Goal: Contribute content: Contribute content

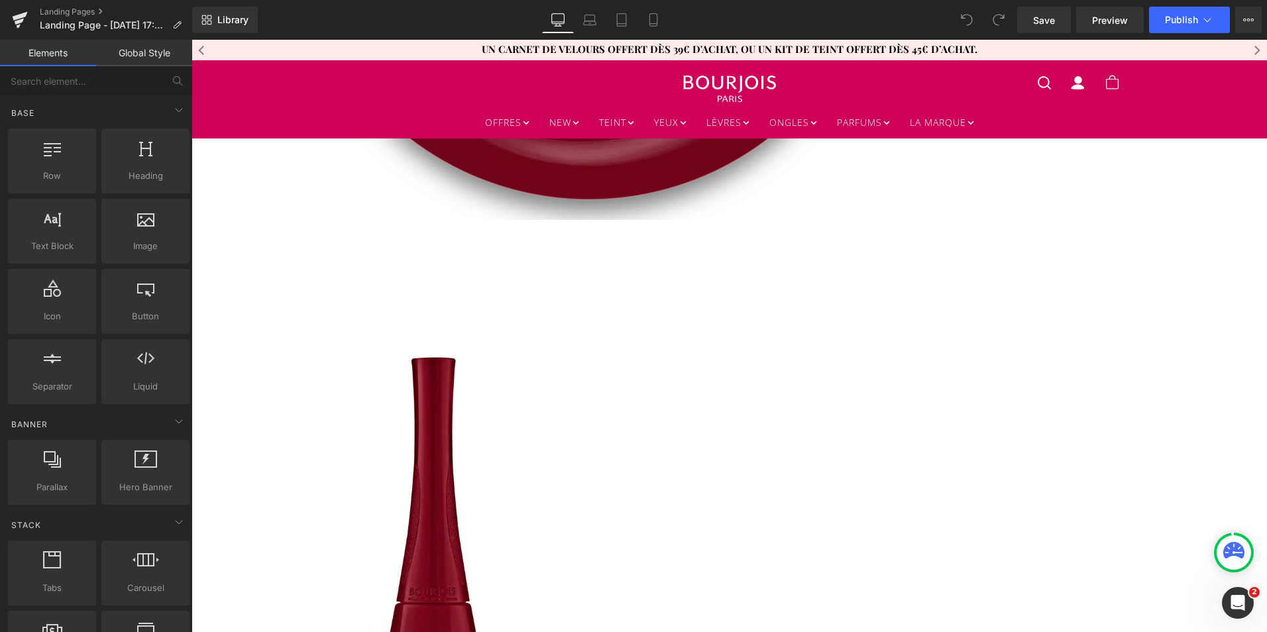
scroll to position [1282, 0]
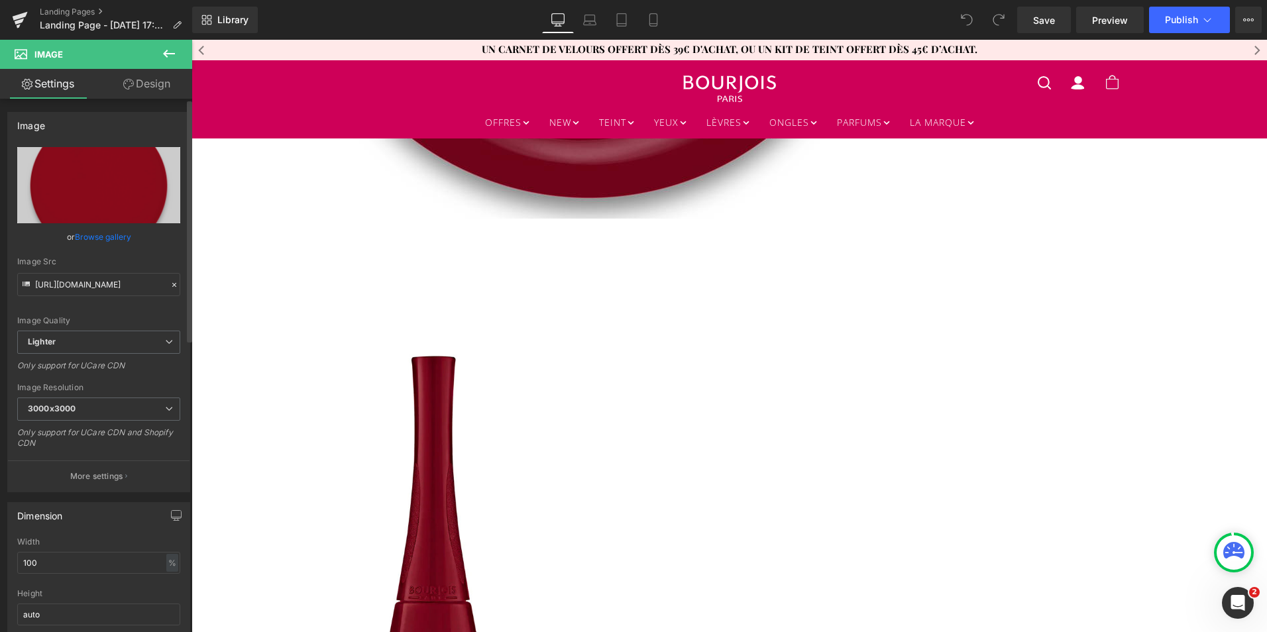
click at [118, 238] on link "Browse gallery" at bounding box center [103, 236] width 56 height 23
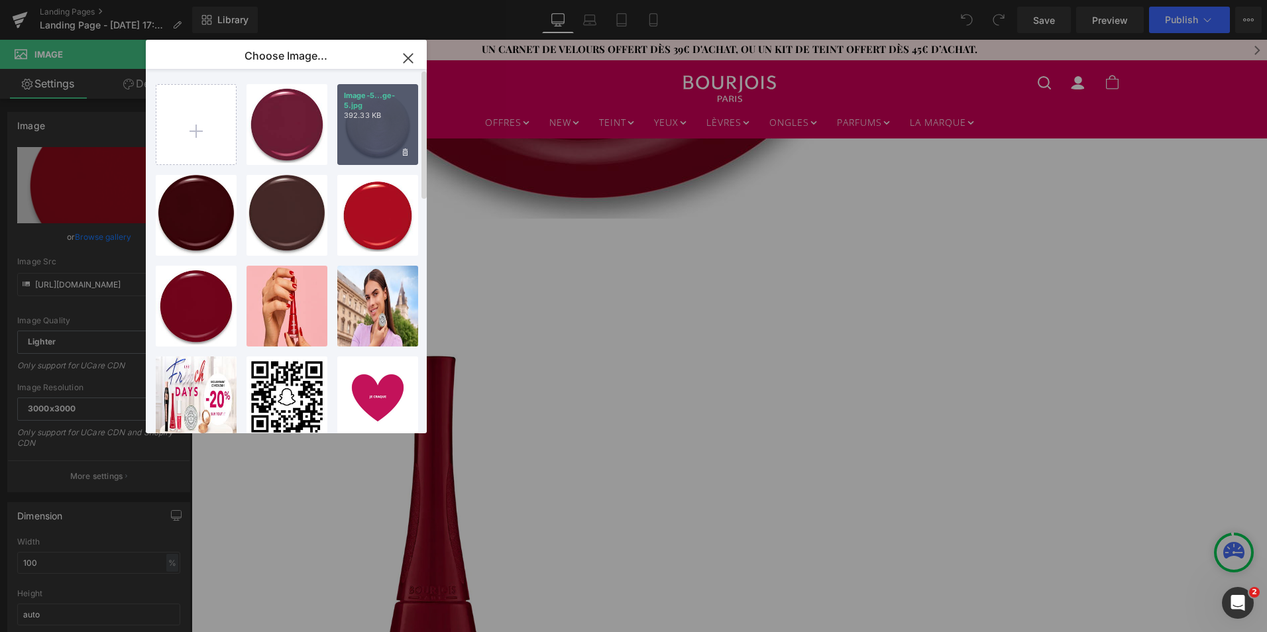
click at [376, 127] on div "Image-5...ge-5.jpg 392.33 KB" at bounding box center [377, 124] width 81 height 81
type input "[URL][DOMAIN_NAME]"
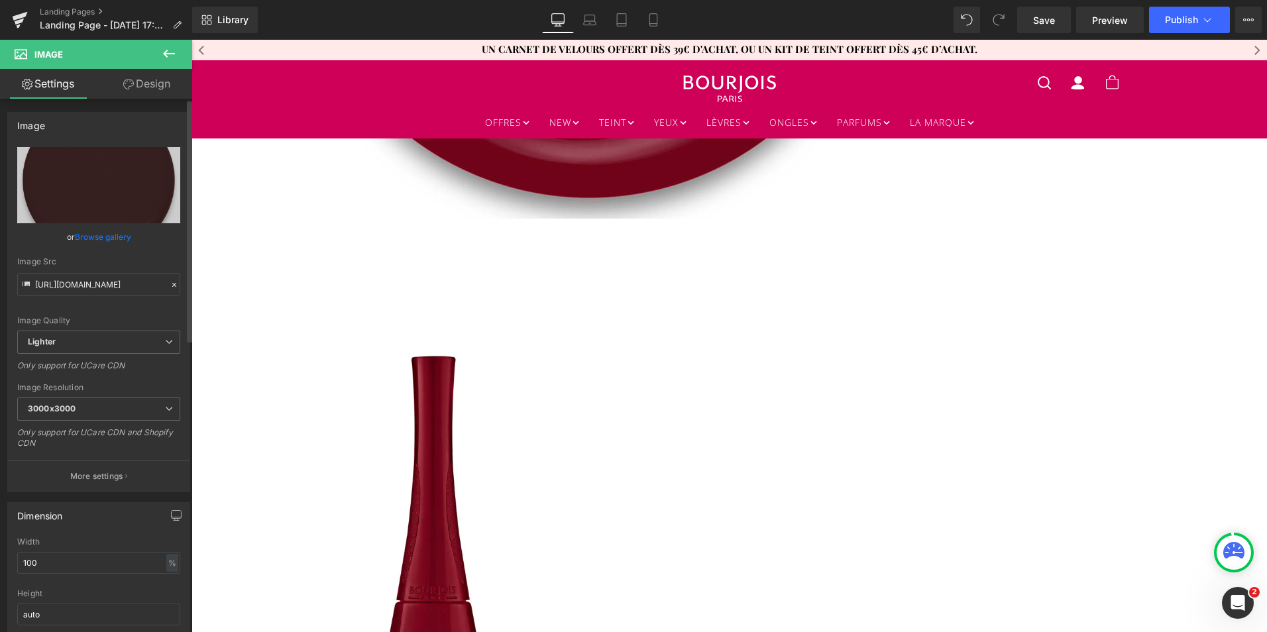
click at [117, 232] on link "Browse gallery" at bounding box center [103, 236] width 56 height 23
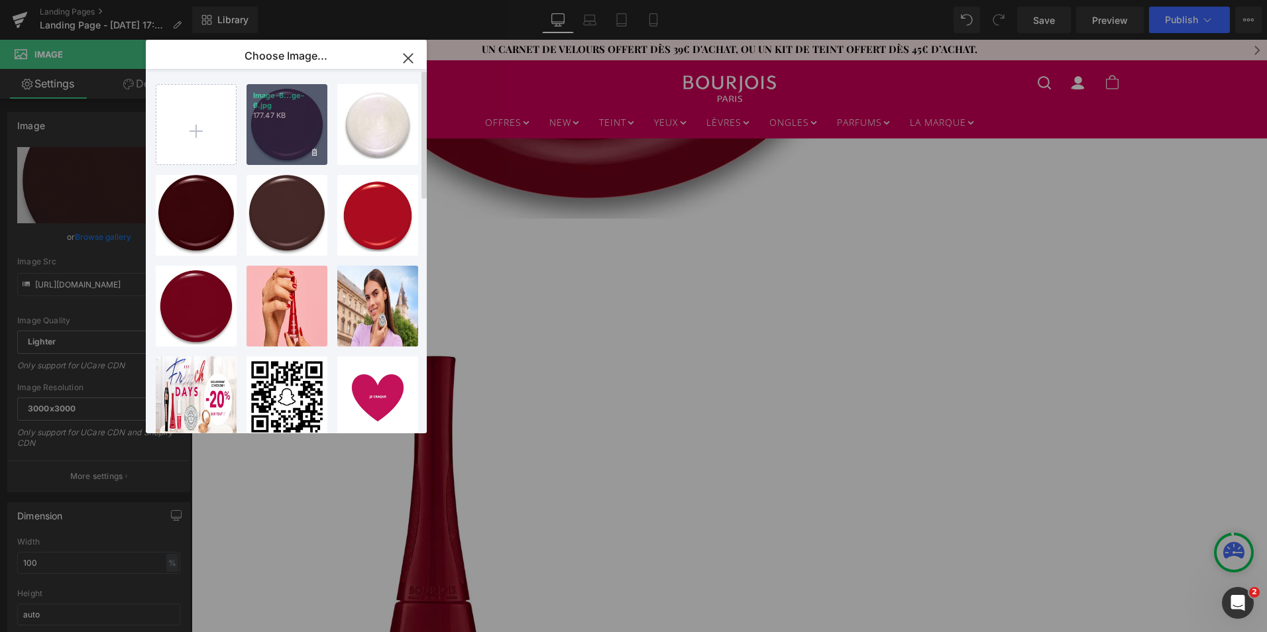
click at [283, 153] on div "Image-6...ge-6.jpg 177.47 KB" at bounding box center [286, 124] width 81 height 81
type input "[URL][DOMAIN_NAME]"
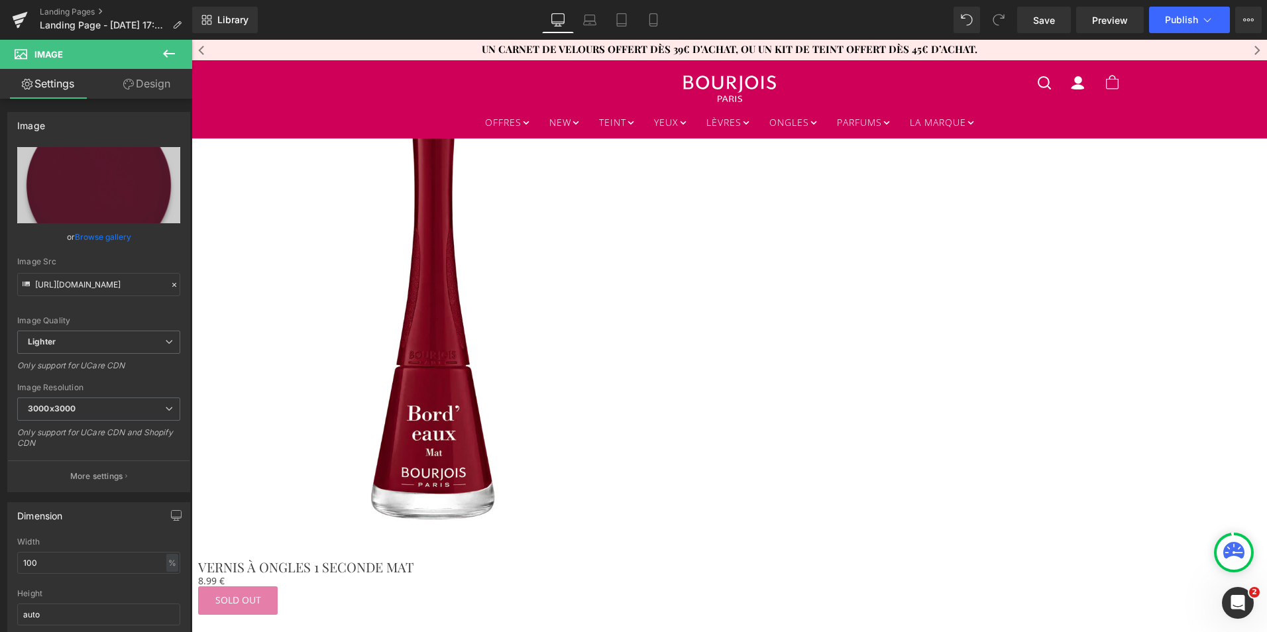
scroll to position [1524, 0]
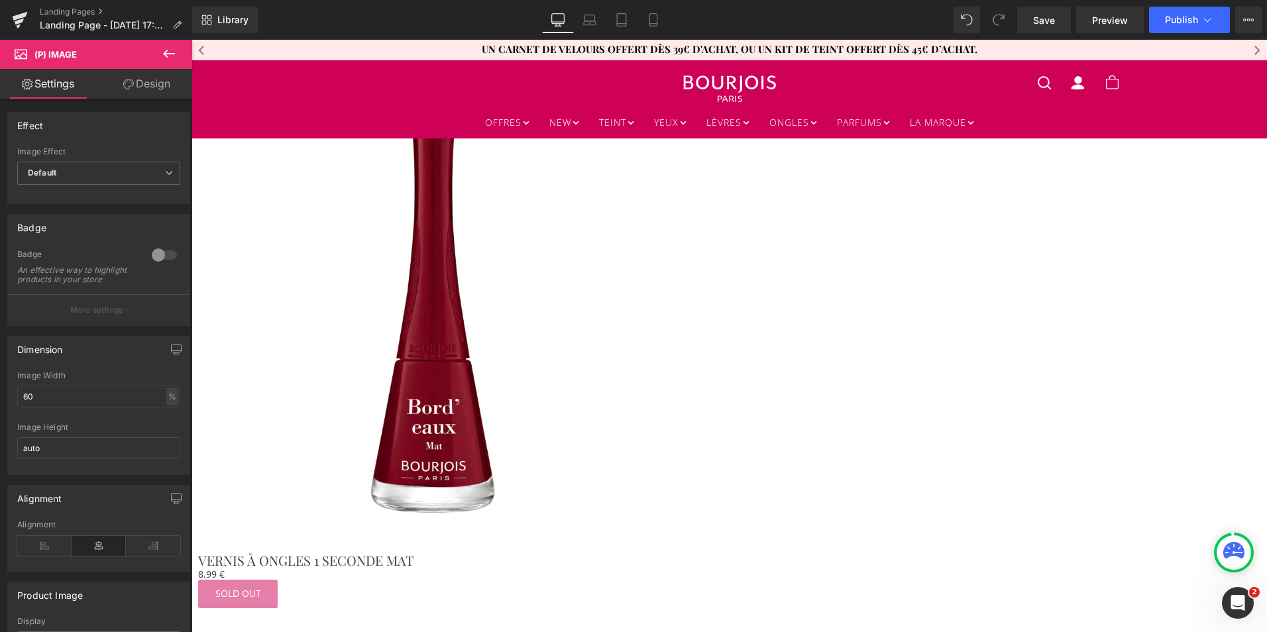
click at [191, 40] on span "Product" at bounding box center [191, 40] width 0 height 0
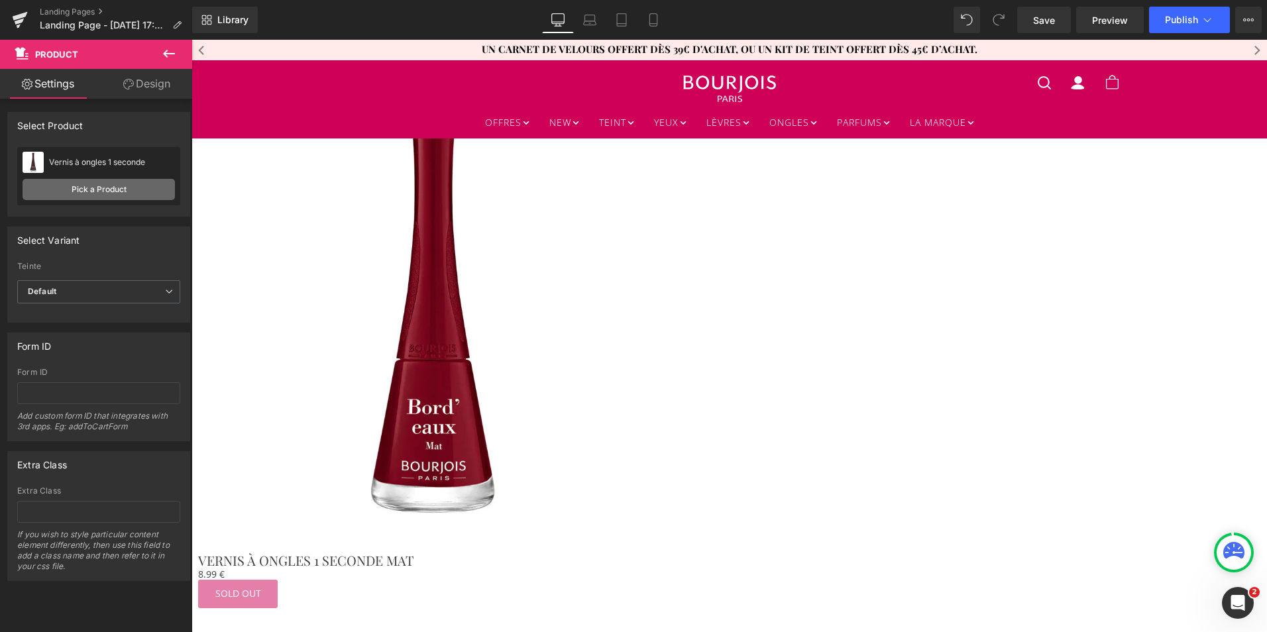
click at [79, 182] on link "Pick a Product" at bounding box center [99, 189] width 152 height 21
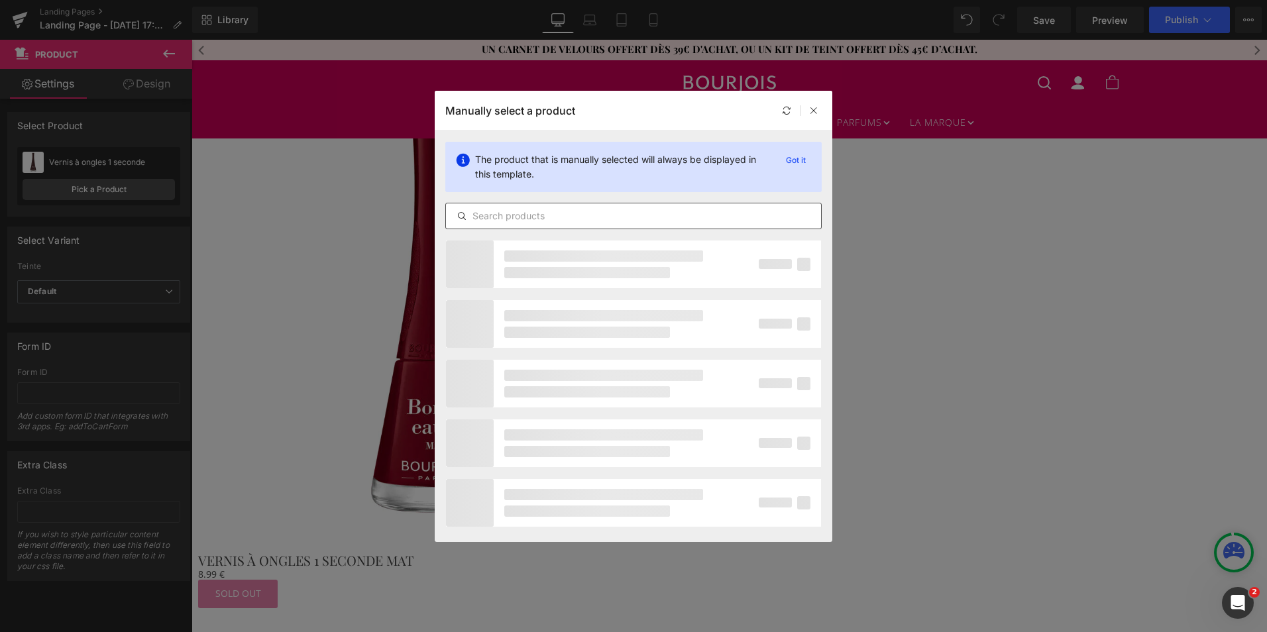
click at [479, 216] on input "text" at bounding box center [633, 216] width 375 height 16
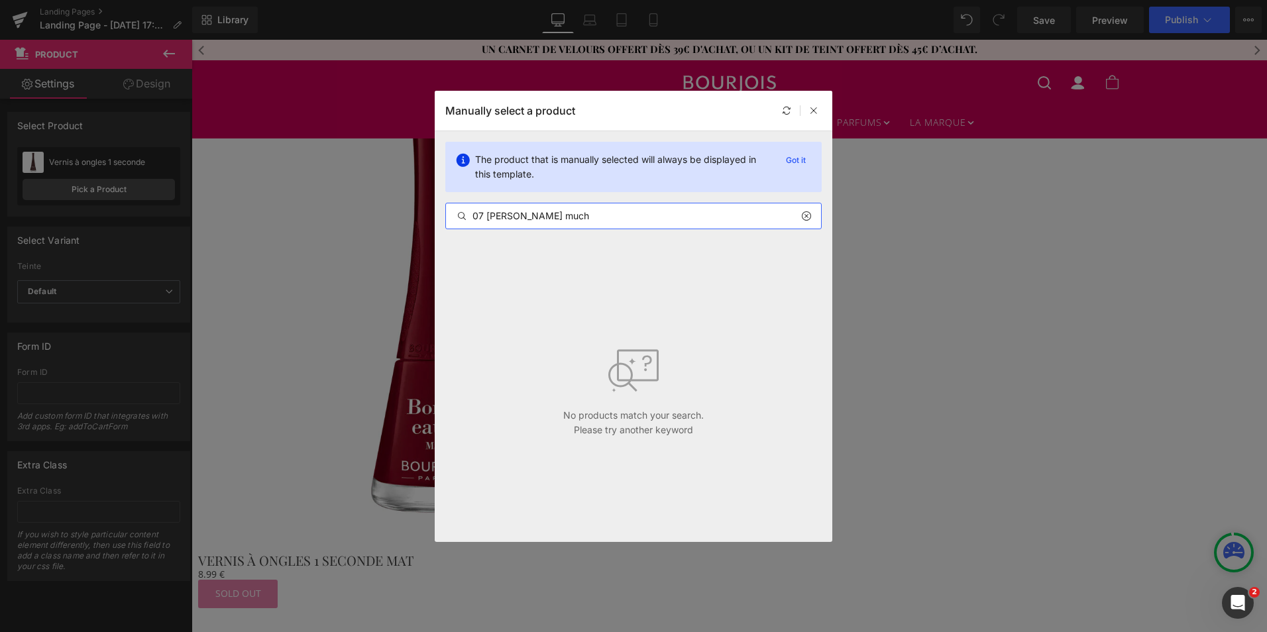
drag, startPoint x: 544, startPoint y: 216, endPoint x: 461, endPoint y: 219, distance: 82.9
click at [461, 219] on div "07 [PERSON_NAME] much" at bounding box center [633, 216] width 375 height 16
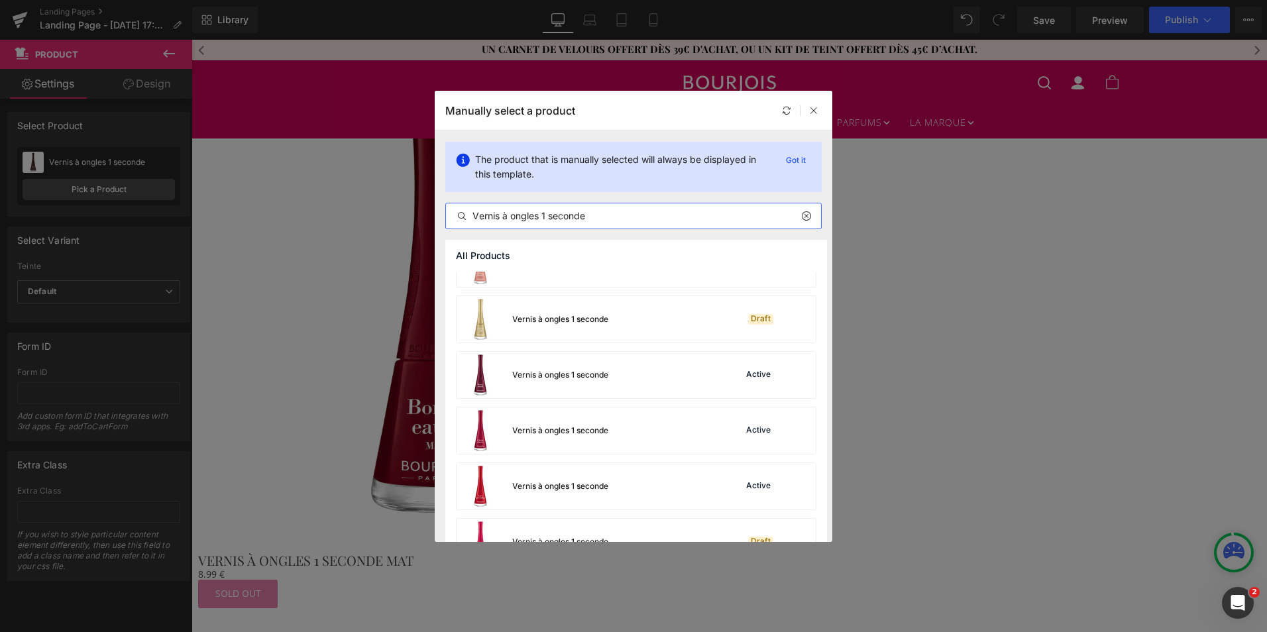
scroll to position [589, 0]
type input "Vernis à ongles 1 seconde"
click at [578, 376] on div "Vernis à ongles 1 seconde" at bounding box center [560, 374] width 96 height 12
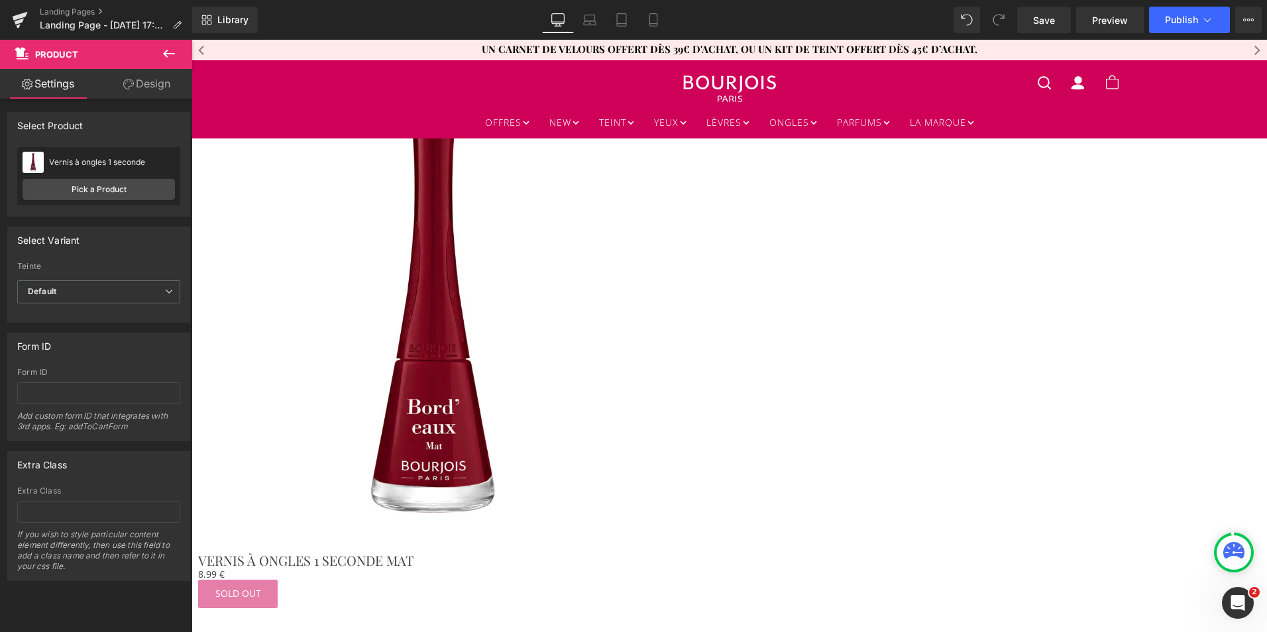
click at [191, 40] on span "Product" at bounding box center [191, 40] width 0 height 0
drag, startPoint x: 151, startPoint y: 160, endPoint x: 51, endPoint y: 158, distance: 100.1
click at [51, 158] on div "Vernis à ongles 1 seconde" at bounding box center [112, 162] width 126 height 9
copy div "Vernis à ongles 1 seconde"
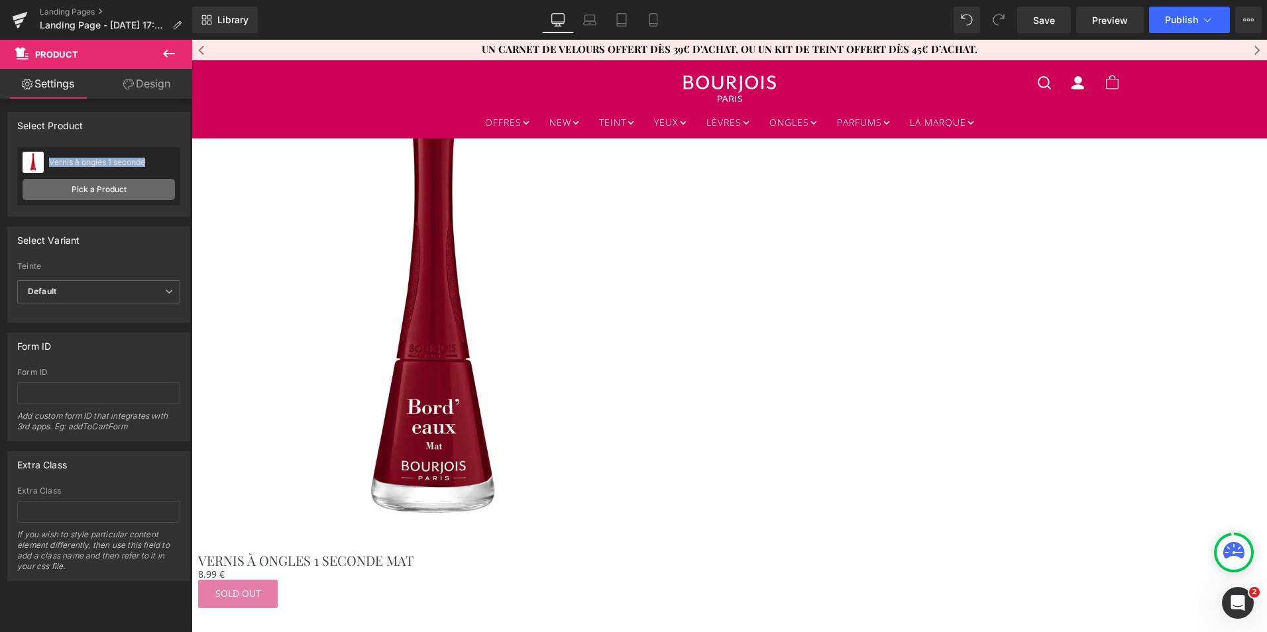
click at [72, 188] on link "Pick a Product" at bounding box center [99, 189] width 152 height 21
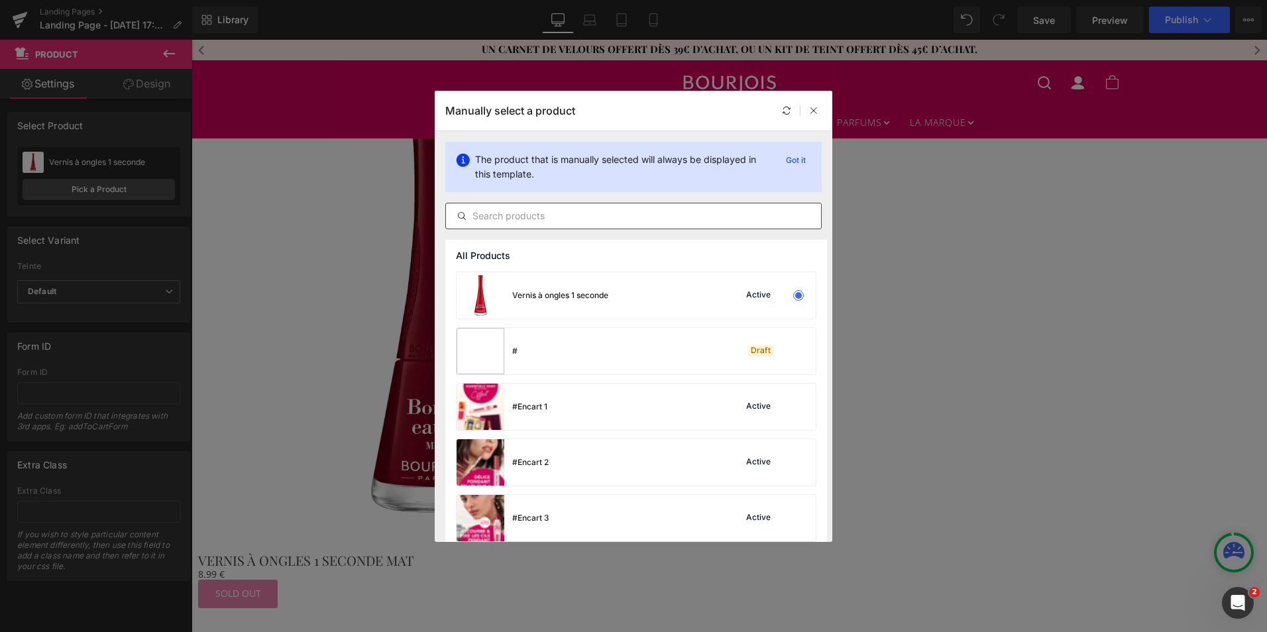
click at [489, 217] on input "text" at bounding box center [633, 216] width 375 height 16
paste input "Vernis à ongles 1 seconde"
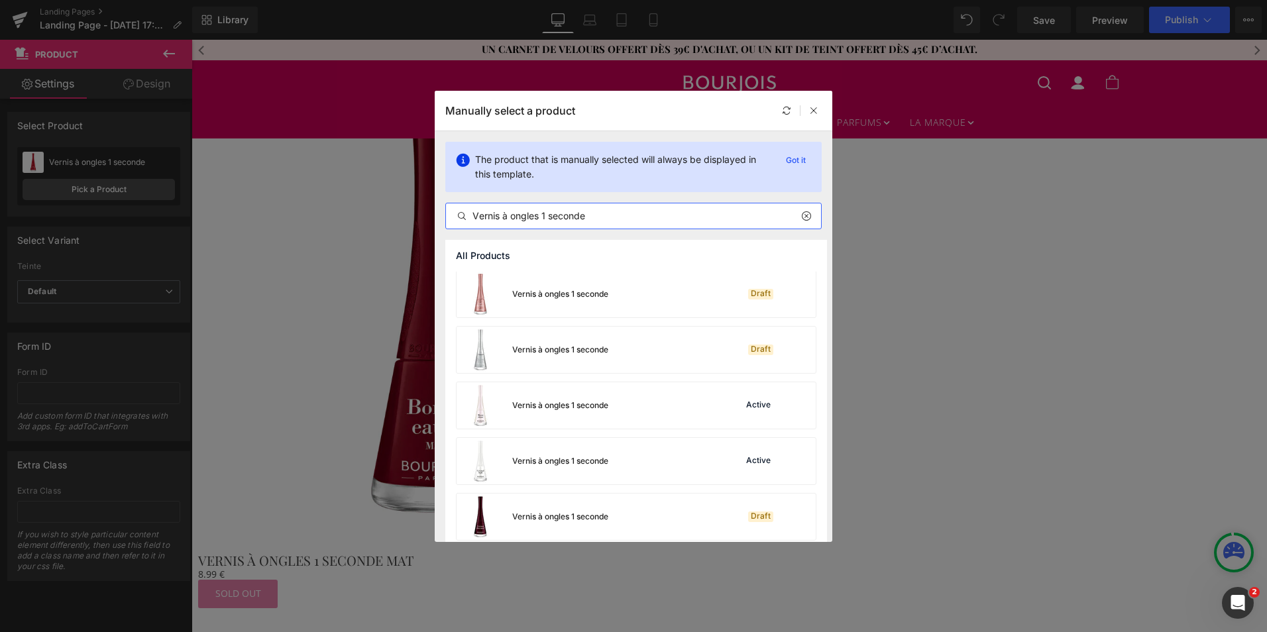
scroll to position [1139, 0]
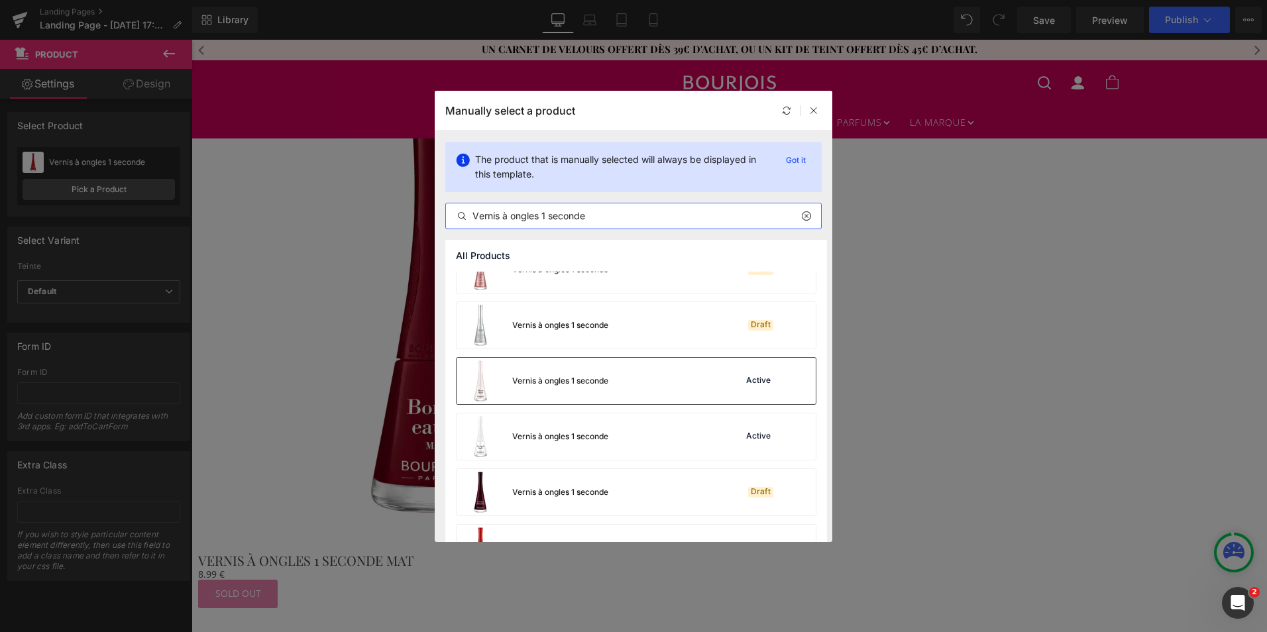
type input "Vernis à ongles 1 seconde"
click at [561, 382] on div "Vernis à ongles 1 seconde" at bounding box center [560, 381] width 96 height 12
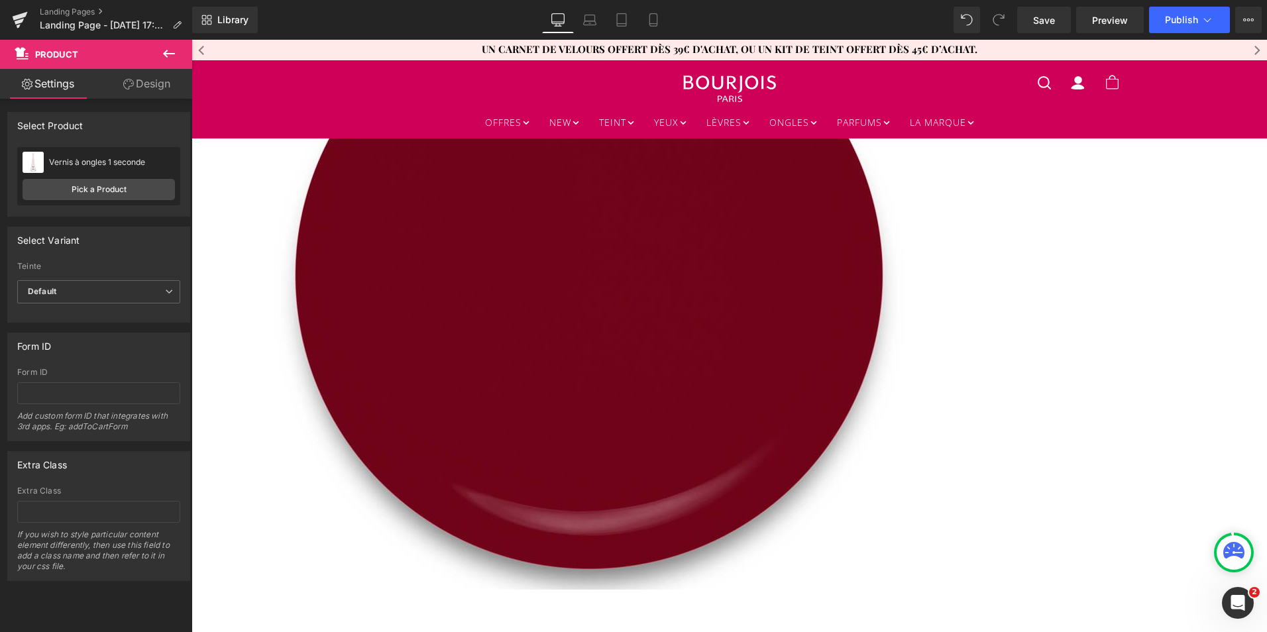
scroll to position [912, 0]
click at [191, 40] on icon at bounding box center [191, 40] width 0 height 0
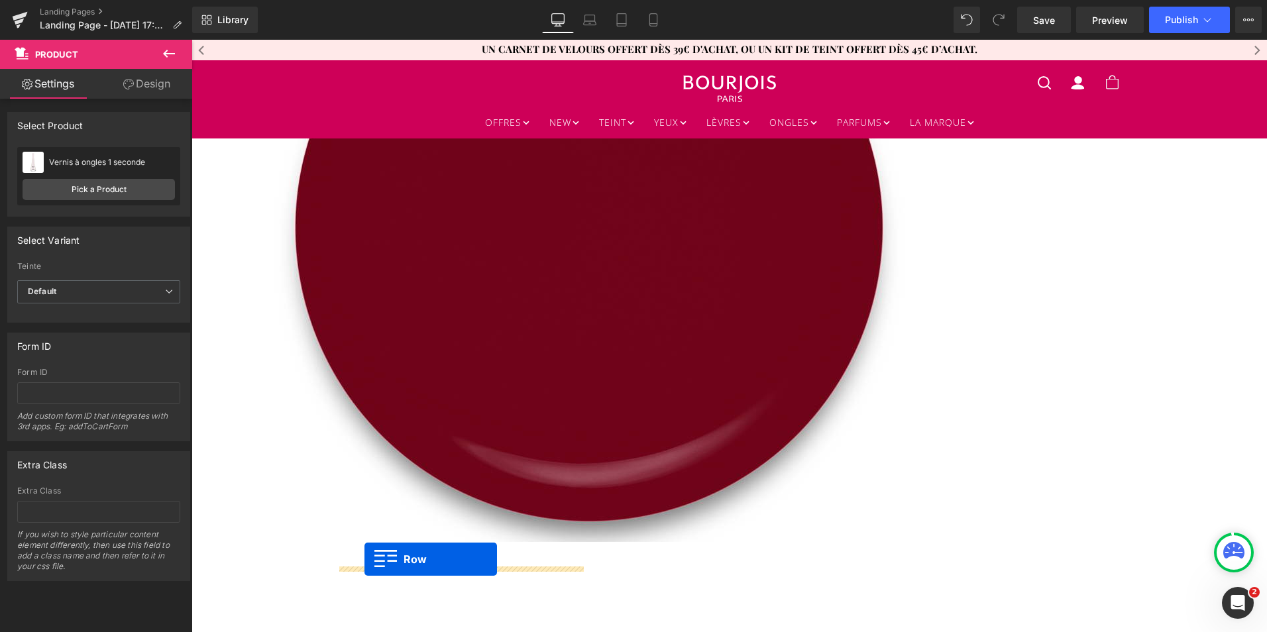
scroll to position [977, 0]
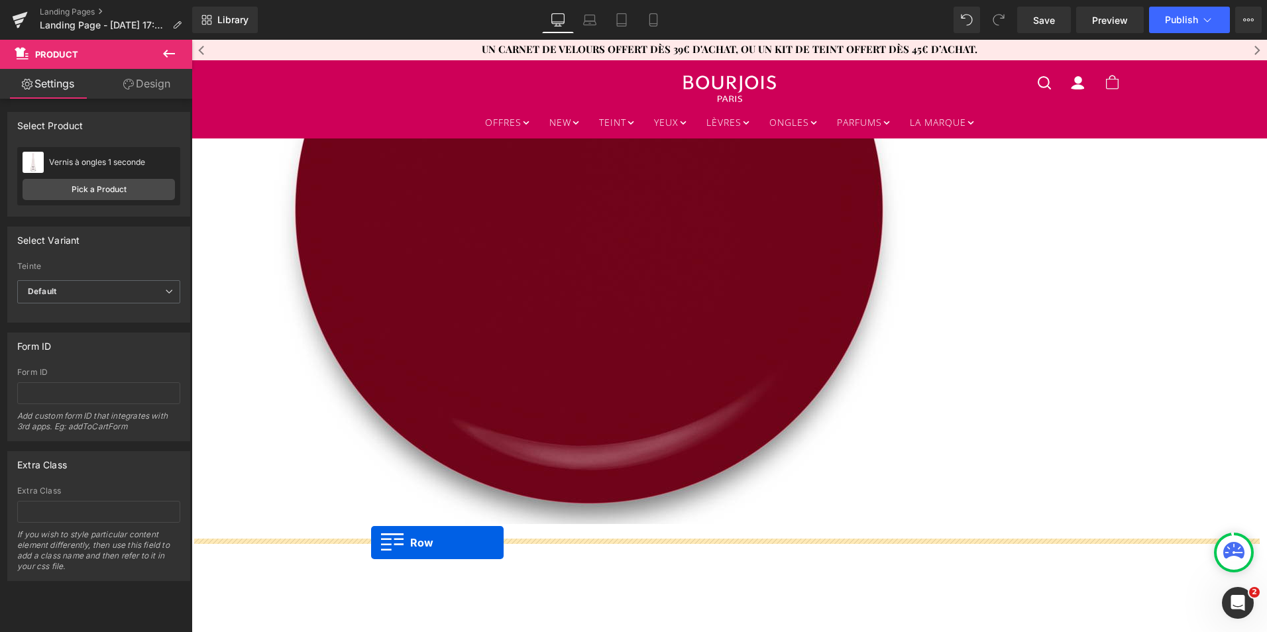
drag, startPoint x: 337, startPoint y: 307, endPoint x: 371, endPoint y: 543, distance: 238.4
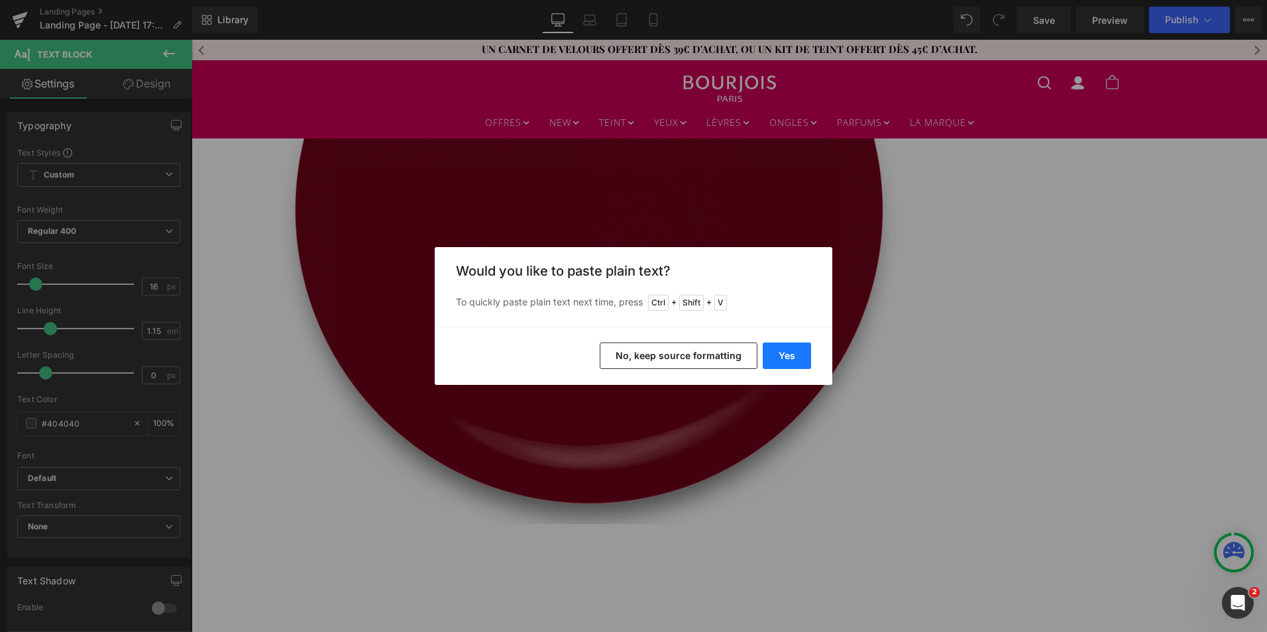
click at [789, 357] on button "Yes" at bounding box center [787, 356] width 48 height 27
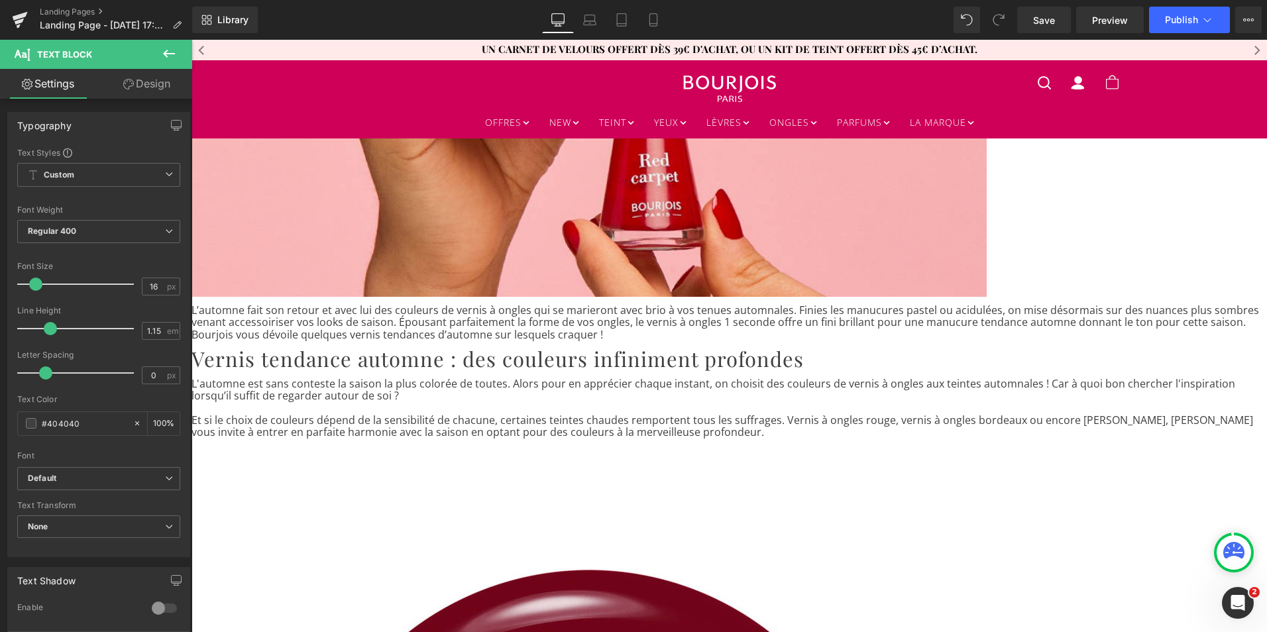
scroll to position [322, 0]
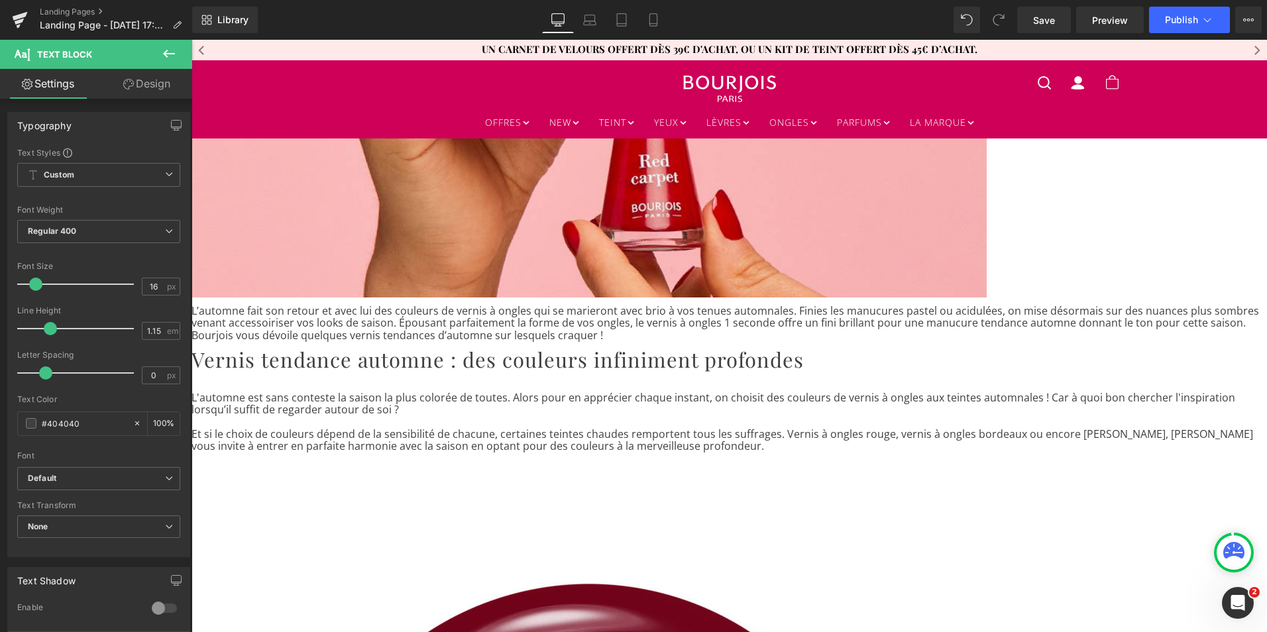
click at [191, 40] on icon at bounding box center [191, 40] width 0 height 0
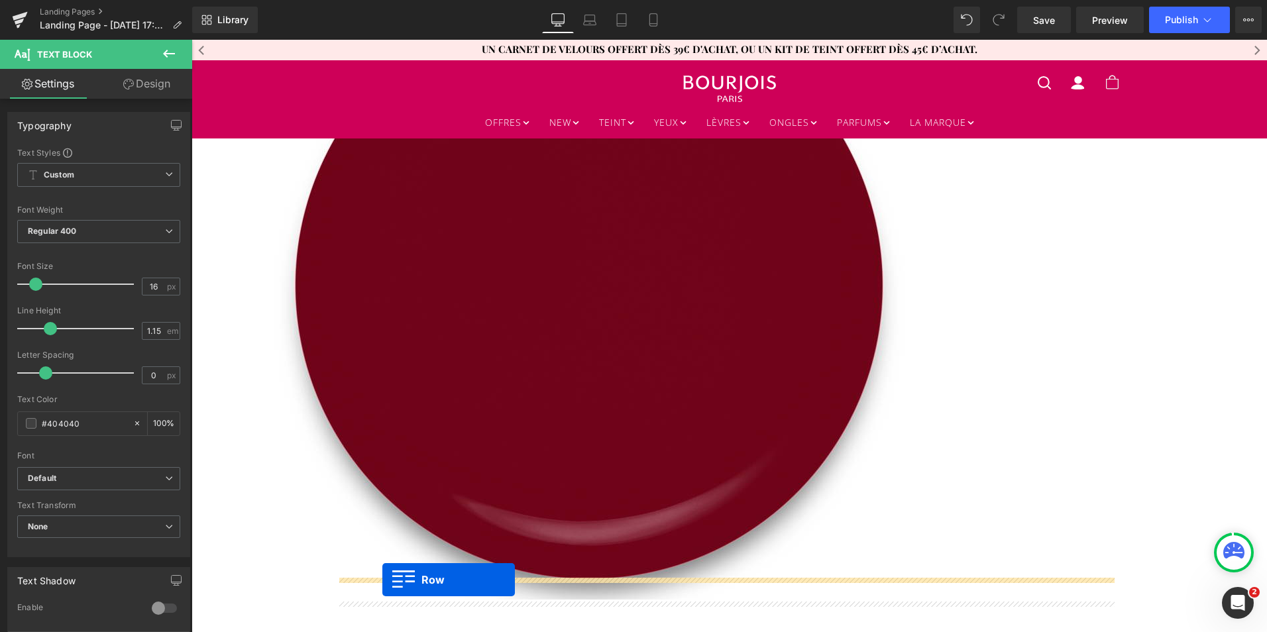
scroll to position [972, 0]
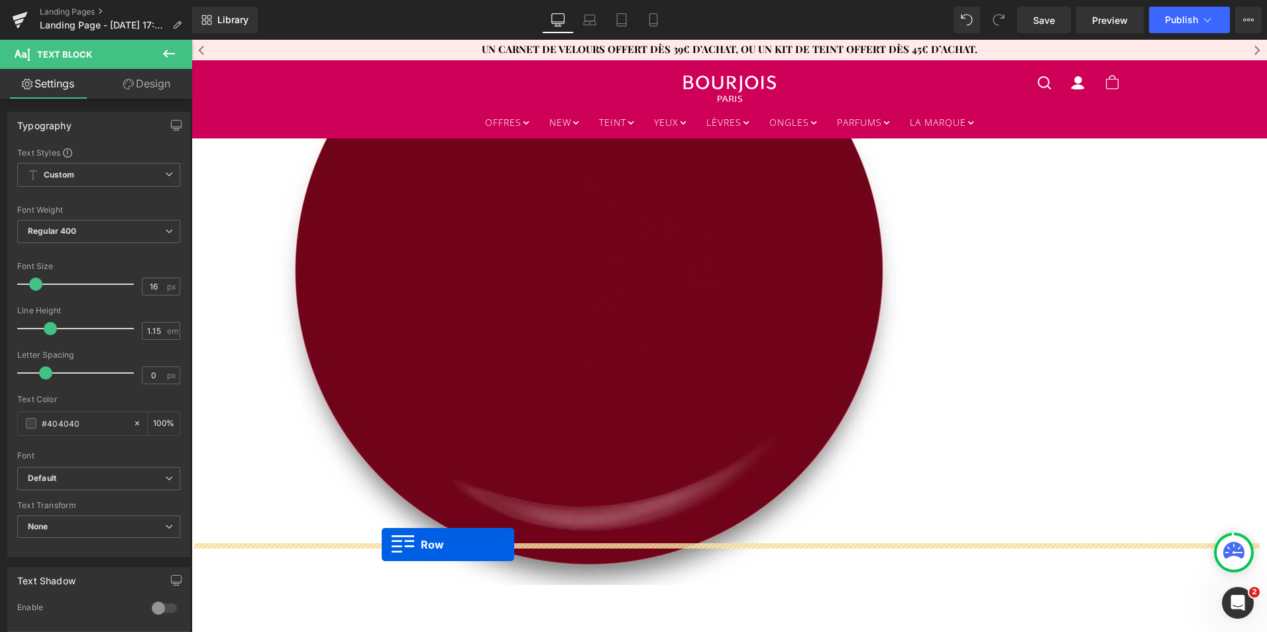
drag, startPoint x: 331, startPoint y: 245, endPoint x: 382, endPoint y: 545, distance: 303.7
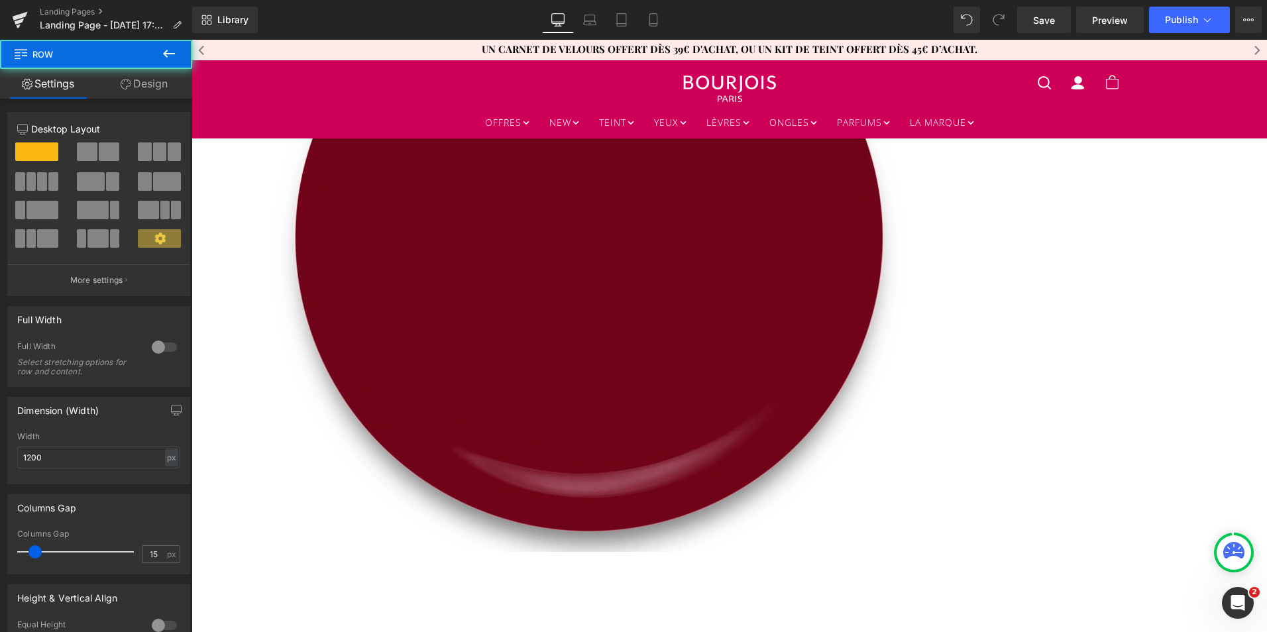
scroll to position [939, 0]
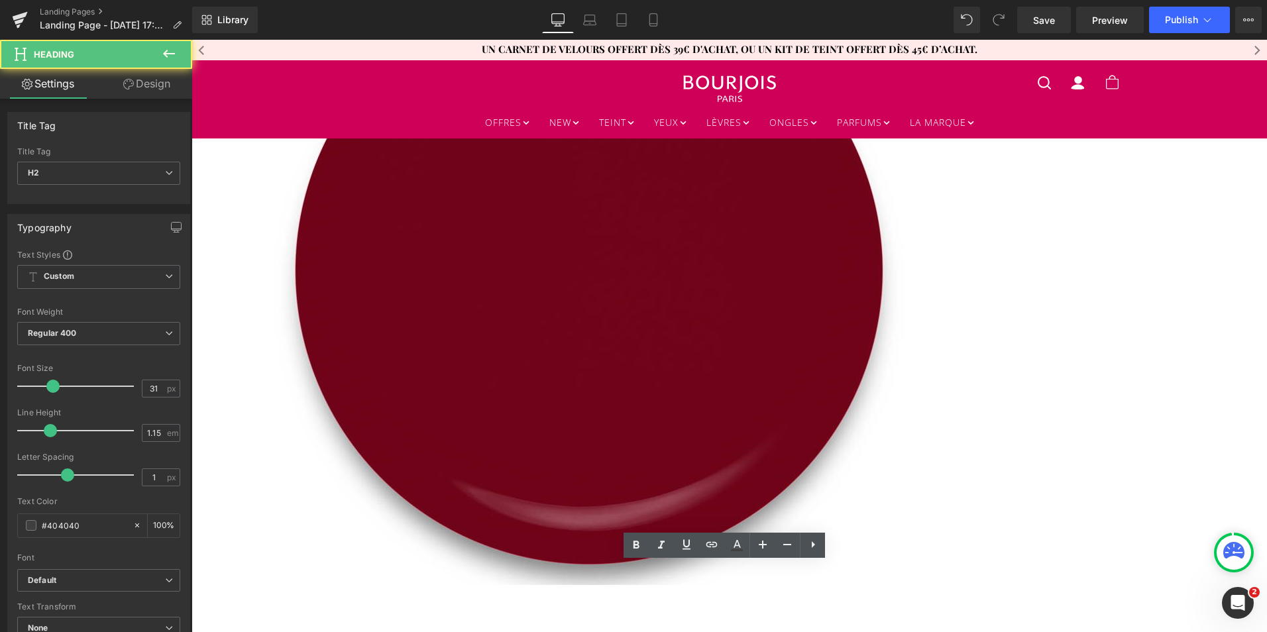
paste div
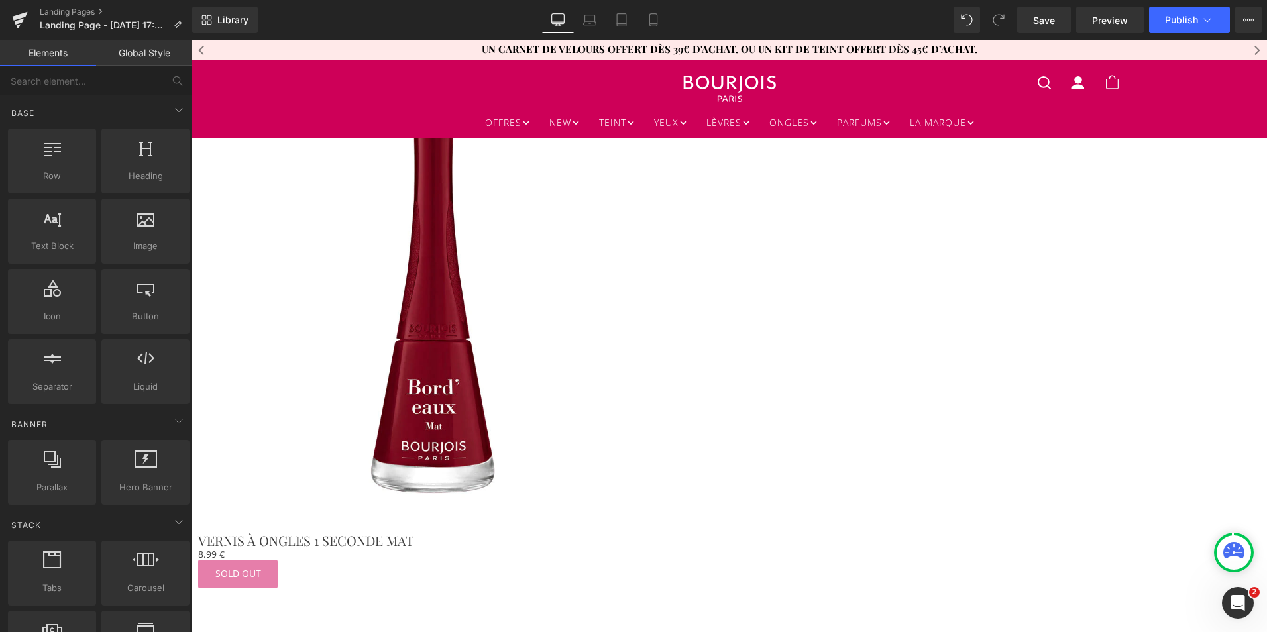
scroll to position [1568, 0]
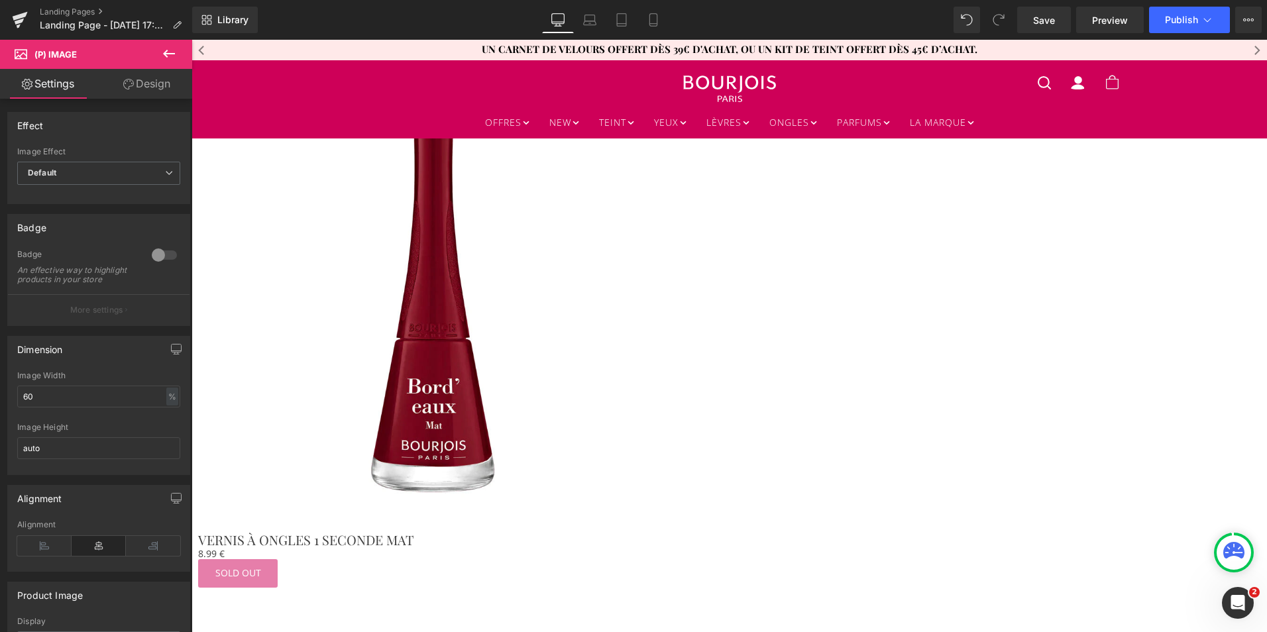
click at [191, 40] on span "Product" at bounding box center [191, 40] width 0 height 0
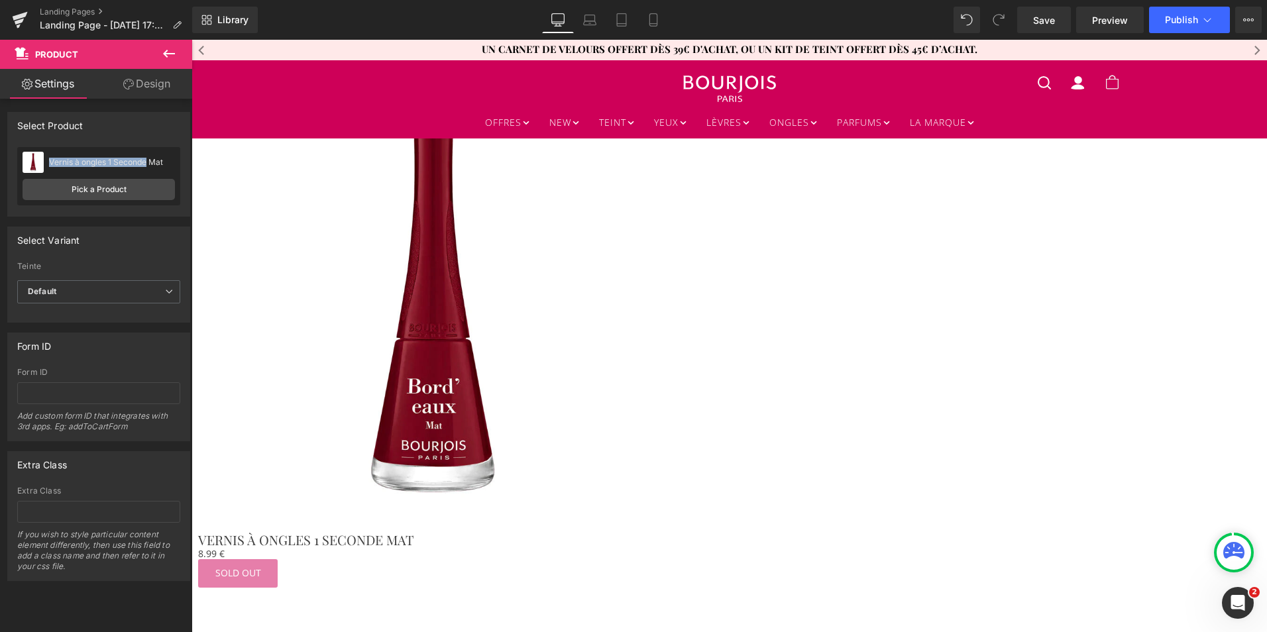
drag, startPoint x: 146, startPoint y: 162, endPoint x: 50, endPoint y: 156, distance: 96.9
click at [50, 156] on div "Vernis à ongles 1 Seconde Mat Vernis à ongles 1 Seconde Mat" at bounding box center [99, 162] width 152 height 20
copy div "Vernis à ongles 1 Seconde"
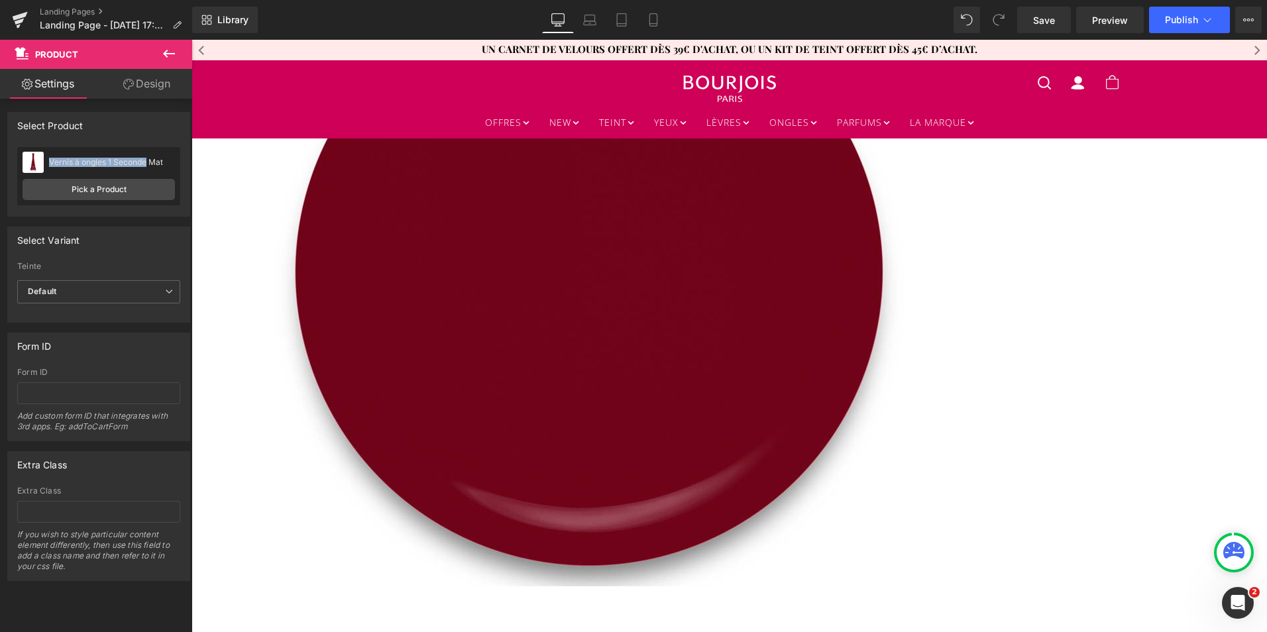
scroll to position [937, 0]
click at [191, 40] on span "Product" at bounding box center [191, 40] width 0 height 0
click at [126, 195] on link "Pick a Product" at bounding box center [99, 189] width 152 height 21
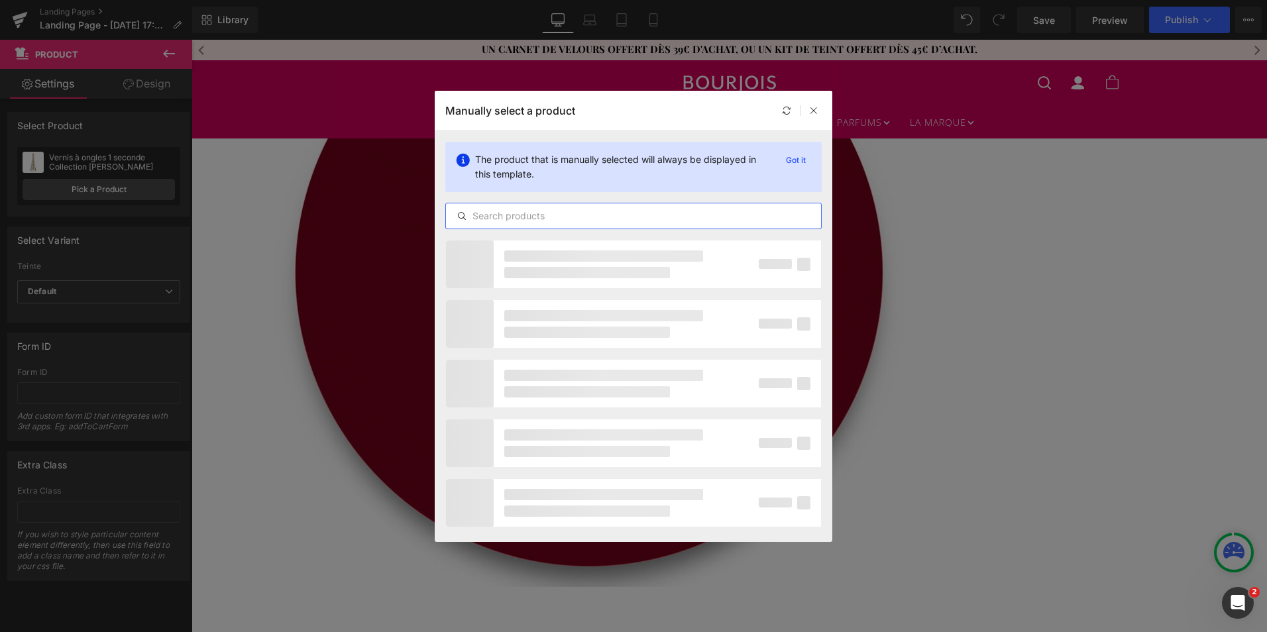
click at [488, 215] on input "text" at bounding box center [633, 216] width 375 height 16
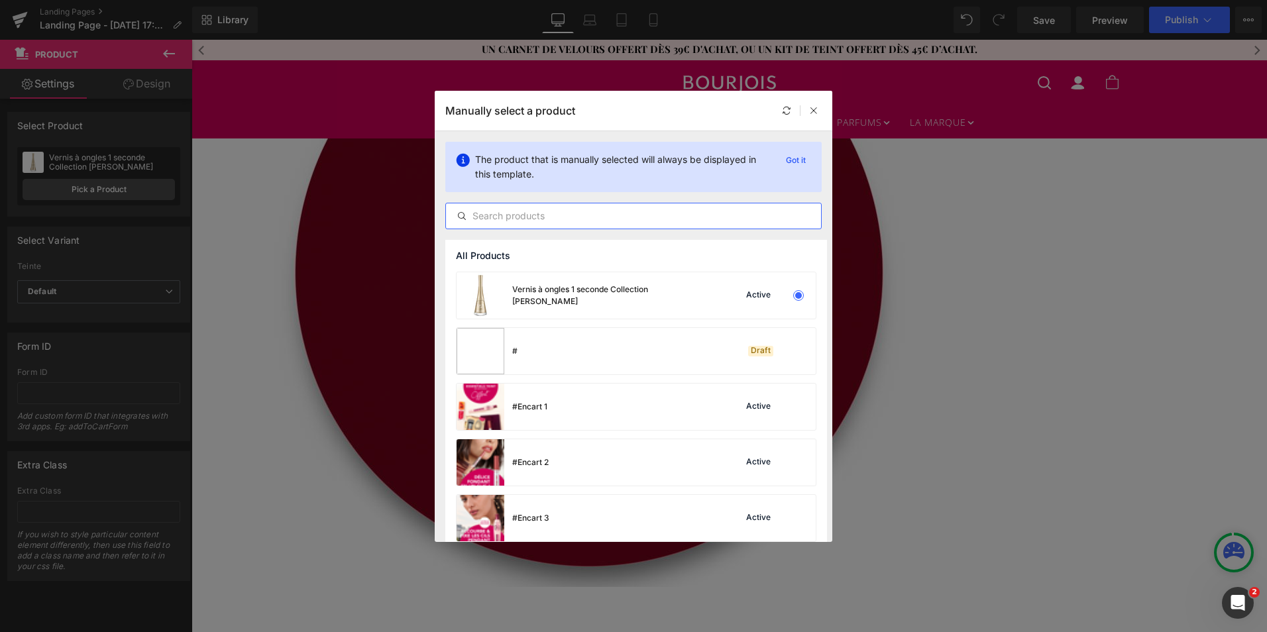
paste input "Vernis à ongles 1 Seconde"
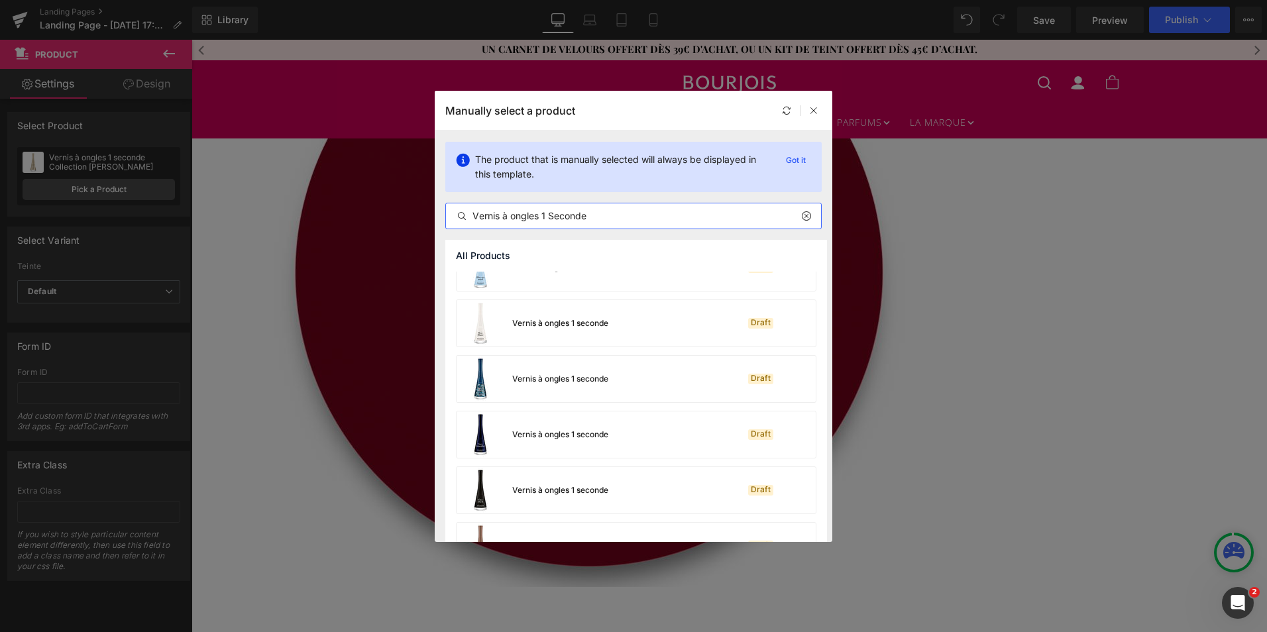
scroll to position [1904, 0]
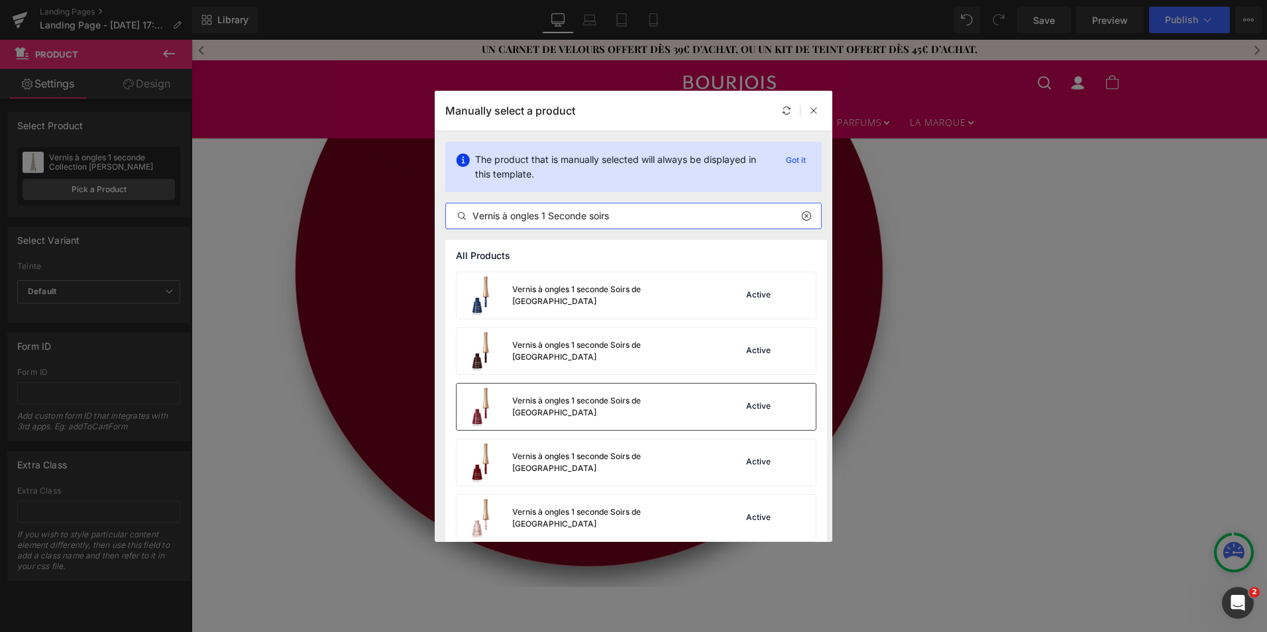
type input "Vernis à ongles 1 Seconde soirs"
click at [671, 414] on div "Vernis à ongles 1 seconde Soirs de [GEOGRAPHIC_DATA] Active" at bounding box center [636, 407] width 359 height 46
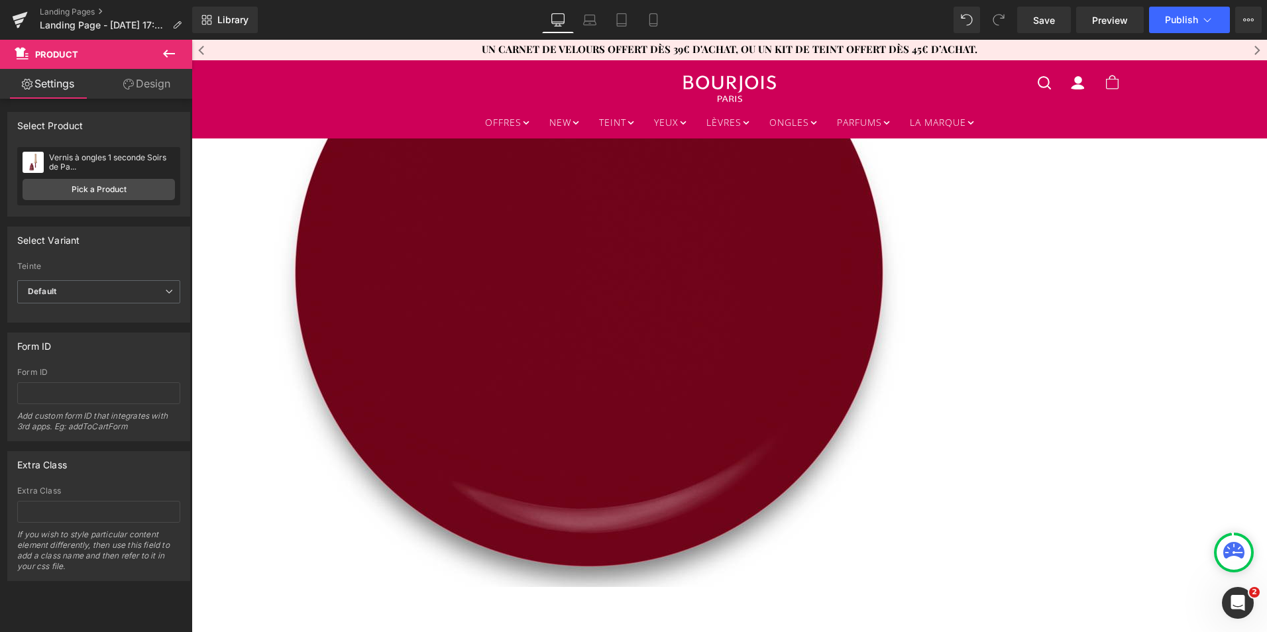
click at [191, 40] on span "Product" at bounding box center [191, 40] width 0 height 0
click at [107, 191] on link "Pick a Product" at bounding box center [99, 189] width 152 height 21
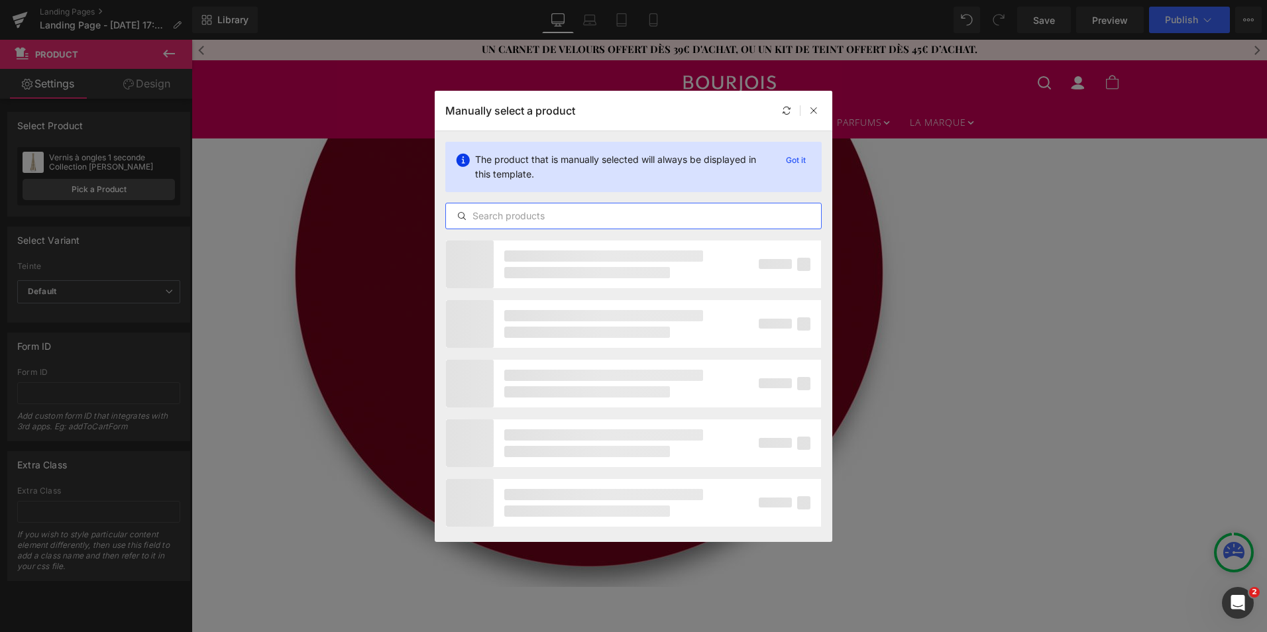
click at [504, 217] on input "text" at bounding box center [633, 216] width 375 height 16
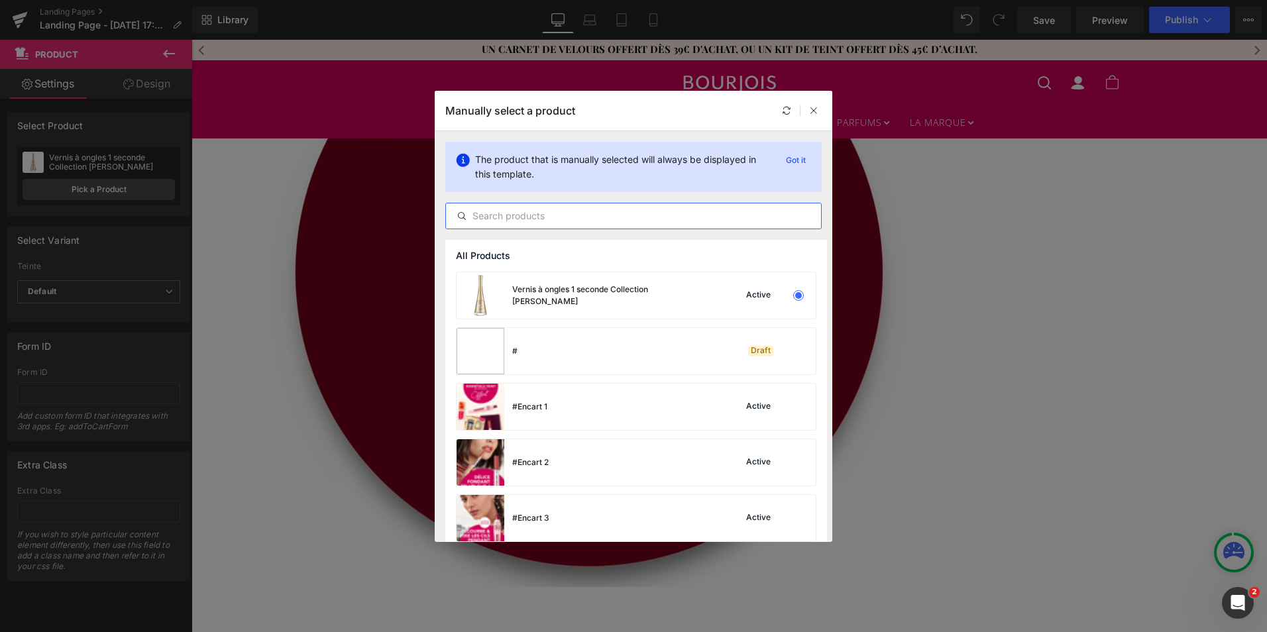
paste input "Vernis à ongles 1 Seconde"
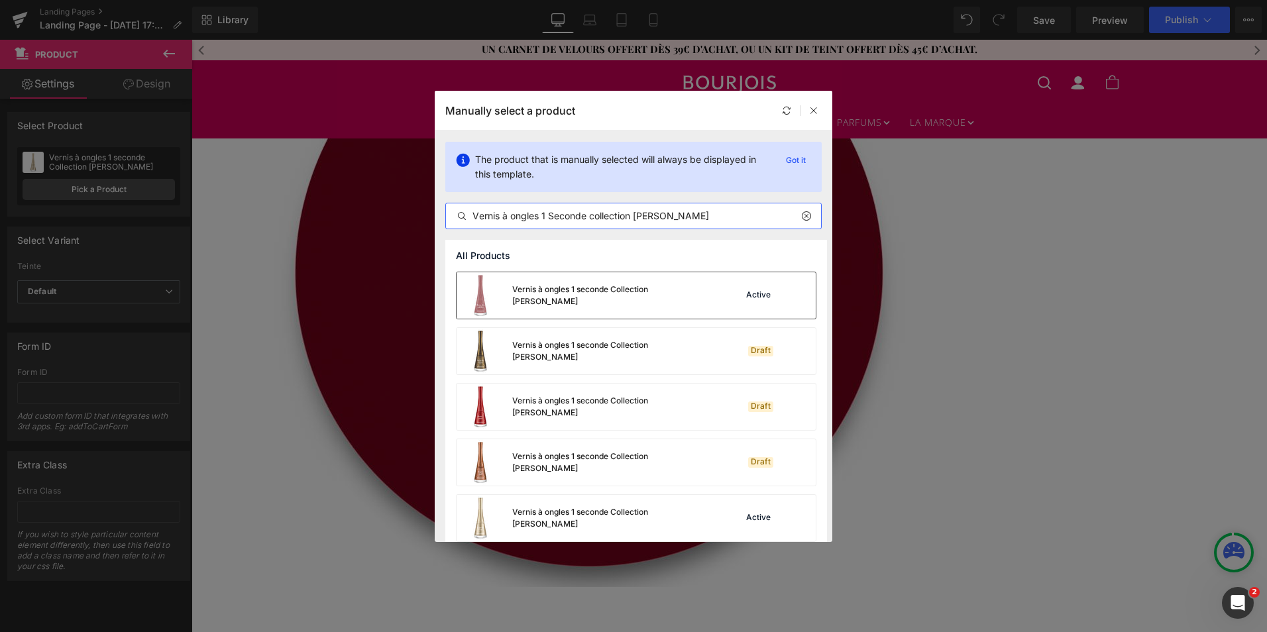
type input "Vernis à ongles 1 Seconde collection [PERSON_NAME]"
click at [524, 290] on div "Vernis à ongles 1 seconde Collection [PERSON_NAME]" at bounding box center [611, 296] width 199 height 24
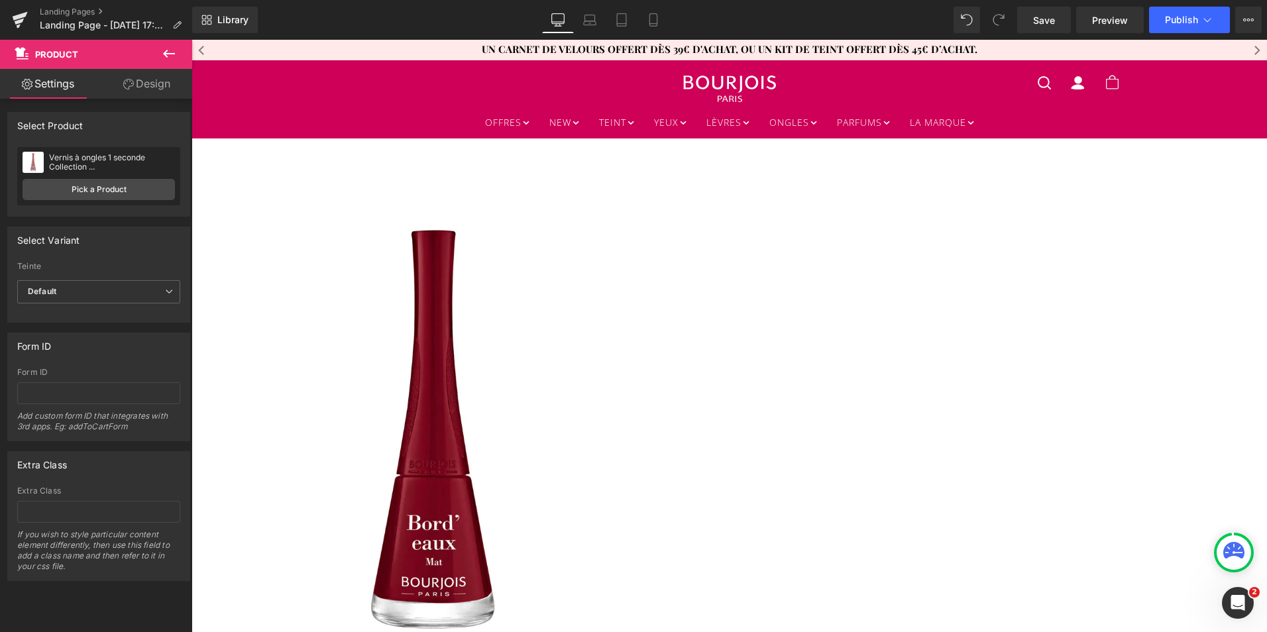
scroll to position [1431, 0]
click at [191, 40] on span "Product" at bounding box center [191, 40] width 0 height 0
click at [104, 190] on link "Pick a Product" at bounding box center [99, 189] width 152 height 21
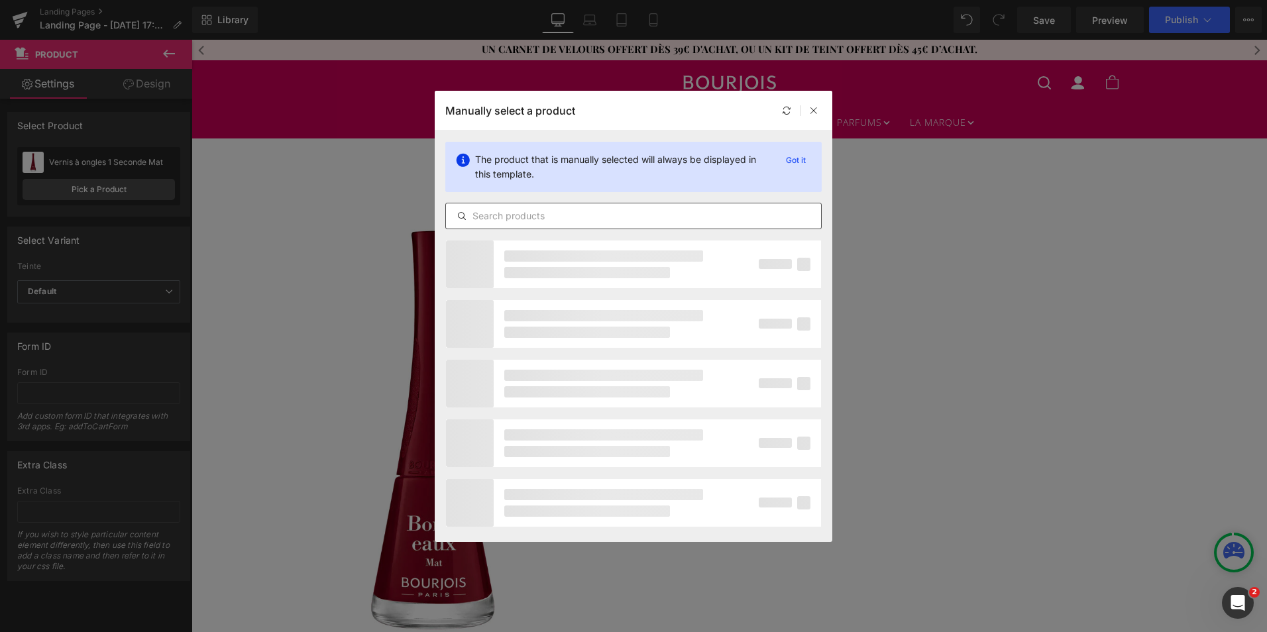
click at [505, 219] on input "text" at bounding box center [633, 216] width 375 height 16
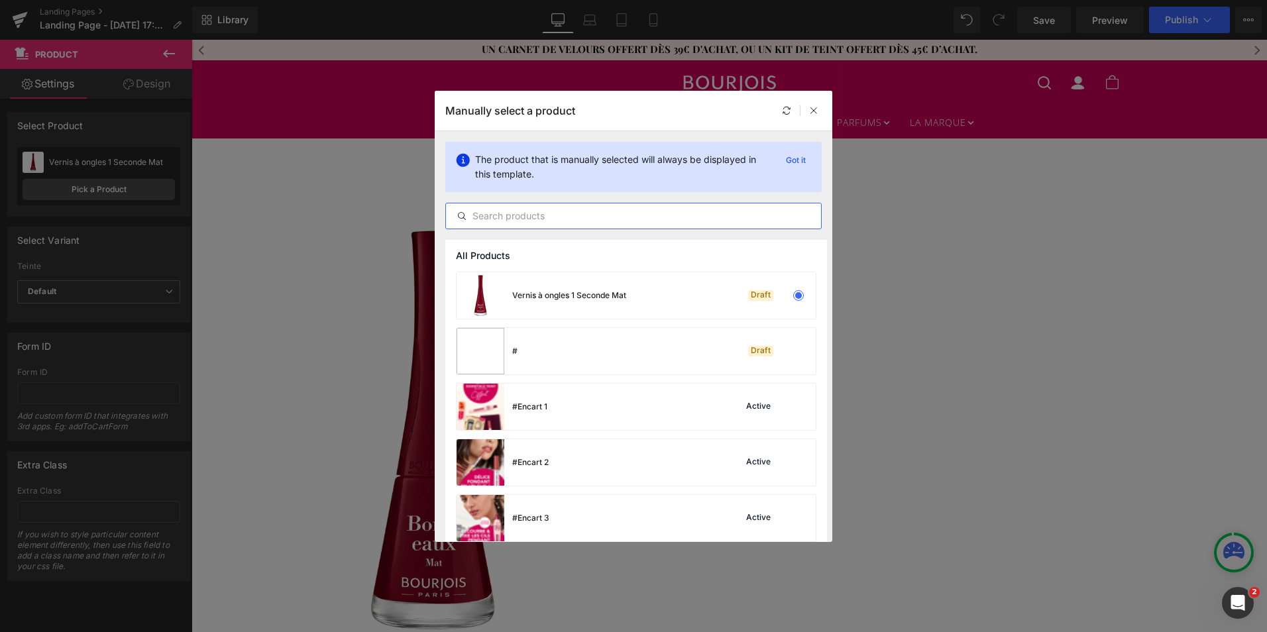
paste input "Vernis à ongles 1 Seconde"
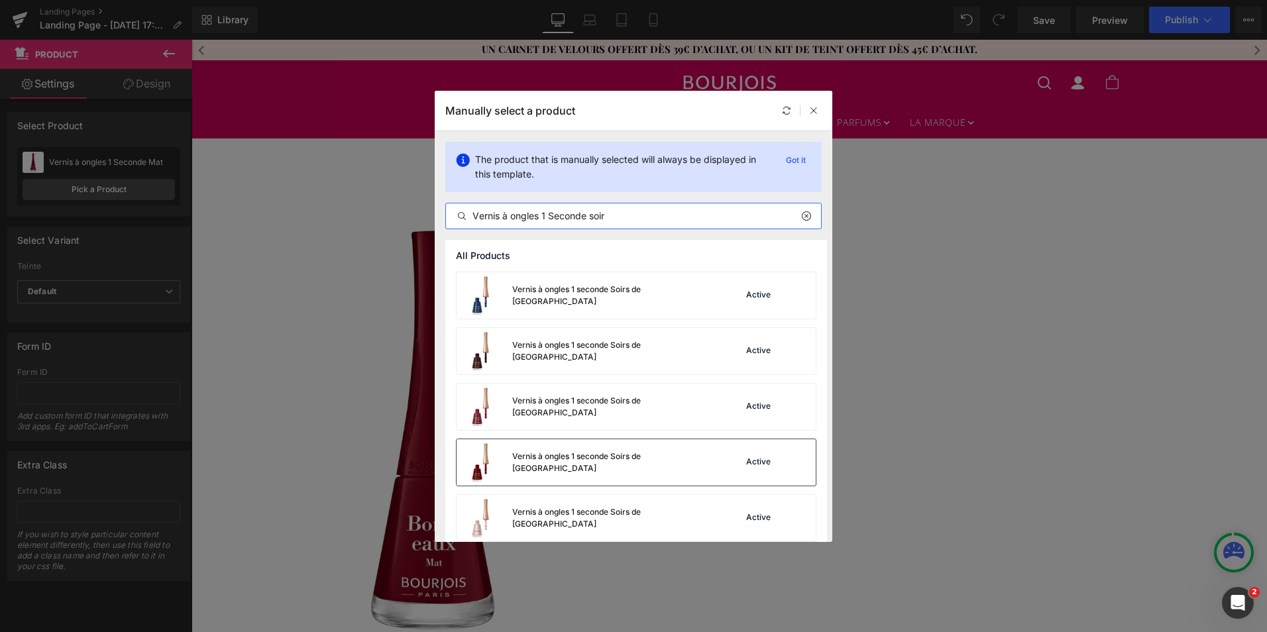
type input "Vernis à ongles 1 Seconde soir"
click at [584, 462] on div "Vernis à ongles 1 seconde Soirs de [GEOGRAPHIC_DATA]" at bounding box center [611, 463] width 199 height 24
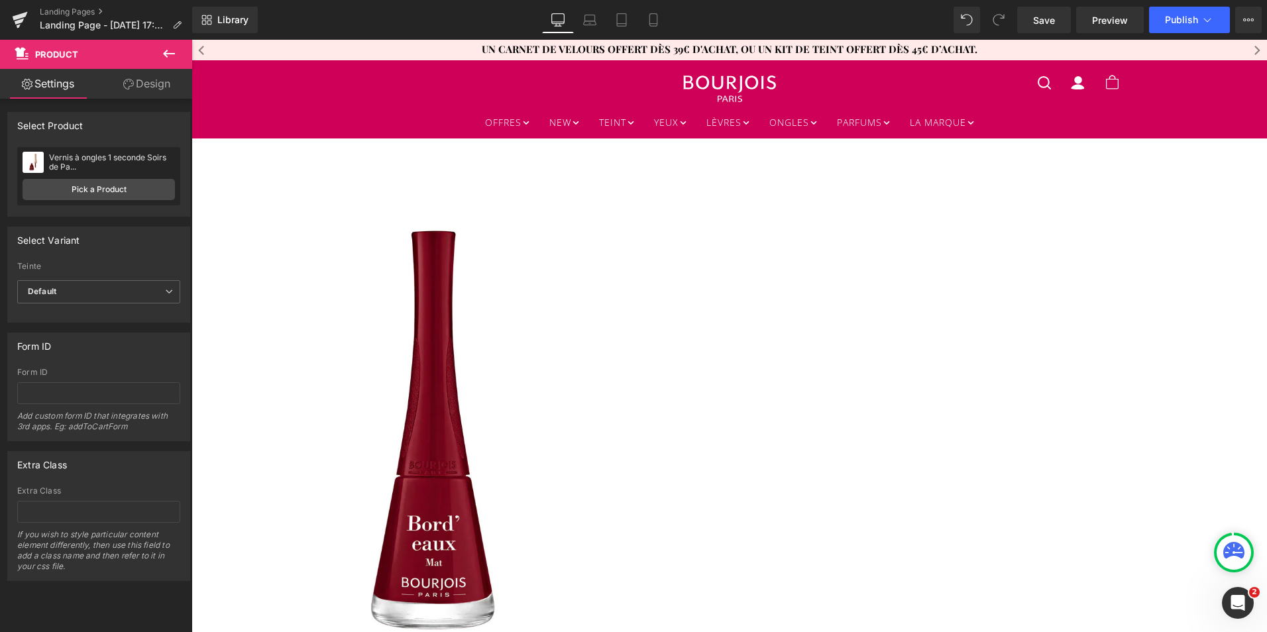
click at [191, 40] on span "Image" at bounding box center [191, 40] width 0 height 0
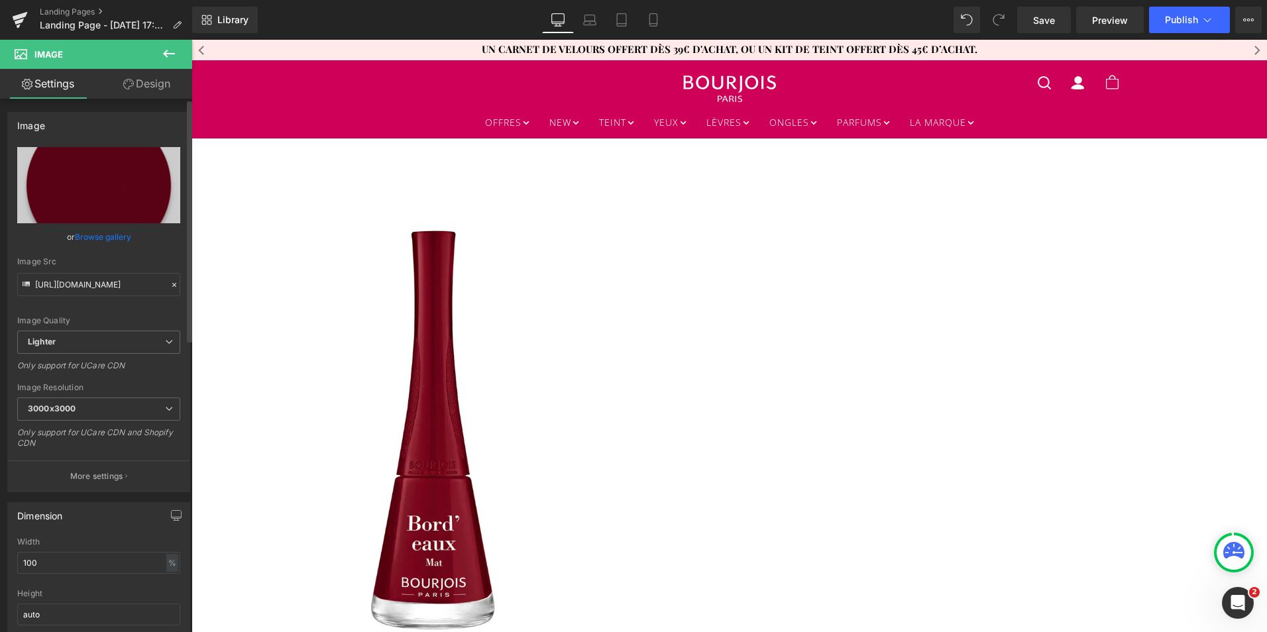
click at [117, 237] on link "Browse gallery" at bounding box center [103, 236] width 56 height 23
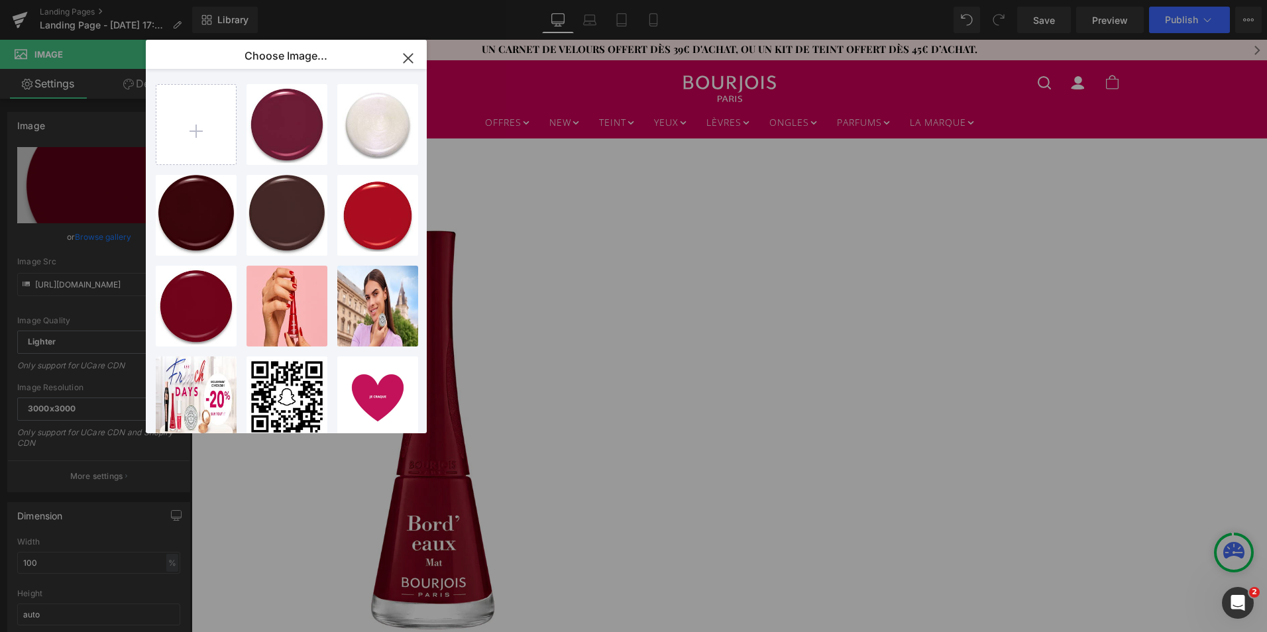
type input "C:\fakepath\3616305729668_2.jpeg"
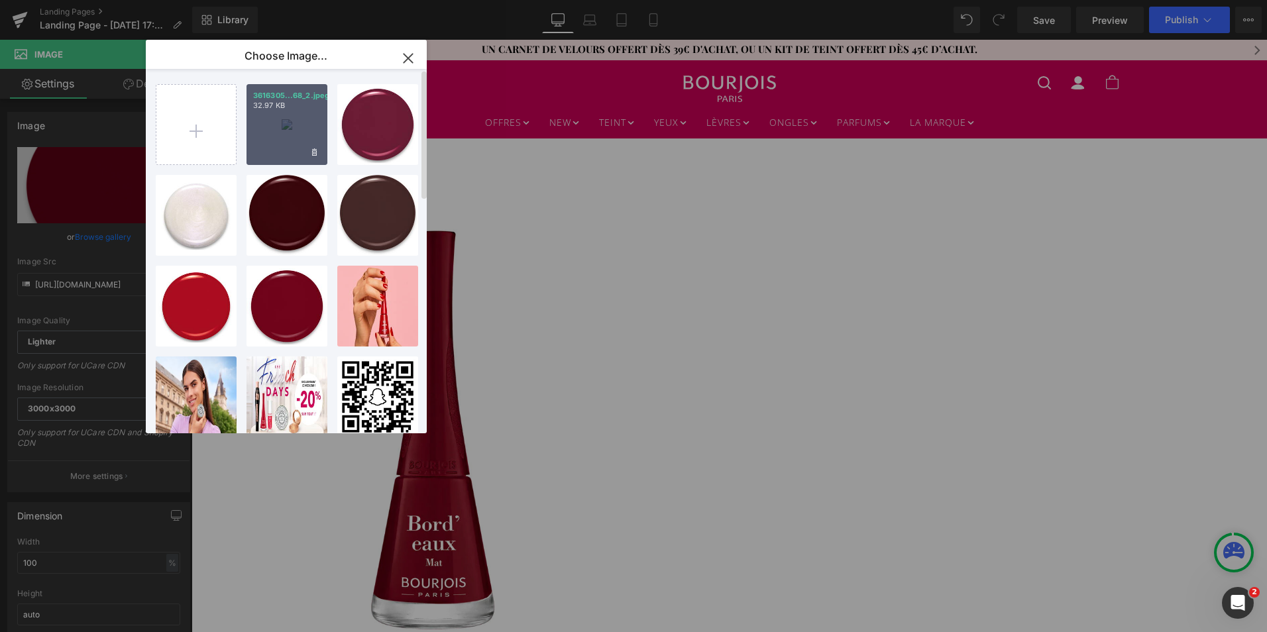
click at [303, 143] on div "3616305...68_2.jpeg 32.97 KB" at bounding box center [286, 124] width 81 height 81
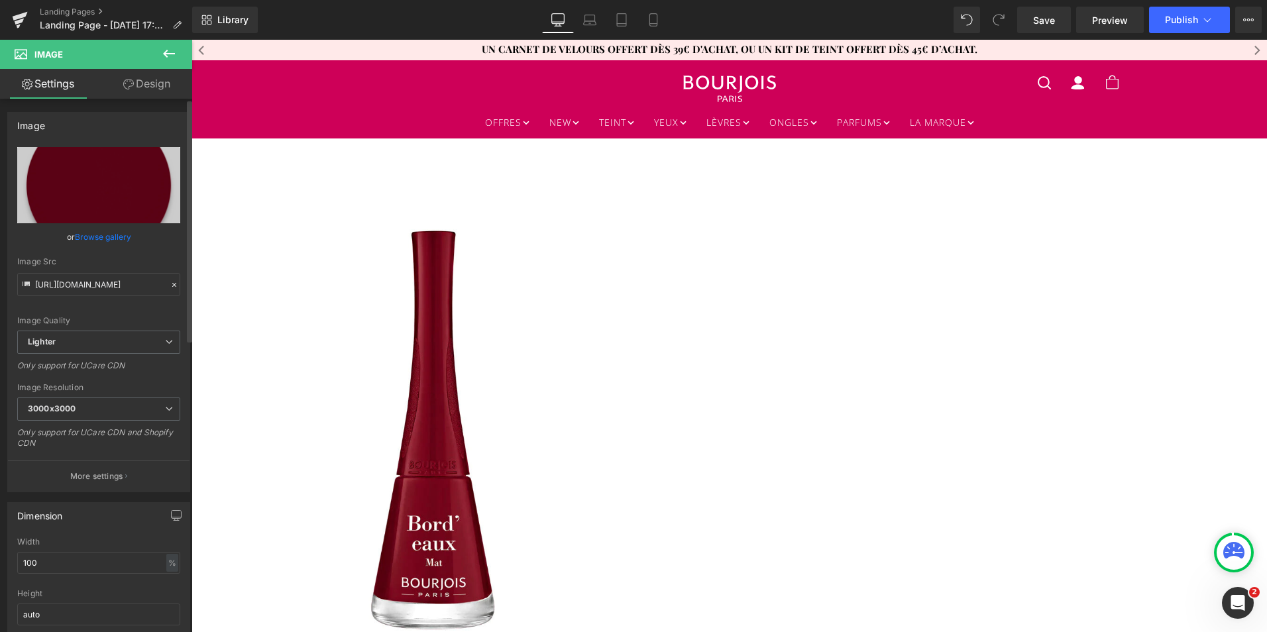
click at [115, 237] on link "Browse gallery" at bounding box center [103, 236] width 56 height 23
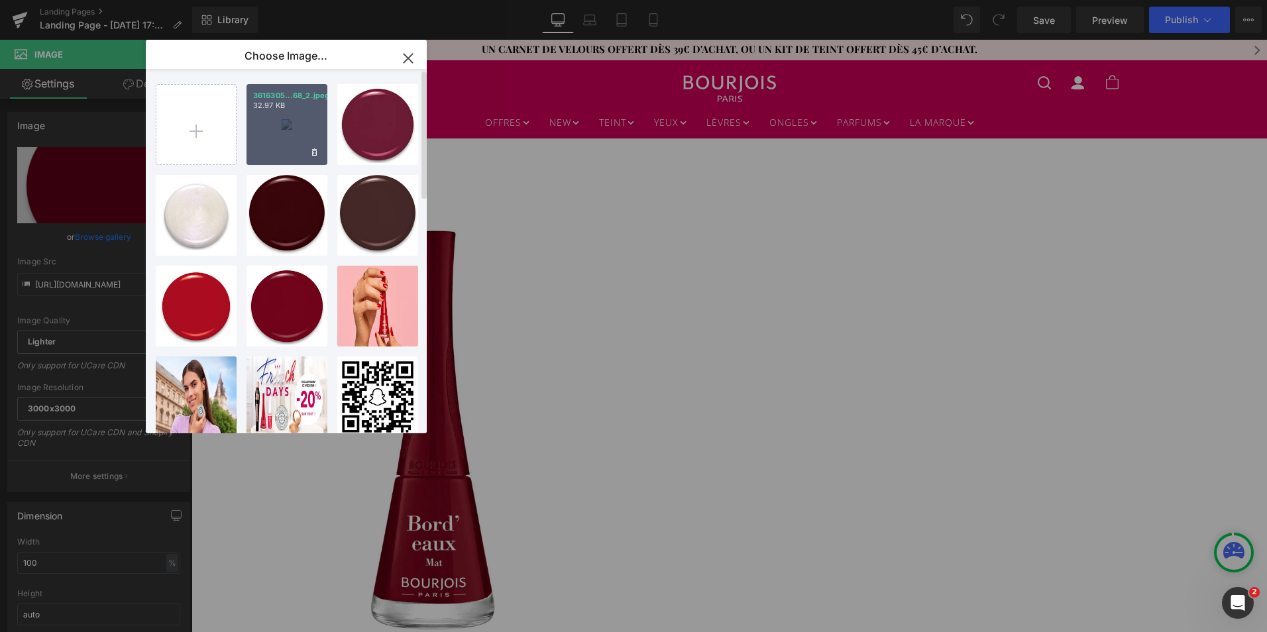
click at [287, 138] on div "3616305...68_2.jpeg 32.97 KB" at bounding box center [286, 124] width 81 height 81
type input "[URL][DOMAIN_NAME]"
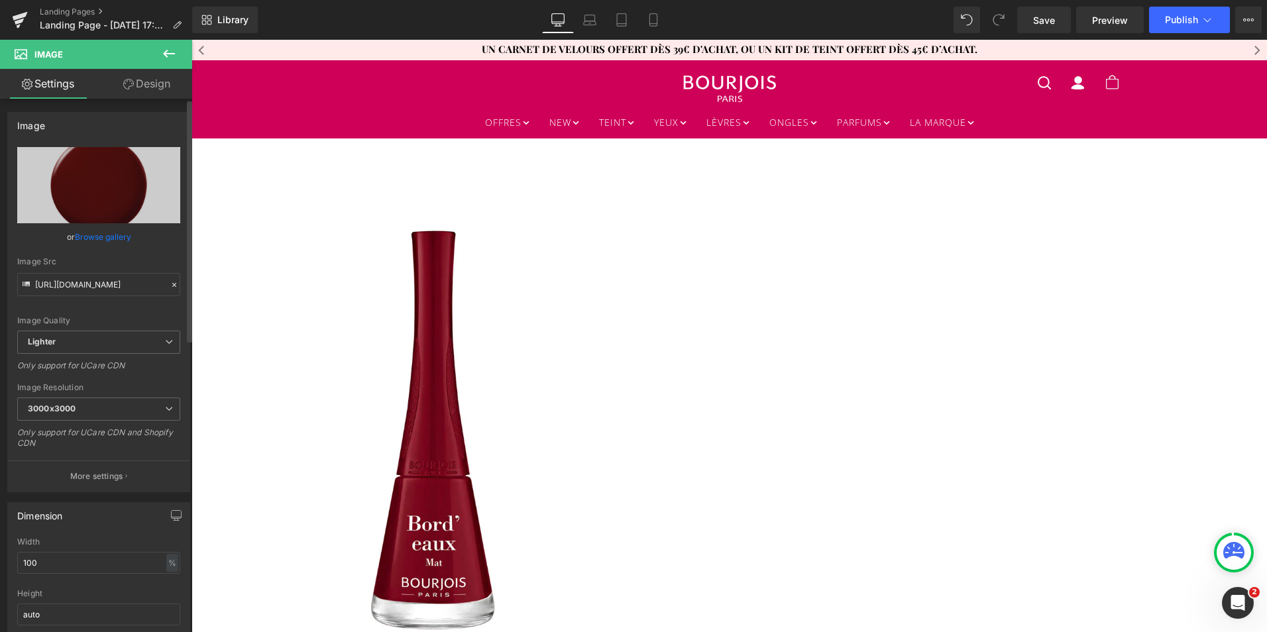
click at [110, 241] on link "Browse gallery" at bounding box center [103, 236] width 56 height 23
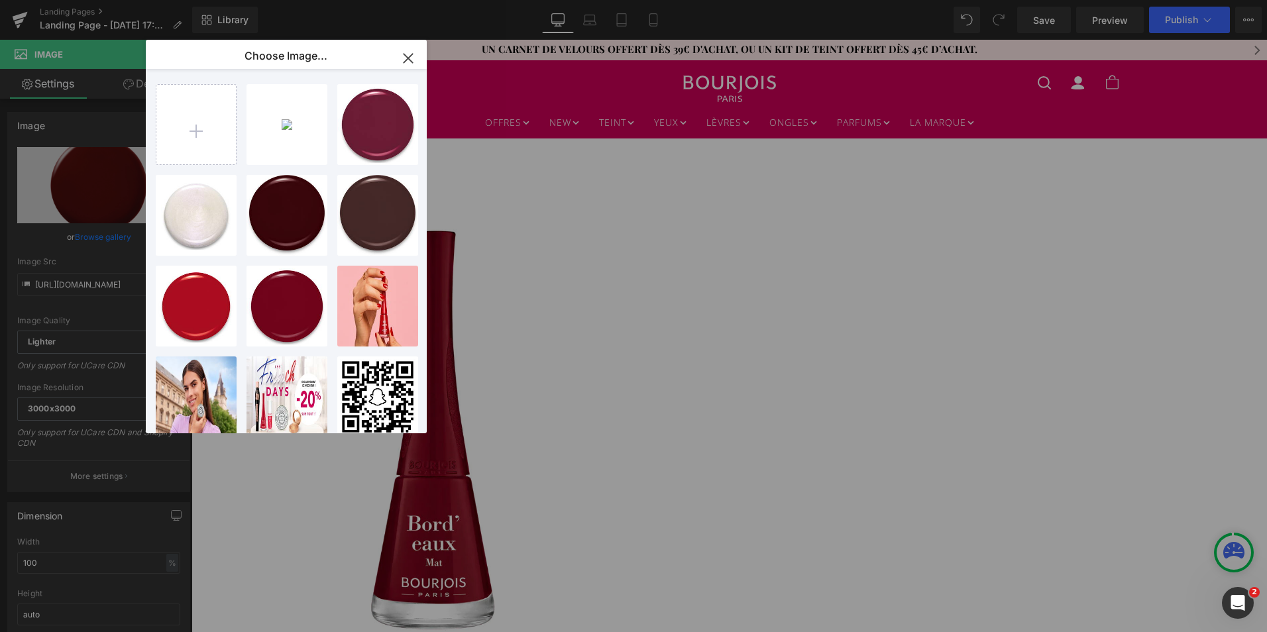
type input "C:\fakepath\3616305729668_2.jpeg"
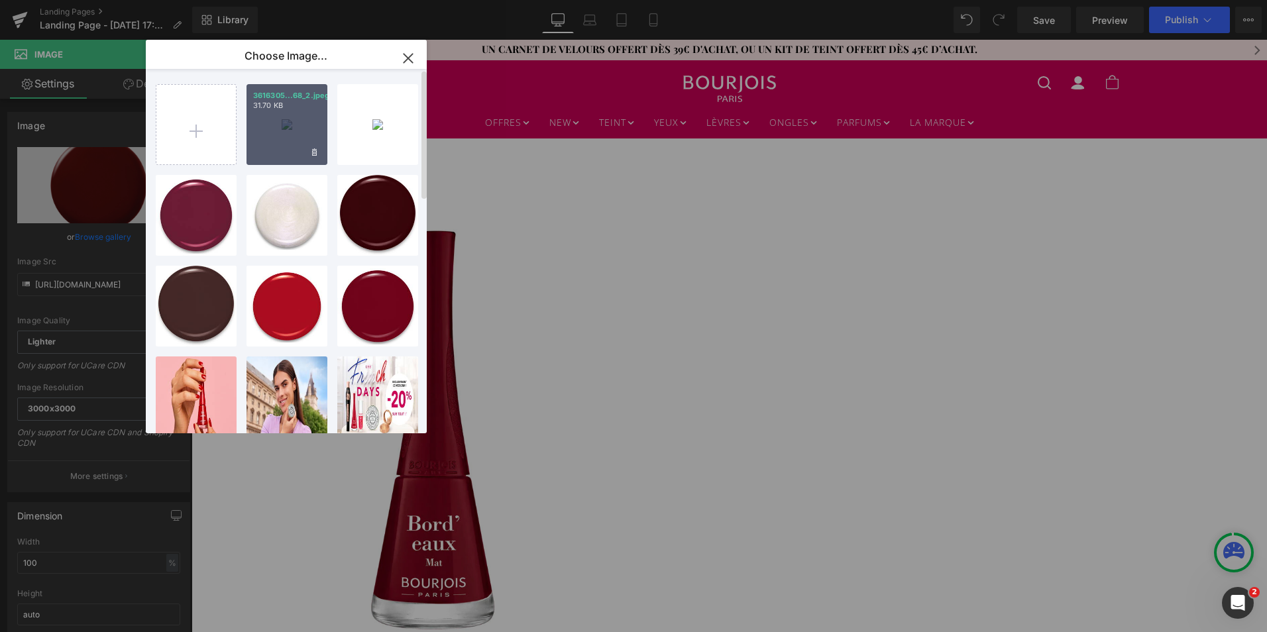
click at [296, 135] on div "3616305...68_2.jpeg 31.70 KB" at bounding box center [286, 124] width 81 height 81
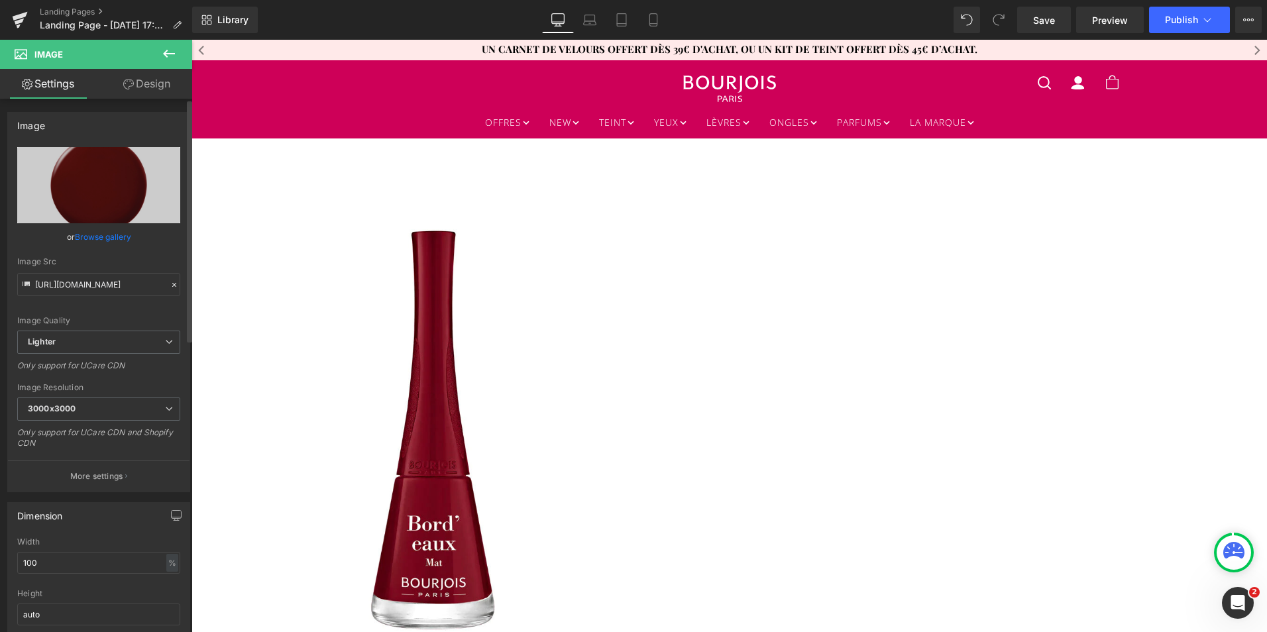
click at [97, 236] on link "Browse gallery" at bounding box center [103, 236] width 56 height 23
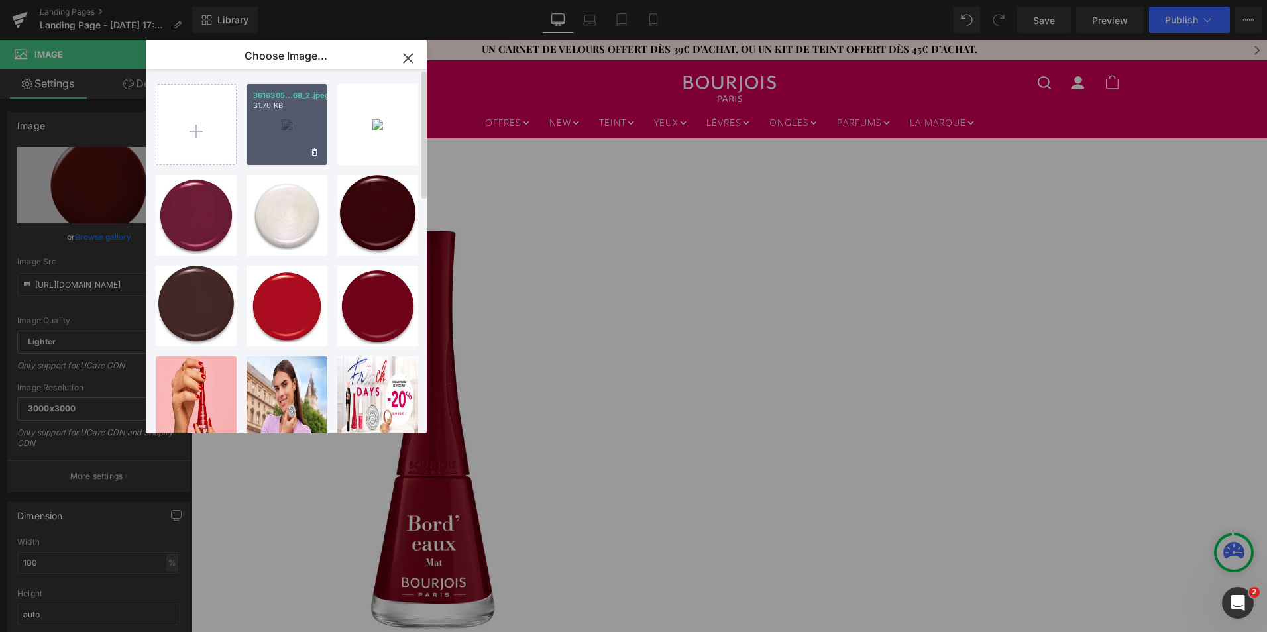
click at [283, 134] on div "3616305...68_2.jpeg 31.70 KB" at bounding box center [286, 124] width 81 height 81
type input "[URL][DOMAIN_NAME]"
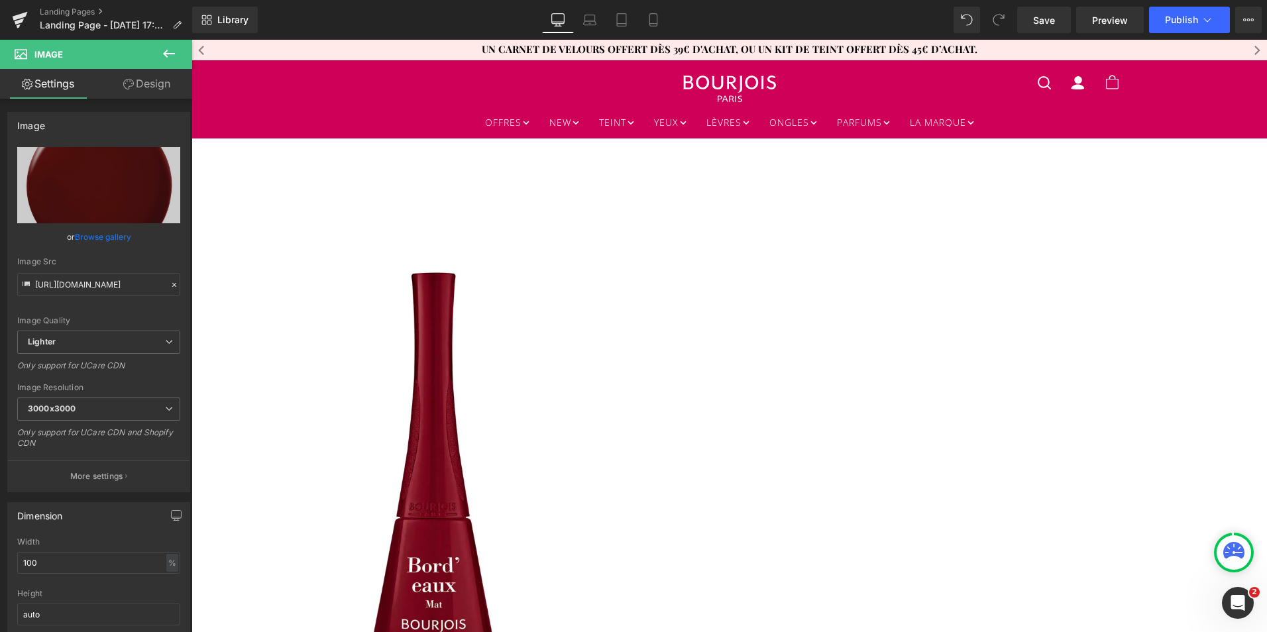
scroll to position [1388, 0]
click at [1043, 19] on span "Save" at bounding box center [1044, 20] width 22 height 14
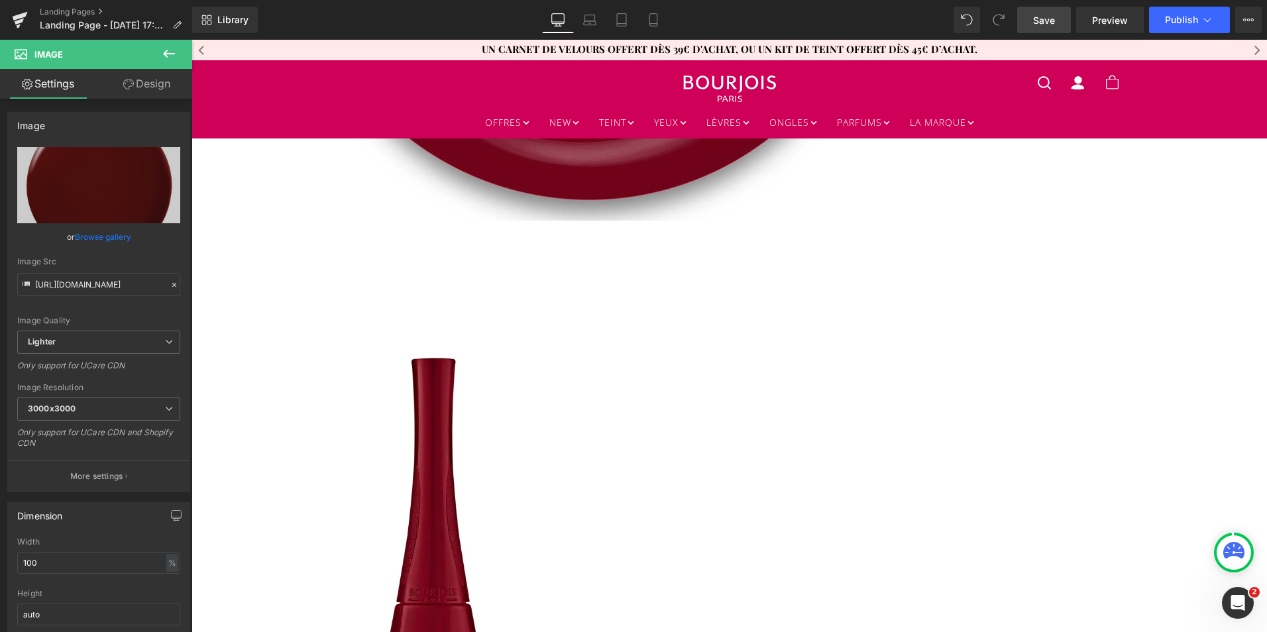
scroll to position [1302, 0]
click at [191, 40] on icon at bounding box center [191, 40] width 0 height 0
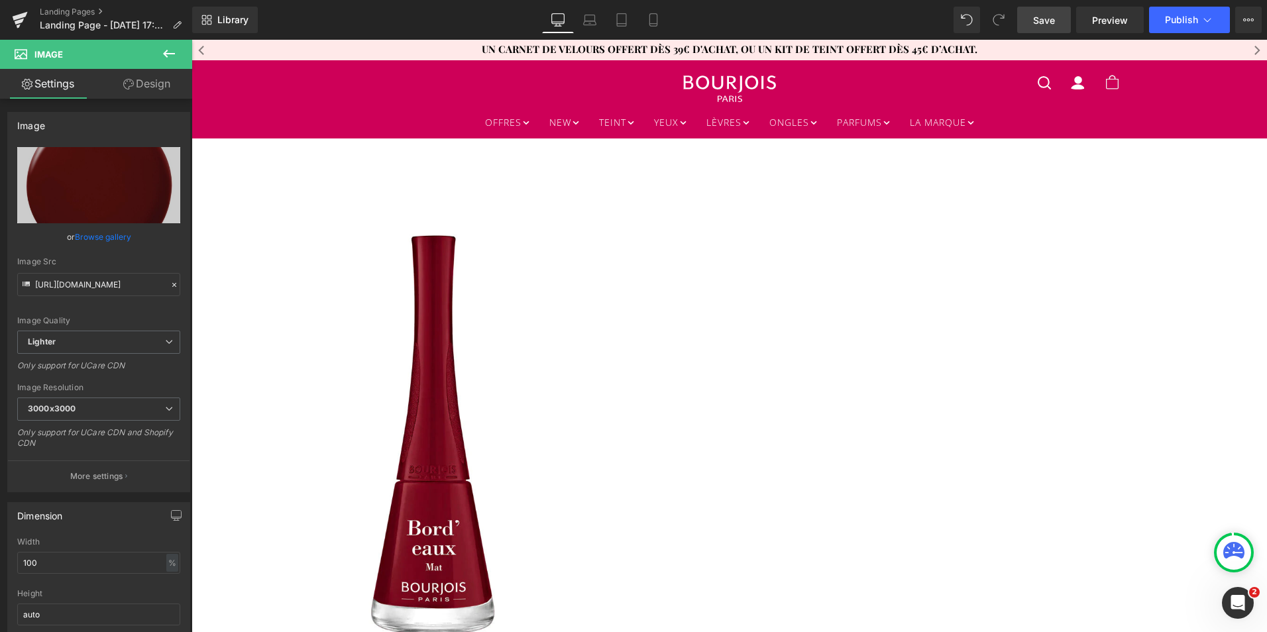
scroll to position [1427, 0]
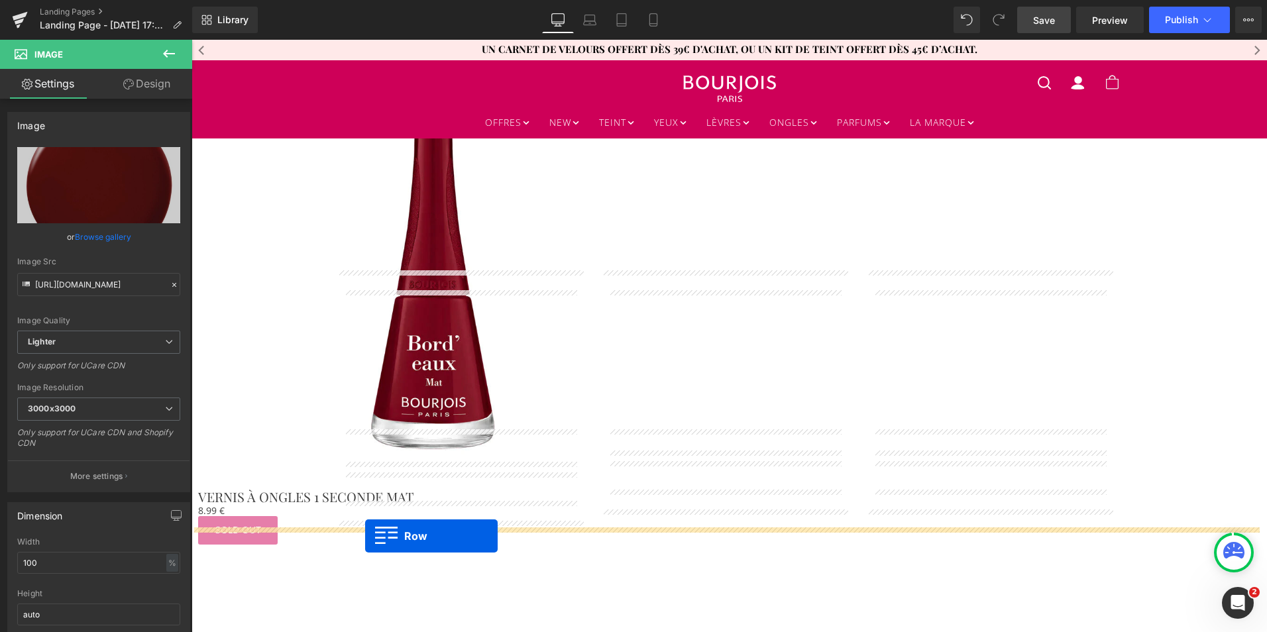
drag, startPoint x: 333, startPoint y: 170, endPoint x: 365, endPoint y: 536, distance: 367.1
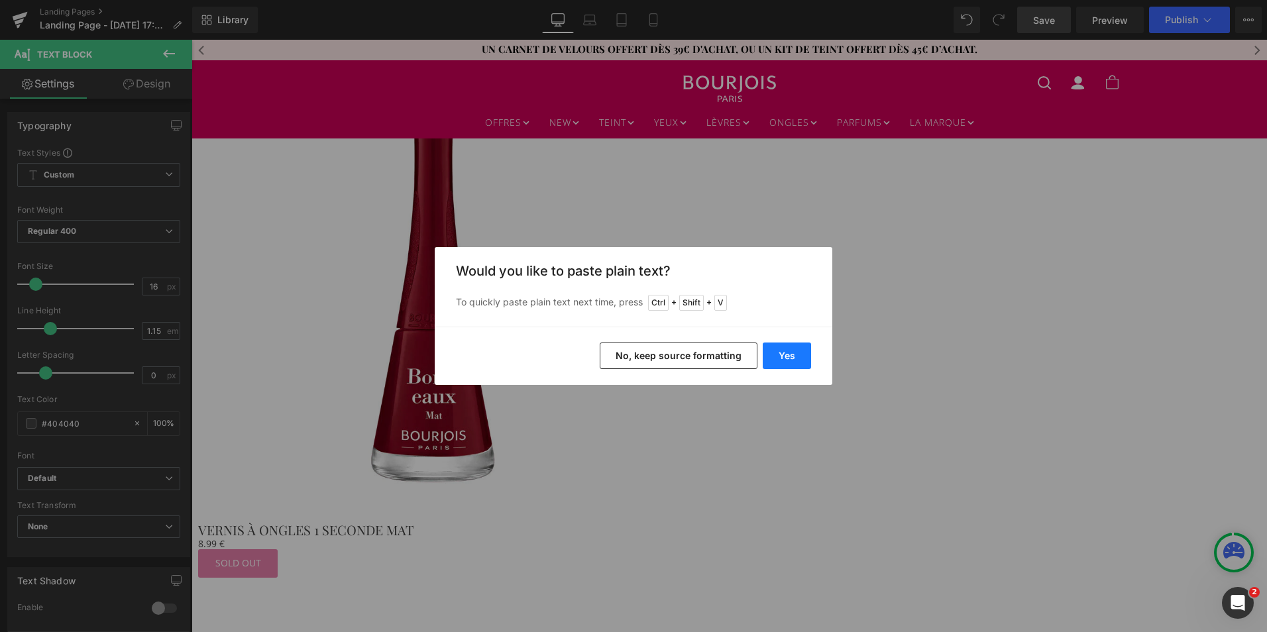
click at [779, 357] on button "Yes" at bounding box center [787, 356] width 48 height 27
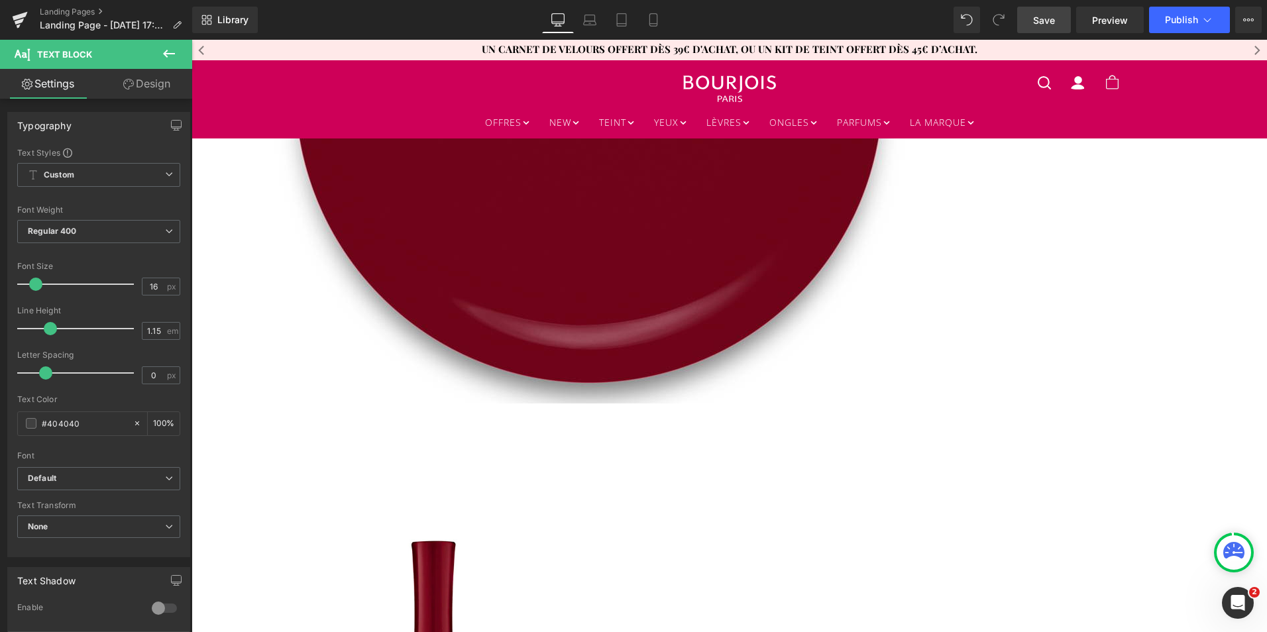
scroll to position [1115, 0]
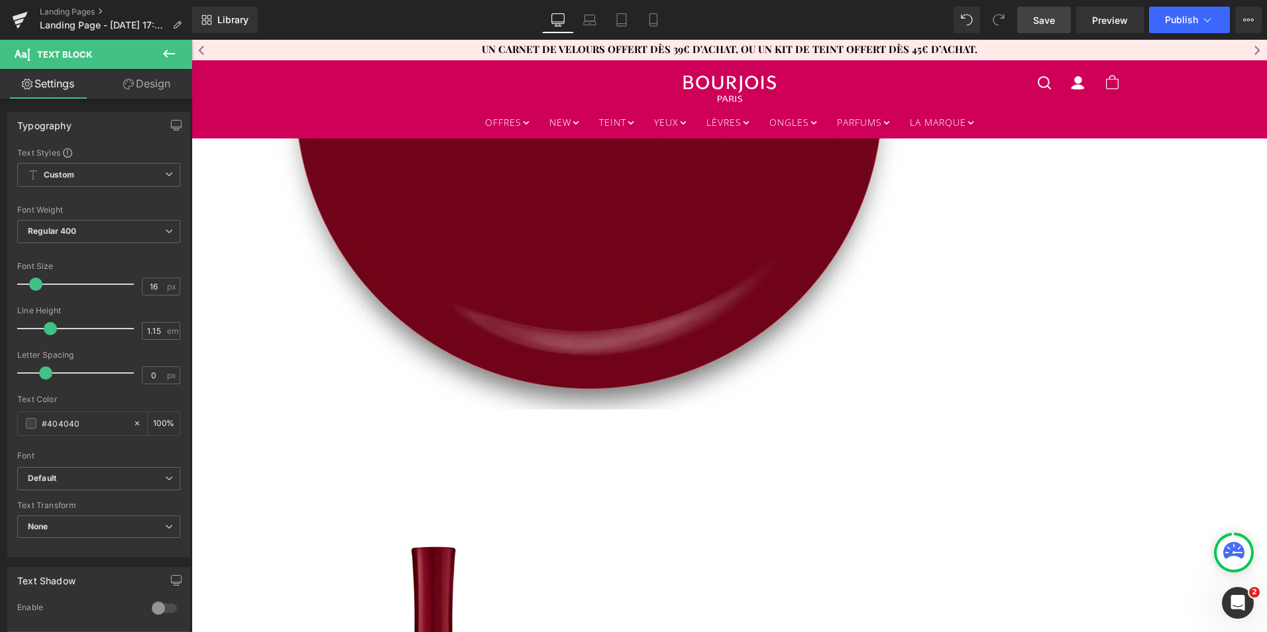
click at [191, 40] on icon at bounding box center [191, 40] width 0 height 0
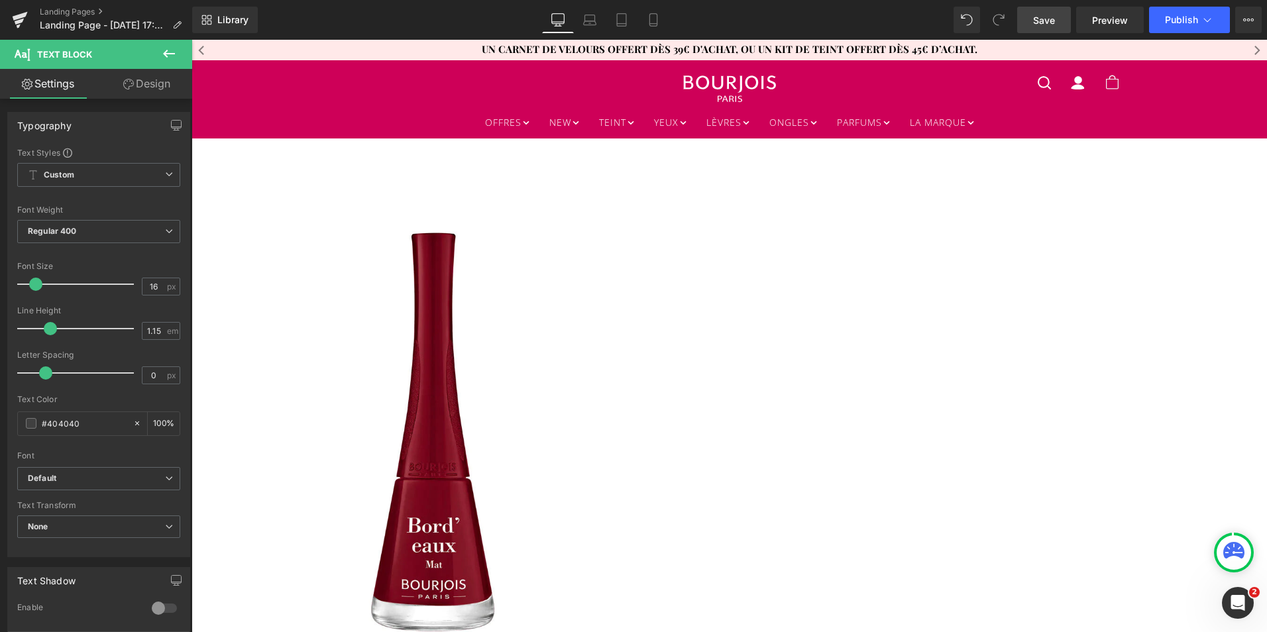
scroll to position [1490, 0]
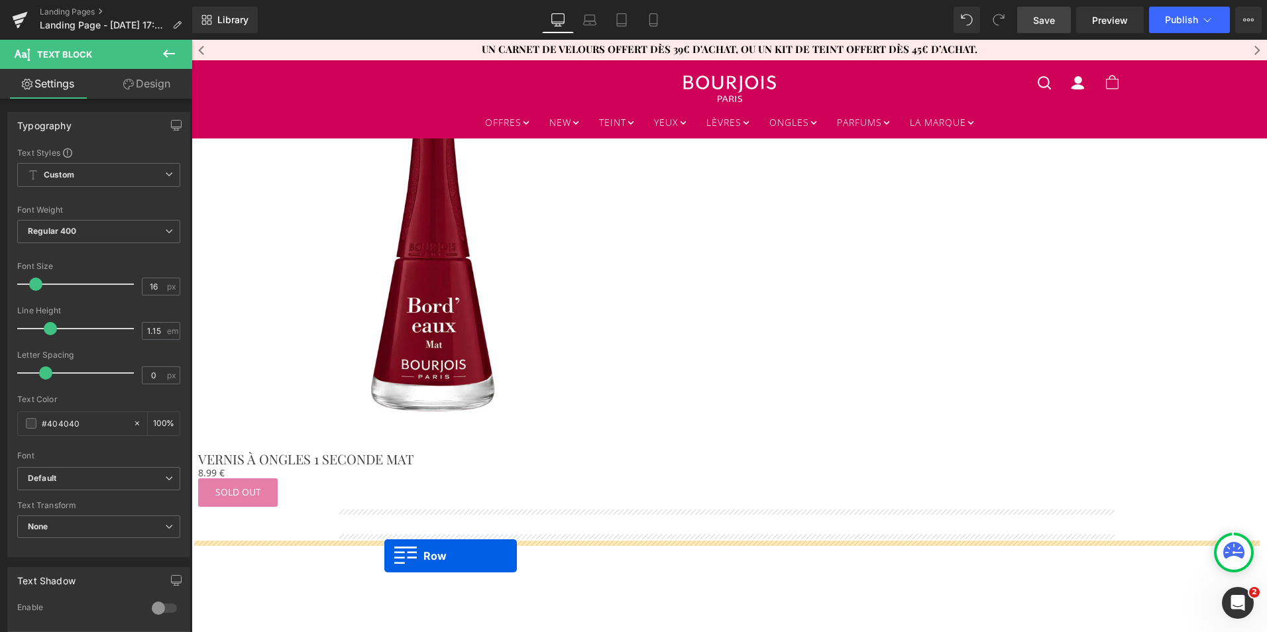
drag, startPoint x: 335, startPoint y: 104, endPoint x: 384, endPoint y: 556, distance: 454.6
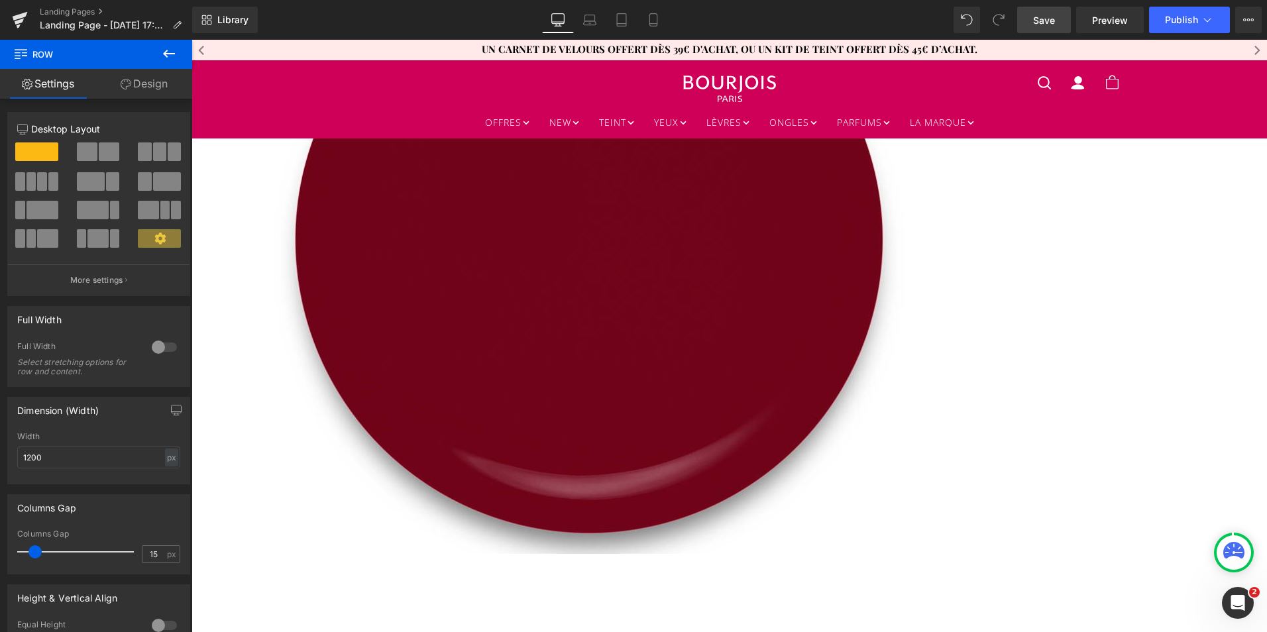
scroll to position [967, 0]
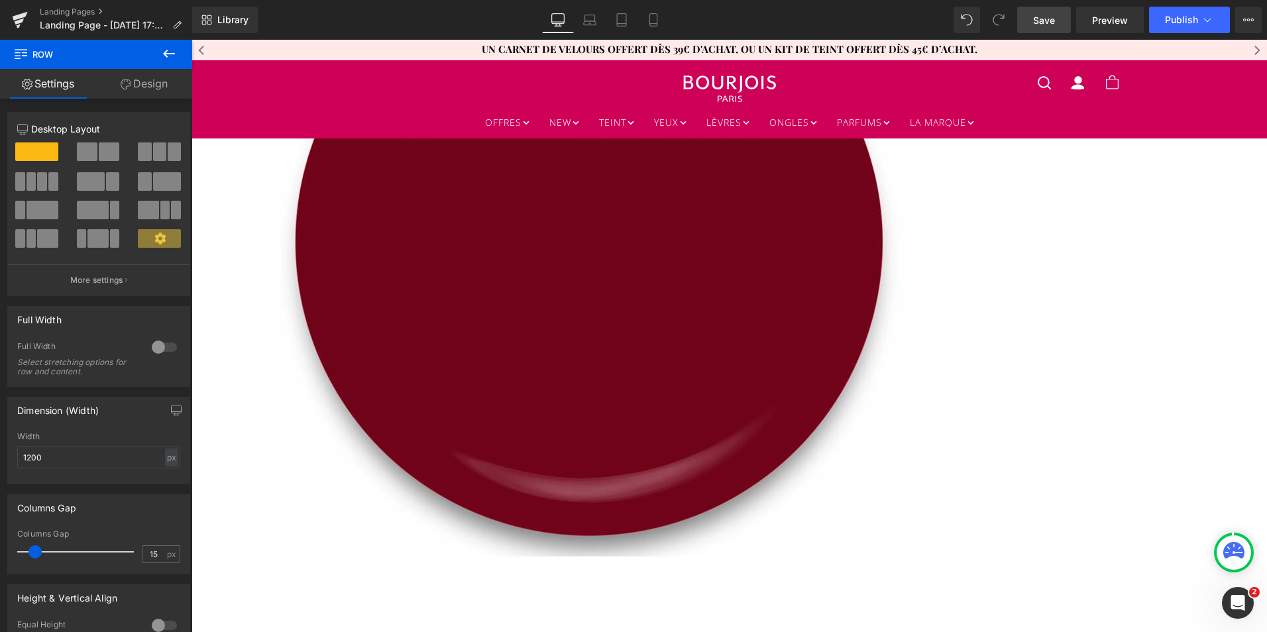
click at [191, 40] on icon at bounding box center [191, 40] width 0 height 0
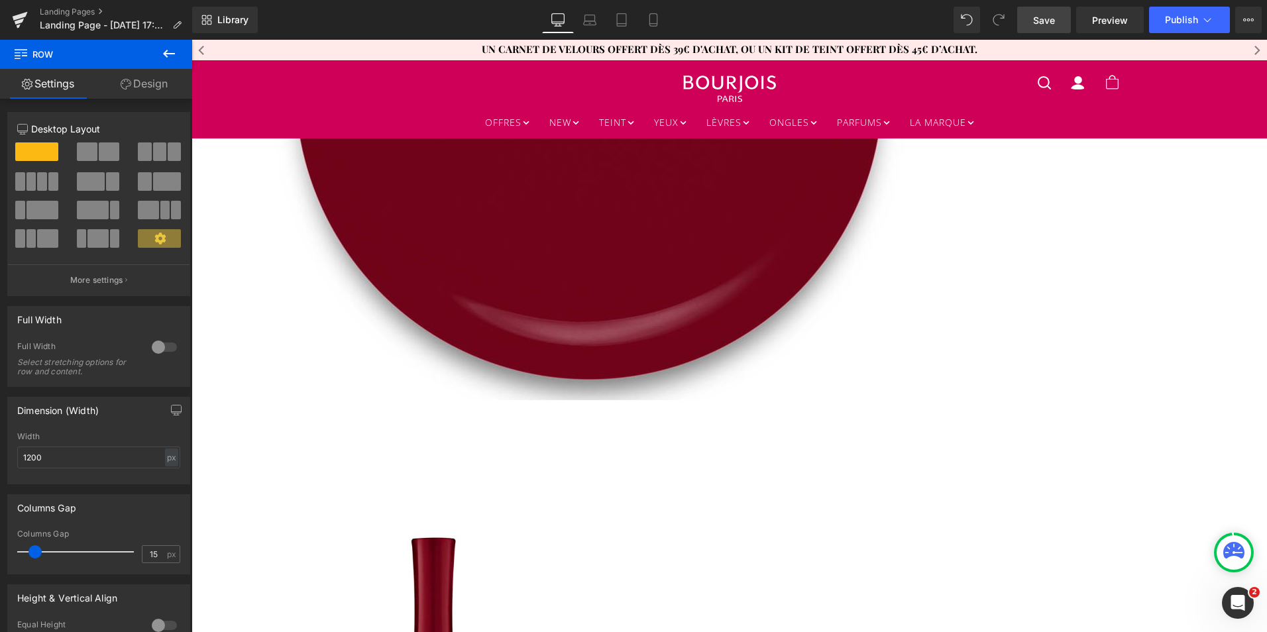
scroll to position [1122, 0]
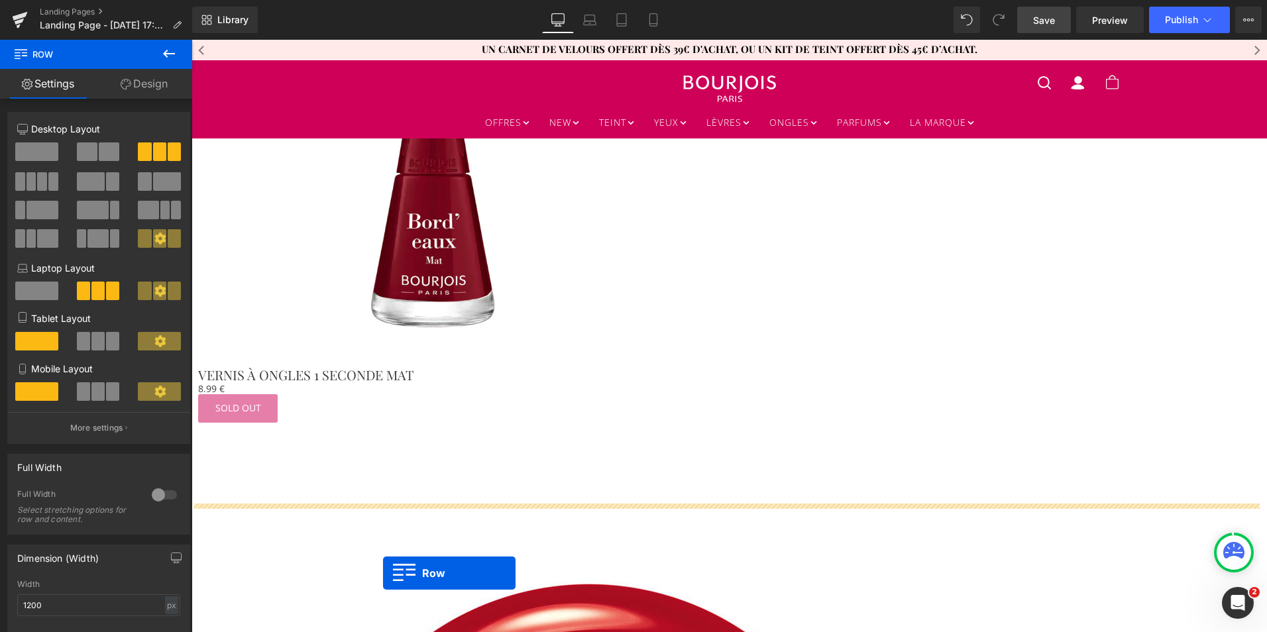
scroll to position [1745, 0]
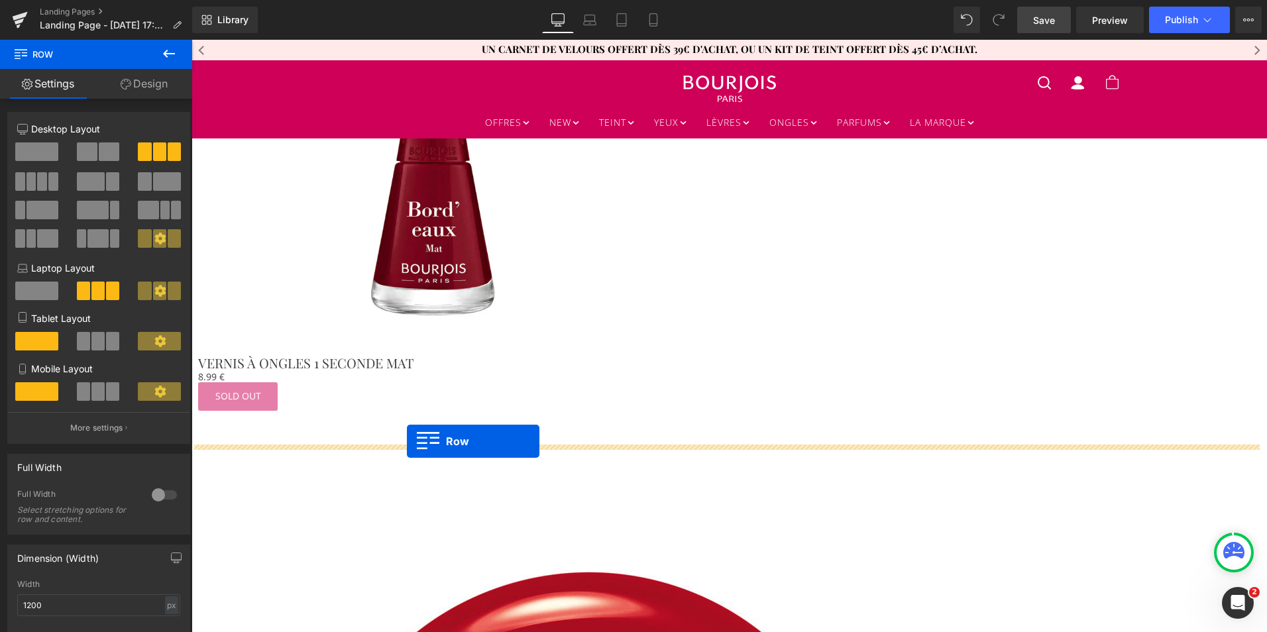
drag, startPoint x: 335, startPoint y: 366, endPoint x: 407, endPoint y: 441, distance: 104.0
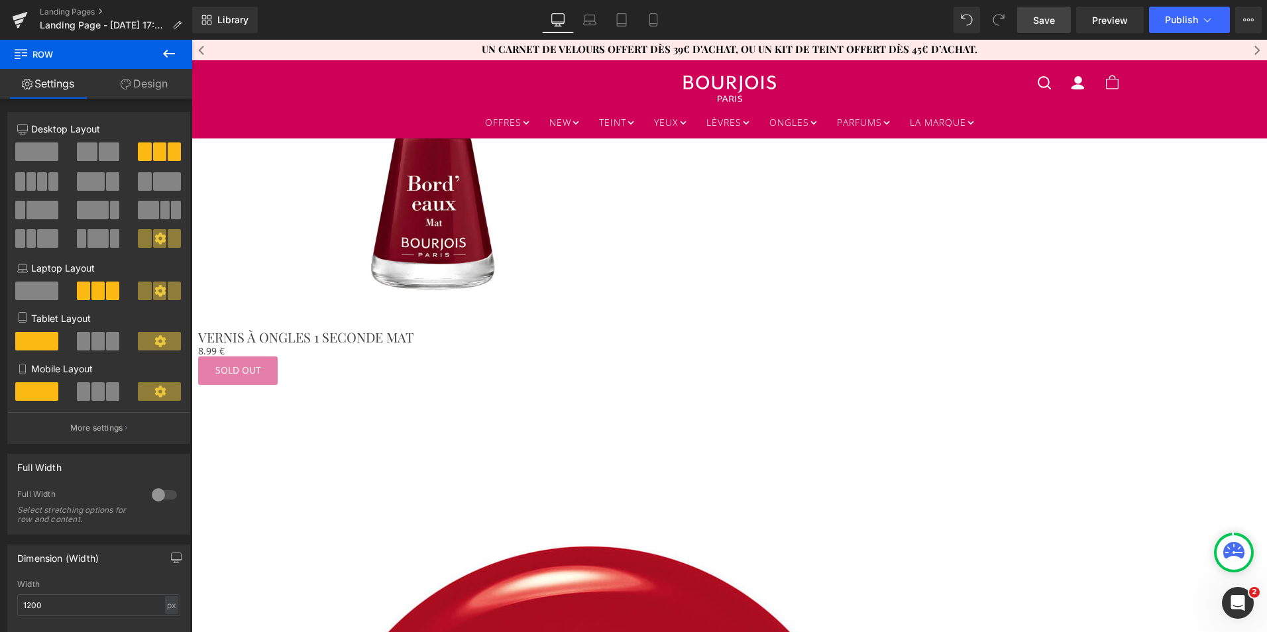
scroll to position [1771, 0]
click at [191, 40] on span "Product" at bounding box center [191, 40] width 0 height 0
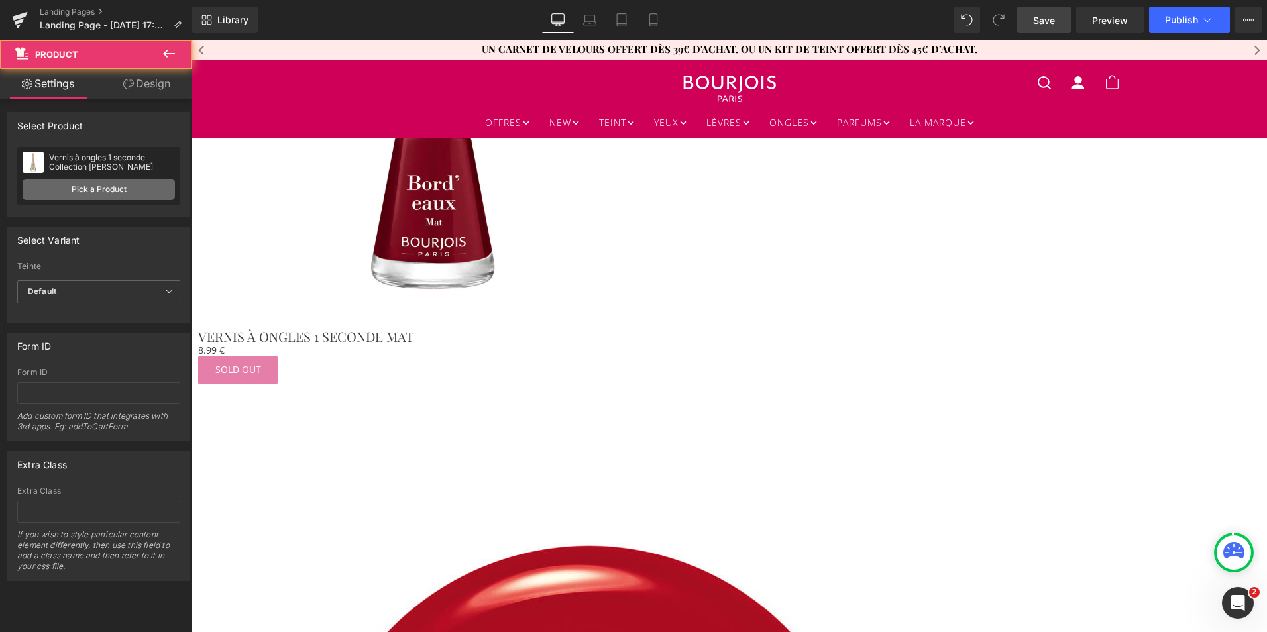
click at [119, 191] on link "Pick a Product" at bounding box center [99, 189] width 152 height 21
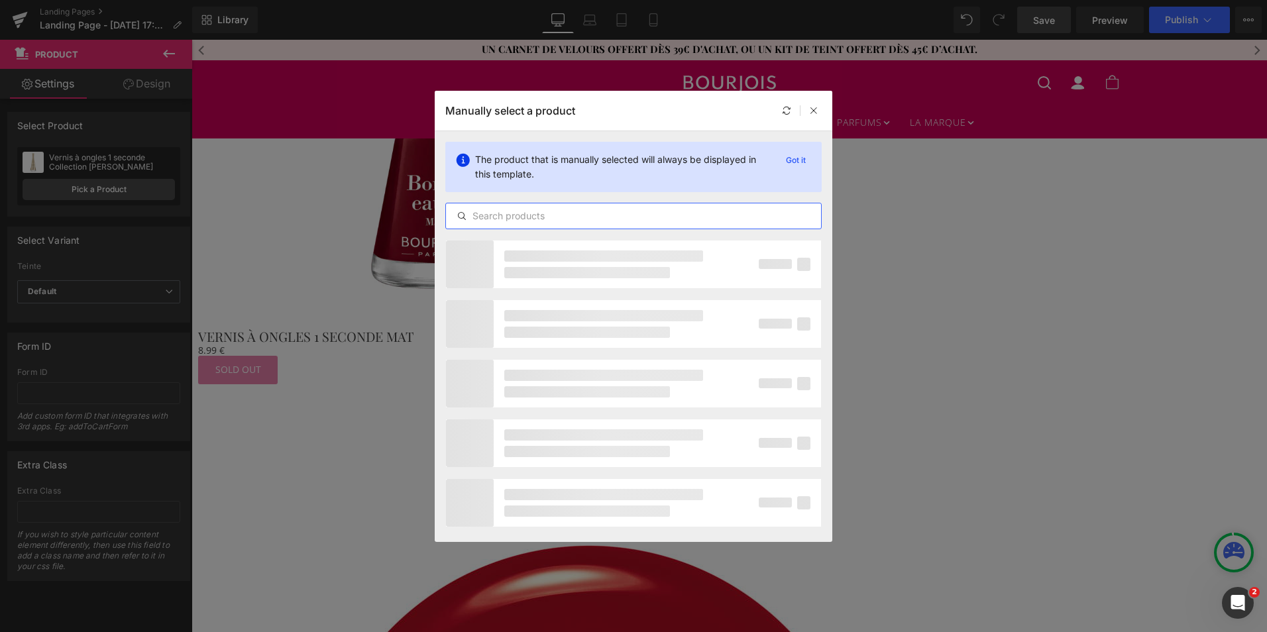
click at [533, 217] on input "text" at bounding box center [633, 216] width 375 height 16
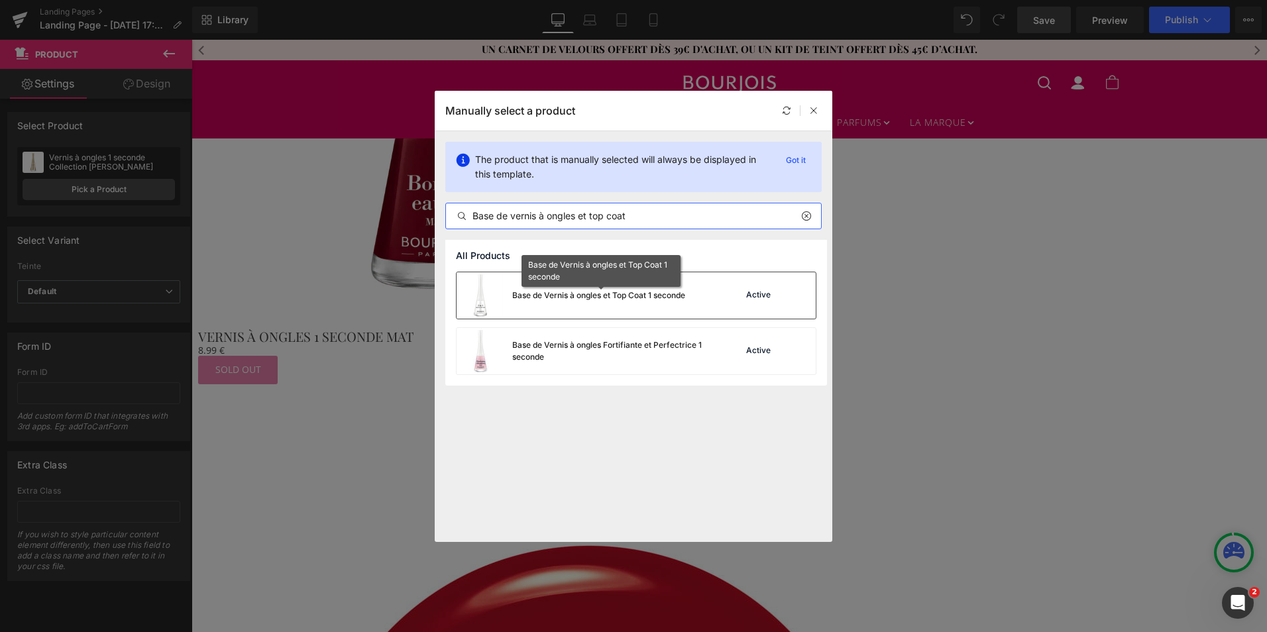
type input "Base de vernis à ongles et top coat"
click at [596, 293] on div "Base de Vernis à ongles et Top Coat 1 seconde" at bounding box center [598, 296] width 173 height 12
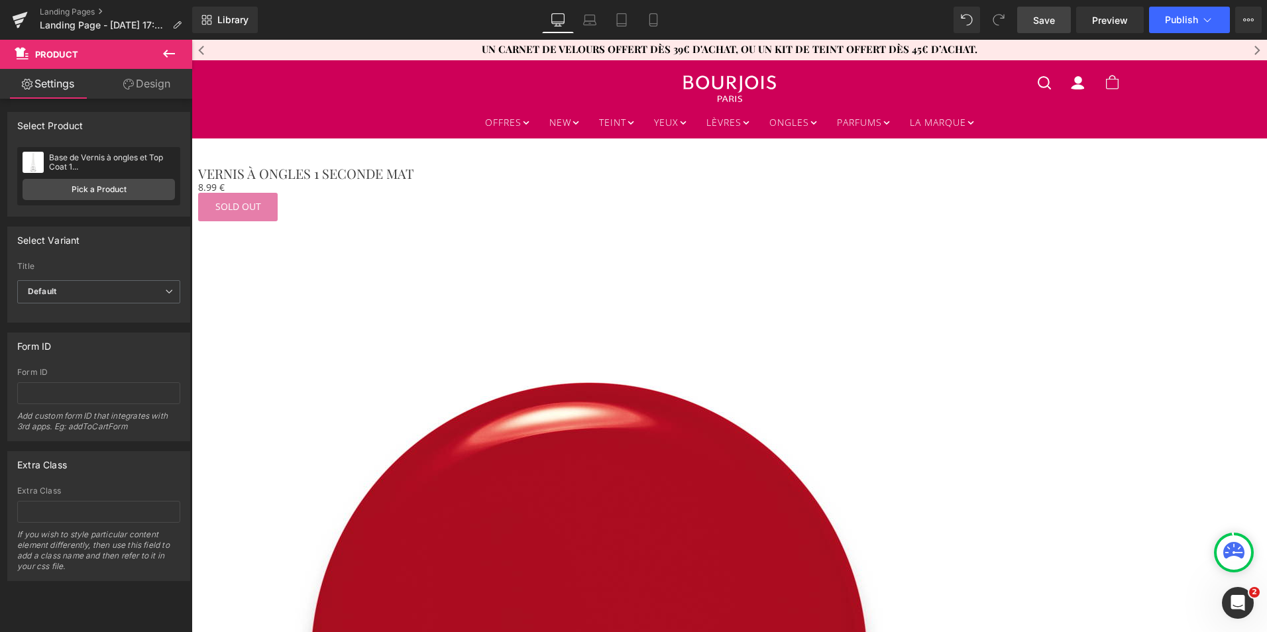
scroll to position [1936, 0]
click at [191, 40] on span "Product" at bounding box center [191, 40] width 0 height 0
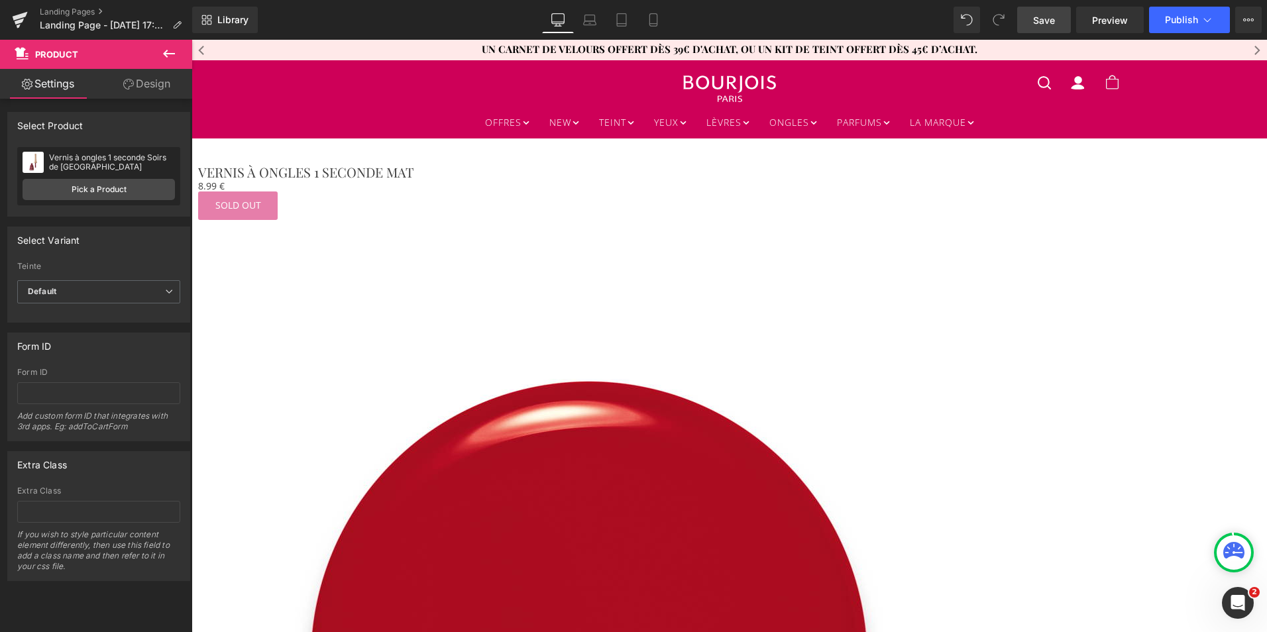
click at [191, 40] on span "Product" at bounding box center [191, 40] width 0 height 0
click at [103, 192] on link "Pick a Product" at bounding box center [99, 189] width 152 height 21
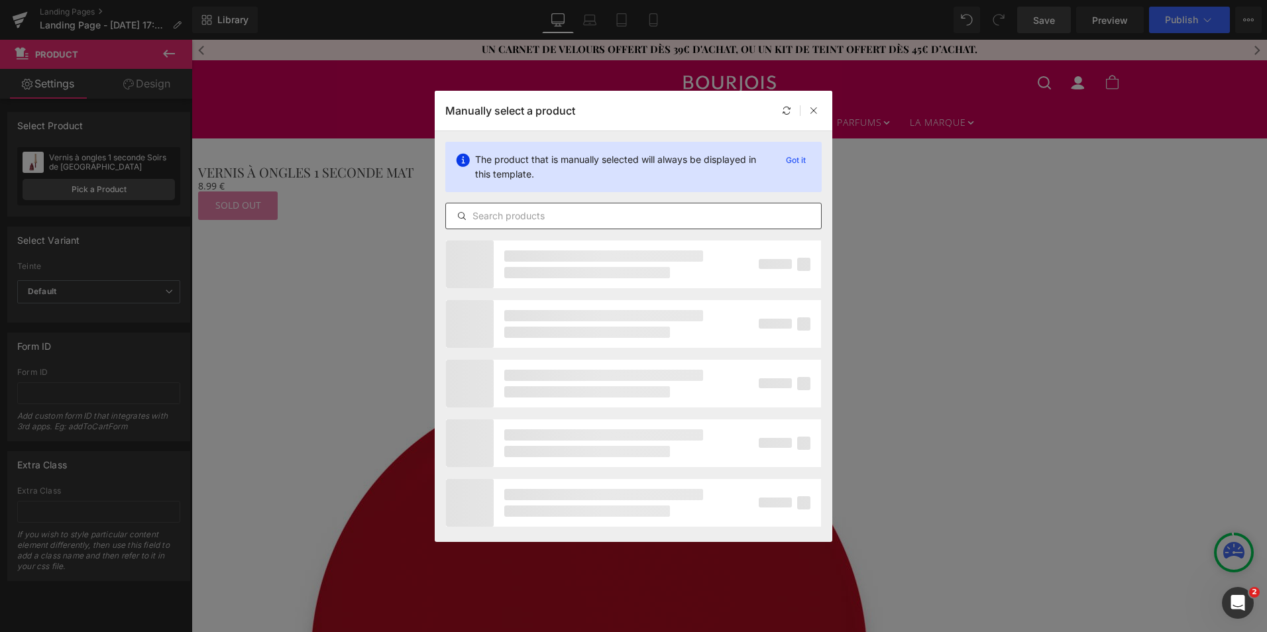
click at [480, 217] on input "text" at bounding box center [633, 216] width 375 height 16
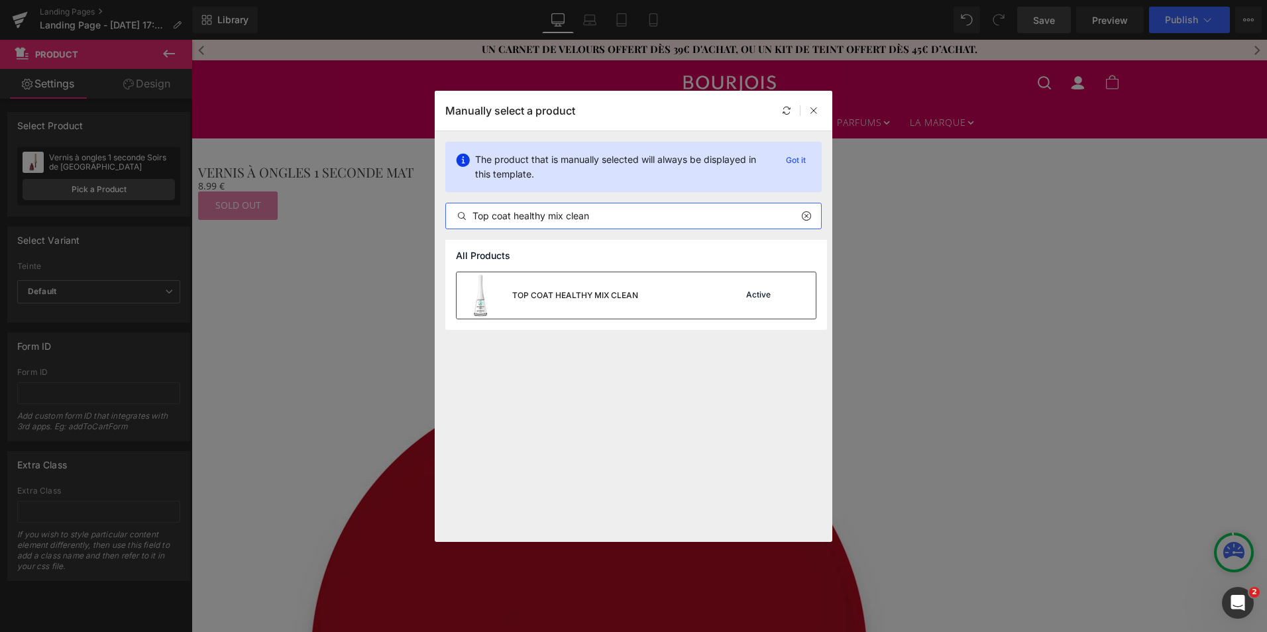
type input "Top coat healthy mix clean"
click at [537, 301] on div "TOP COAT HEALTHY MIX CLEAN" at bounding box center [575, 296] width 126 height 12
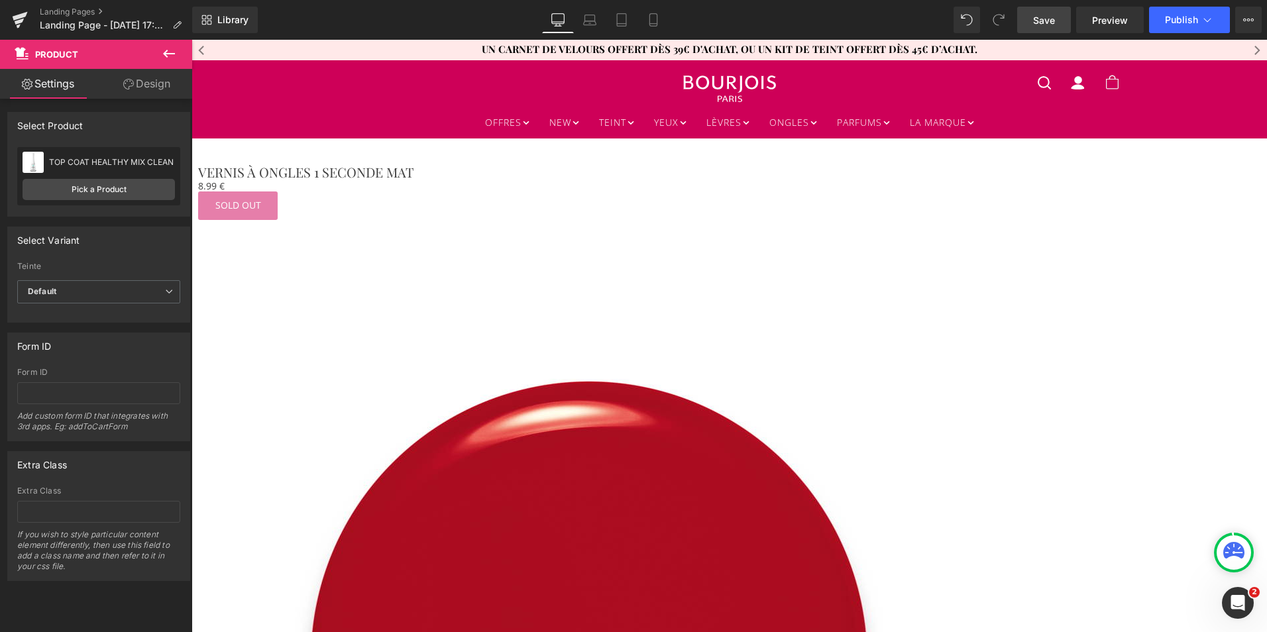
click at [191, 40] on span "Product" at bounding box center [191, 40] width 0 height 0
click at [119, 184] on link "Pick a Product" at bounding box center [99, 189] width 152 height 21
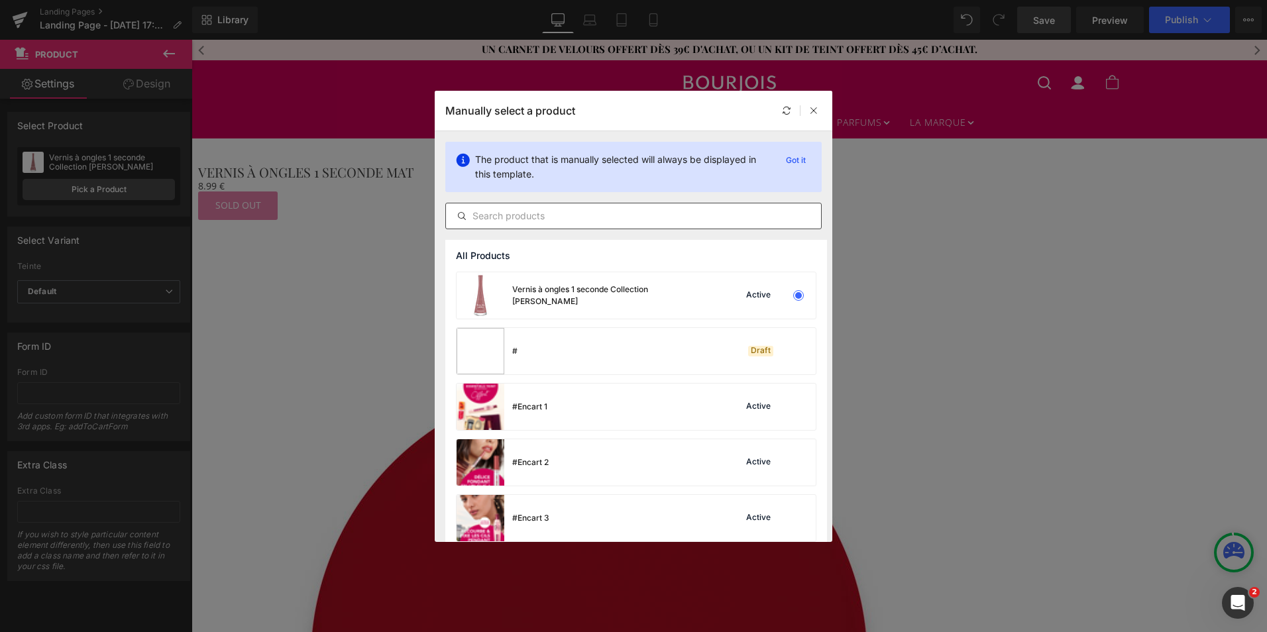
click at [494, 216] on input "text" at bounding box center [633, 216] width 375 height 16
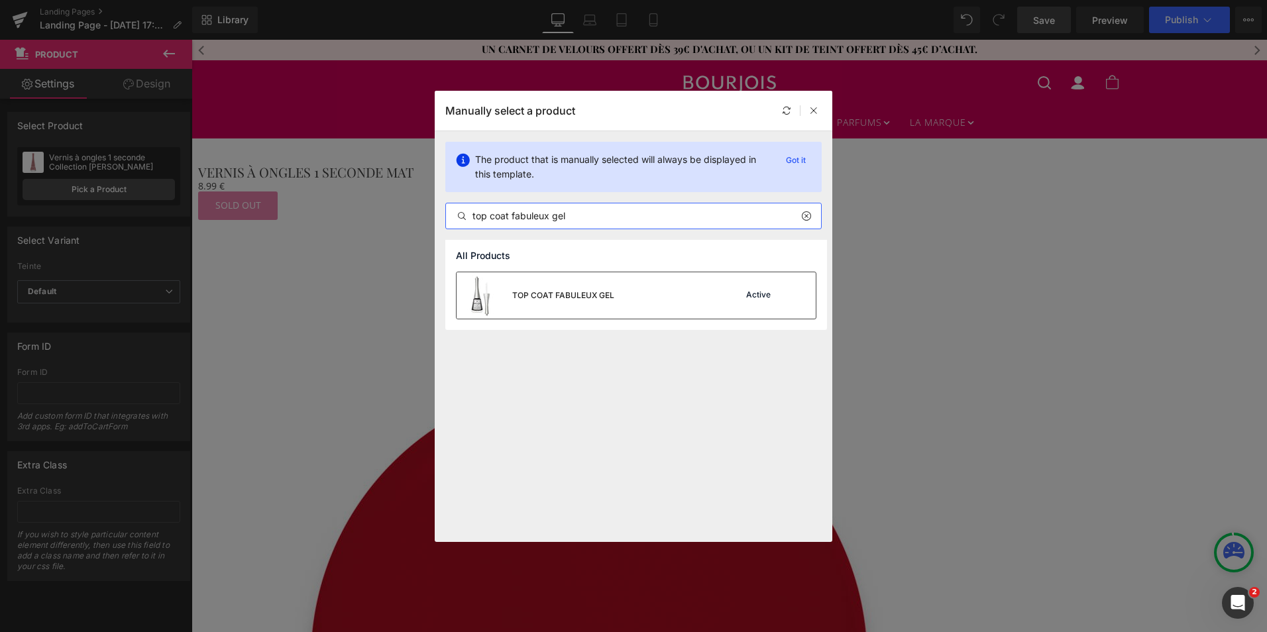
type input "top coat fabuleux gel"
click at [522, 305] on div "TOP COAT FABULEUX GEL" at bounding box center [536, 295] width 158 height 46
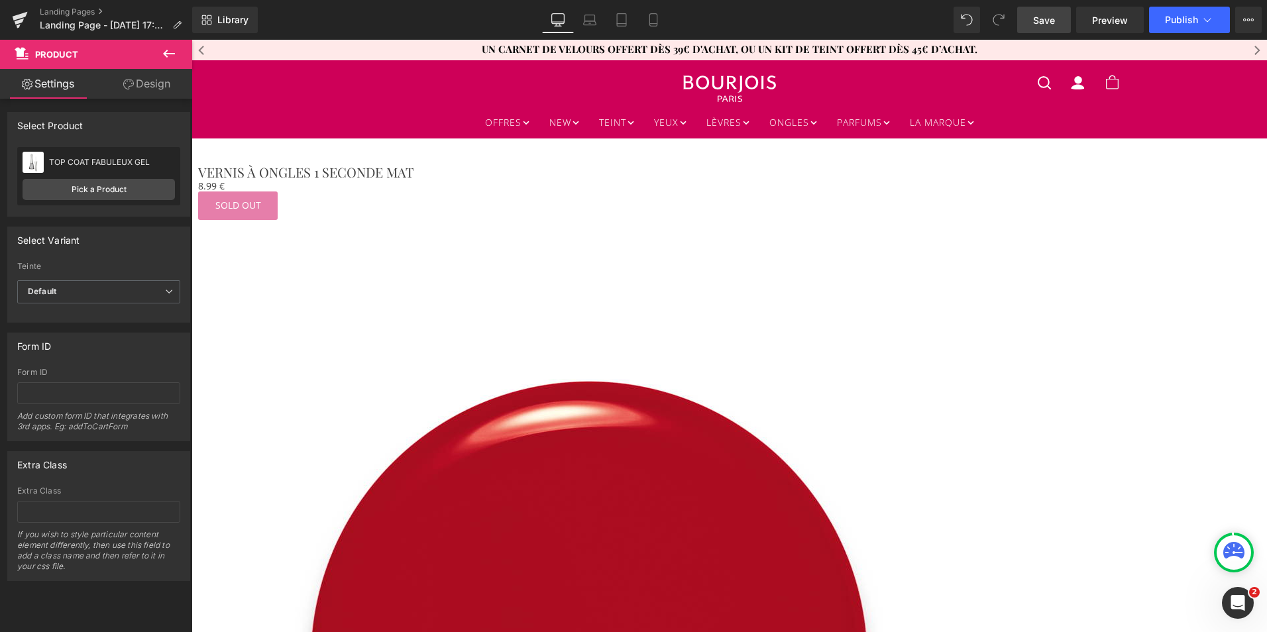
click at [191, 40] on link at bounding box center [191, 40] width 0 height 0
click at [191, 40] on icon at bounding box center [191, 40] width 0 height 0
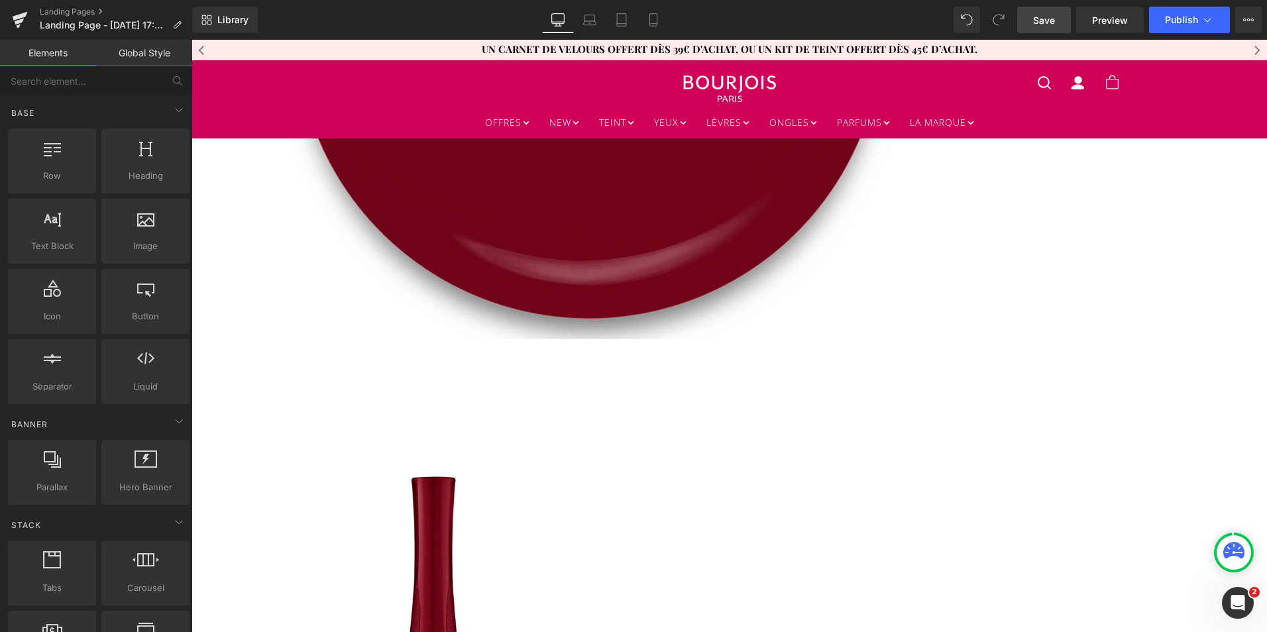
scroll to position [1171, 0]
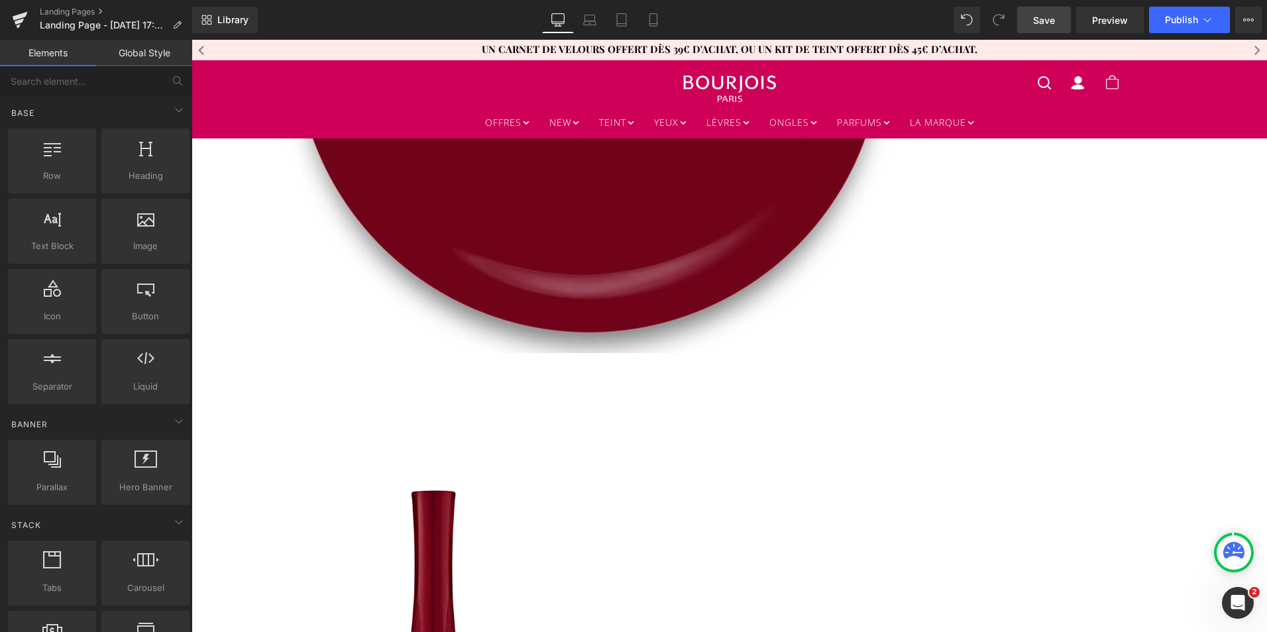
click at [191, 40] on icon at bounding box center [191, 40] width 0 height 0
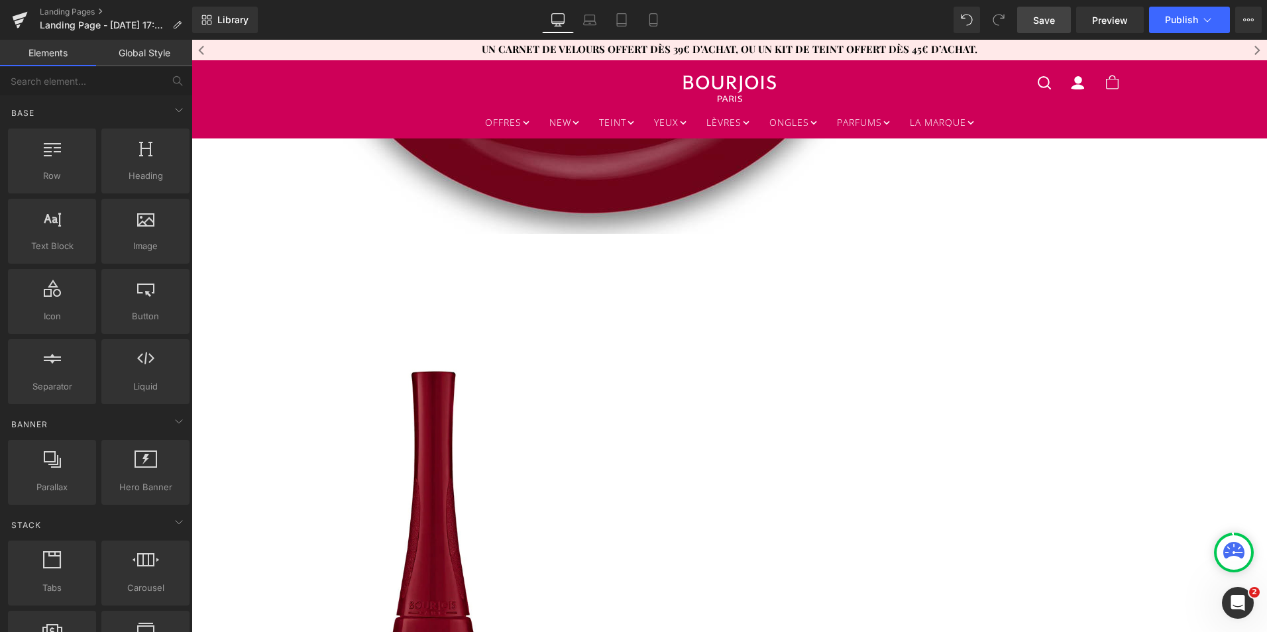
scroll to position [1291, 0]
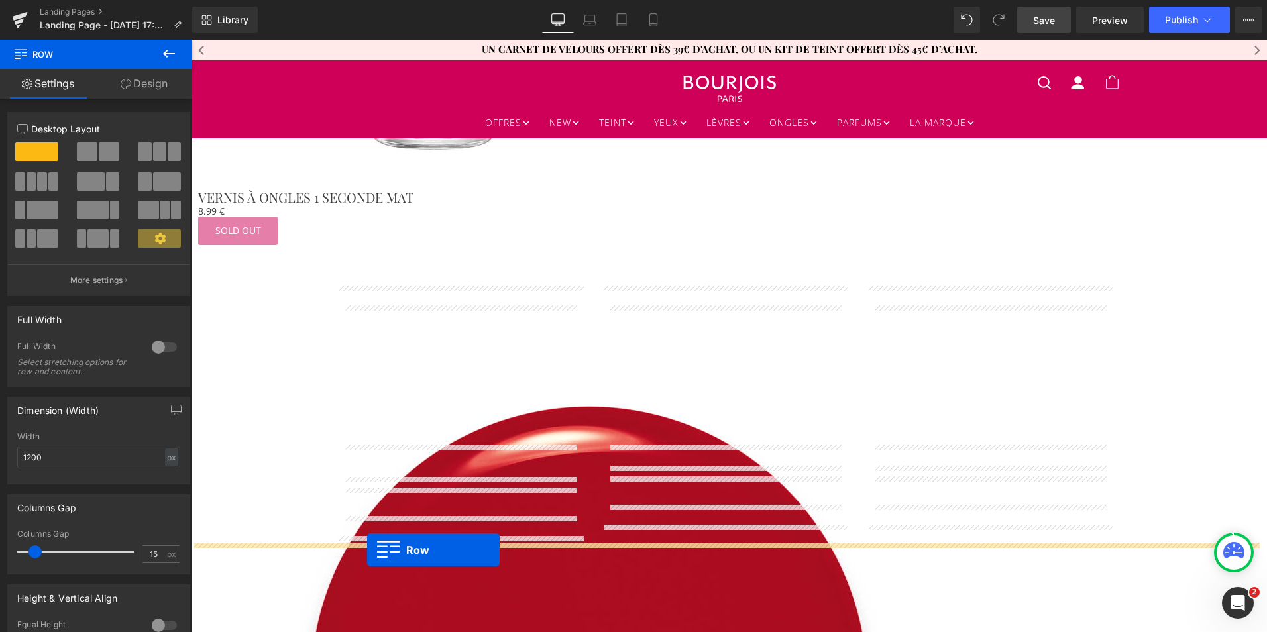
scroll to position [1924, 0]
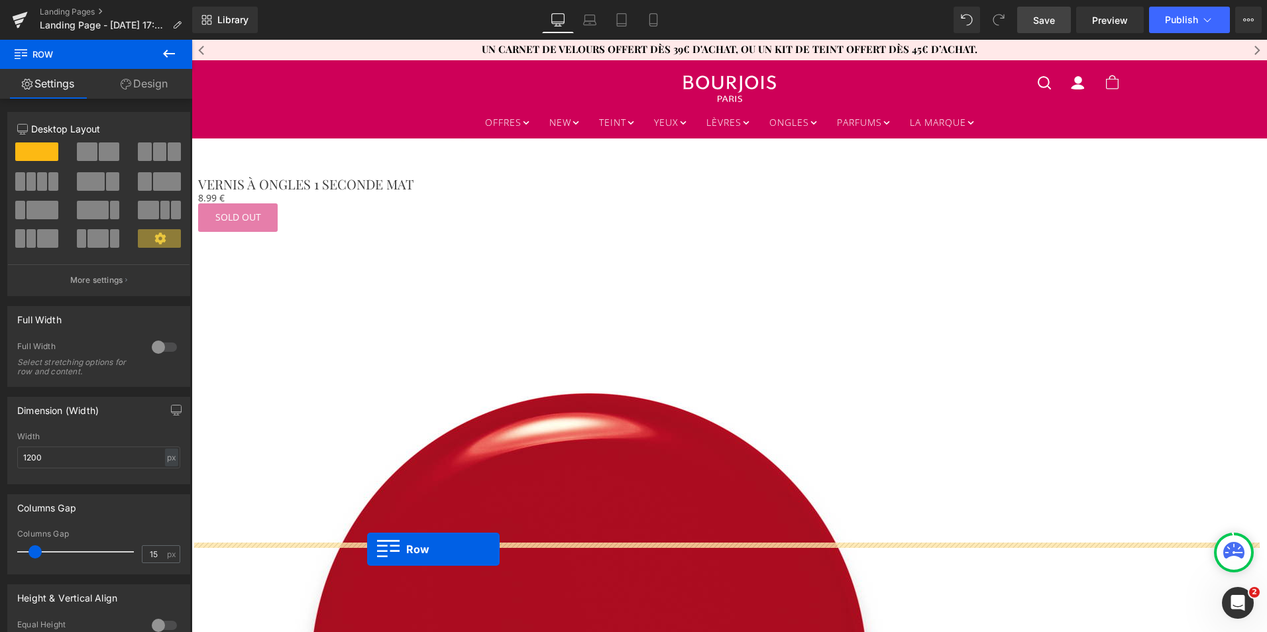
drag, startPoint x: 335, startPoint y: 252, endPoint x: 367, endPoint y: 549, distance: 298.6
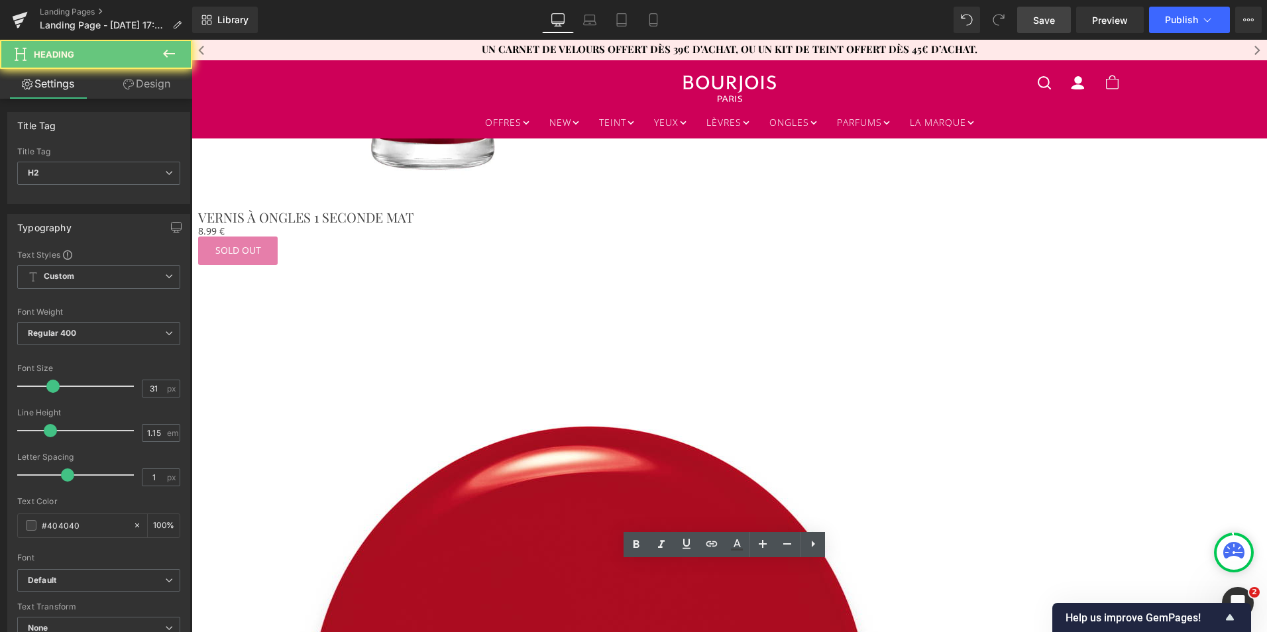
paste div
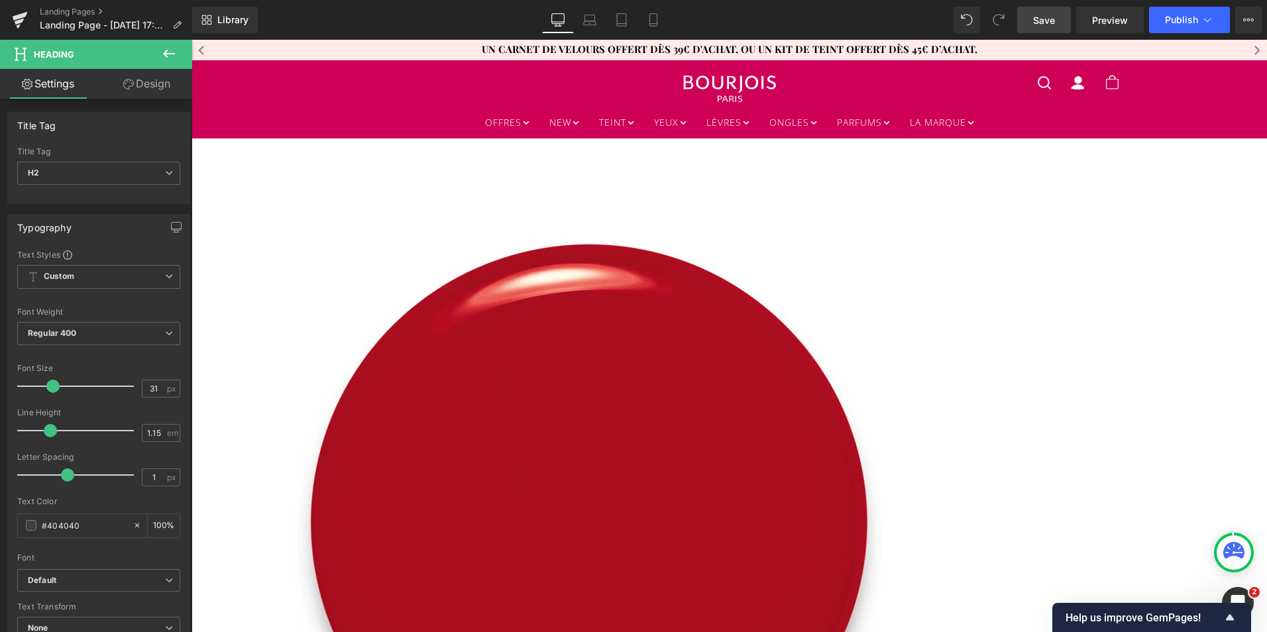
scroll to position [2074, 0]
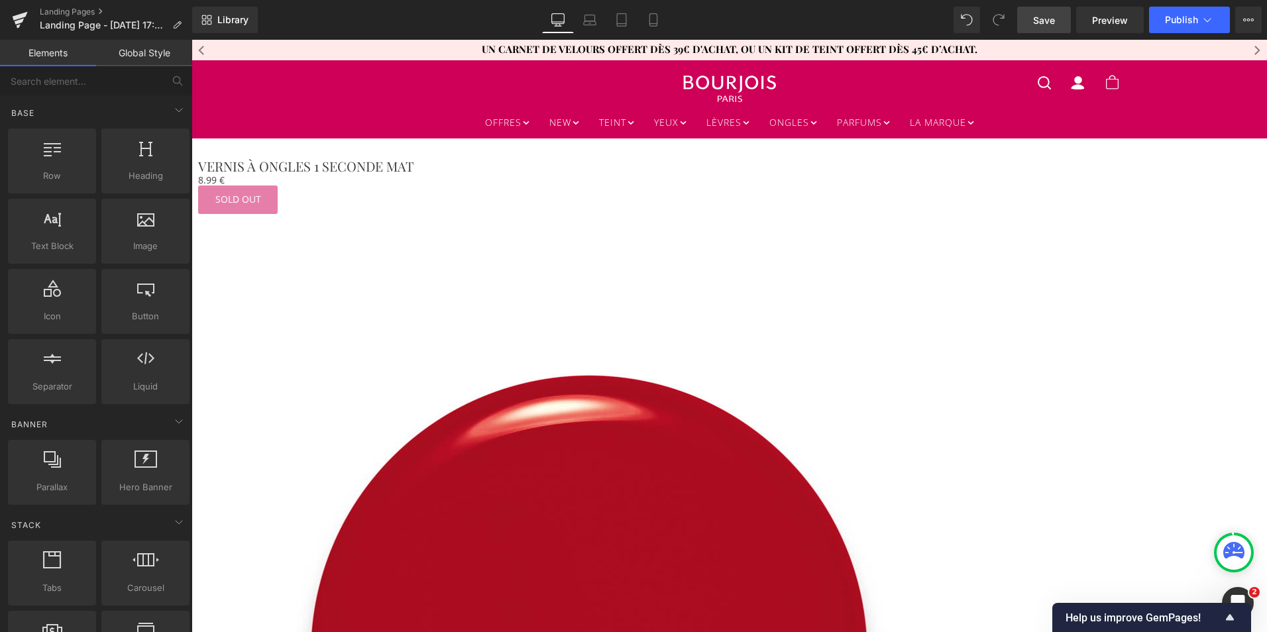
scroll to position [1941, 0]
click at [191, 40] on icon at bounding box center [191, 40] width 0 height 0
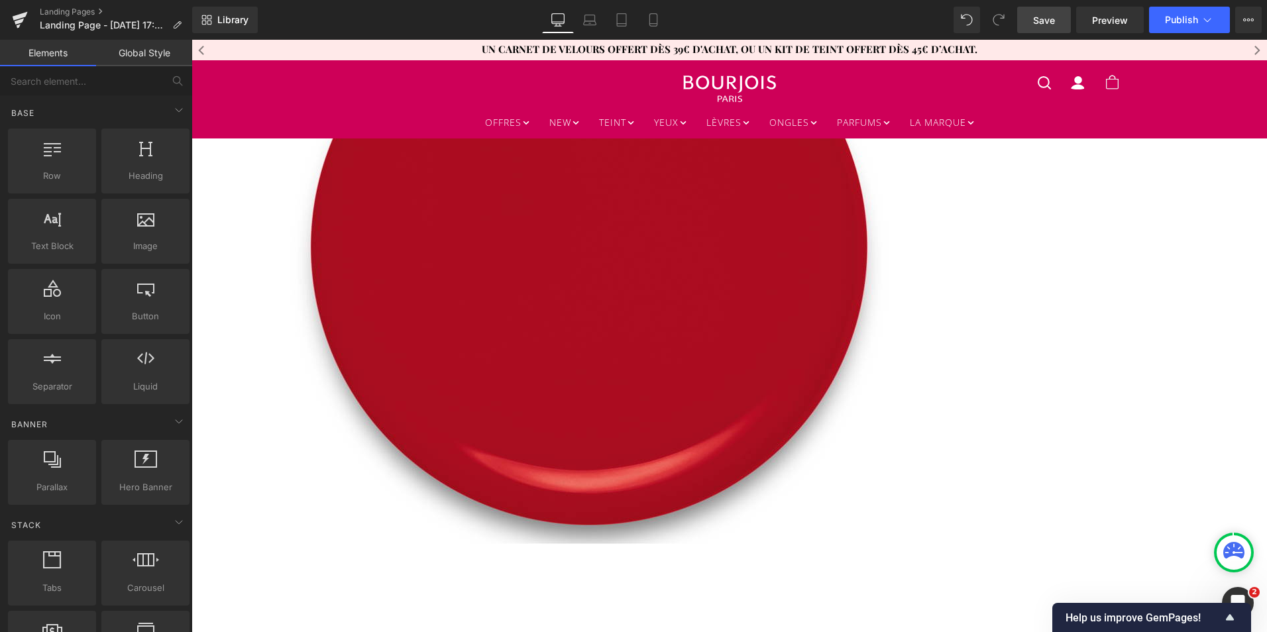
scroll to position [2324, 0]
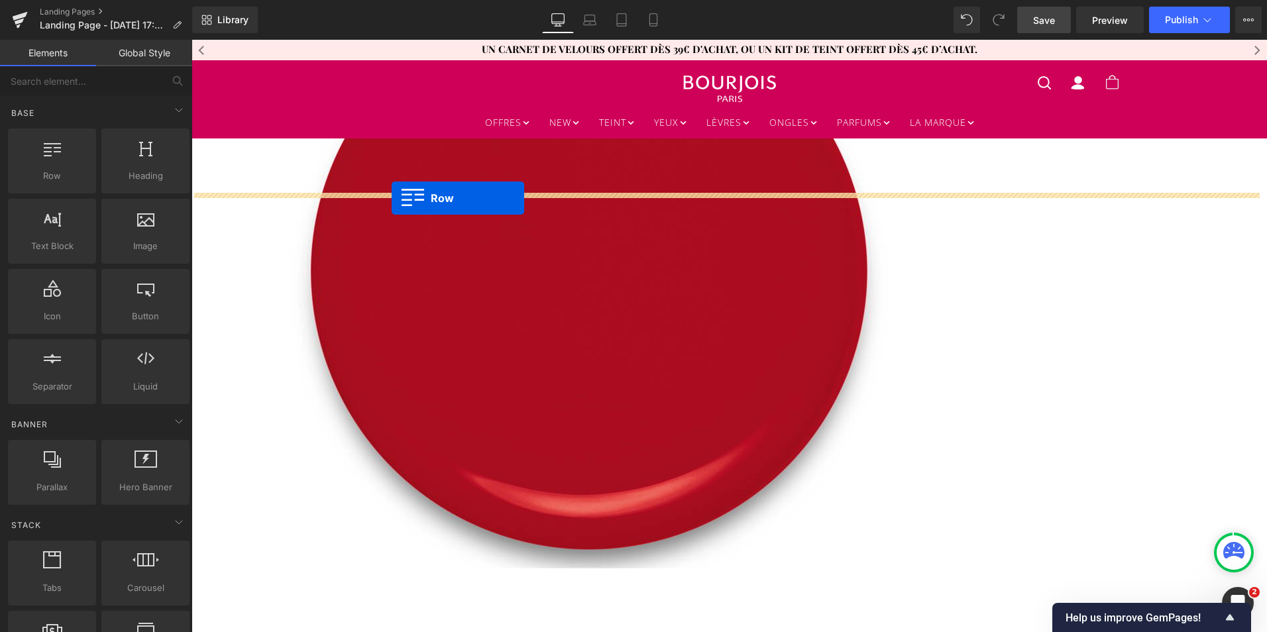
drag, startPoint x: 333, startPoint y: 118, endPoint x: 392, endPoint y: 198, distance: 99.1
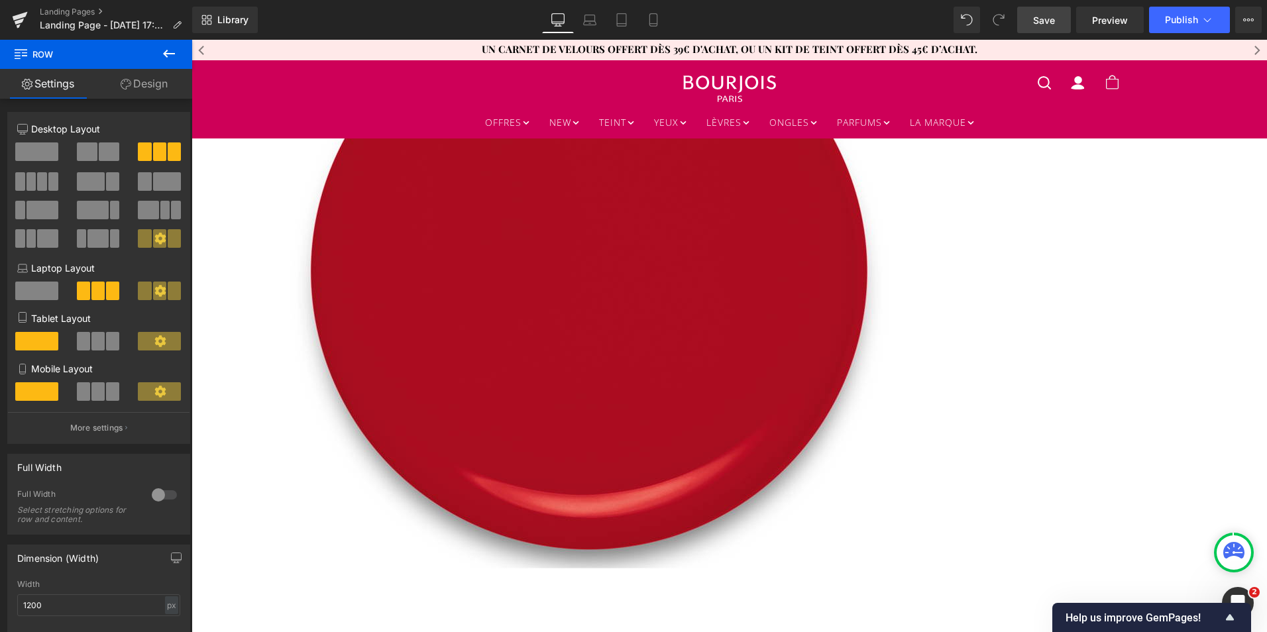
click at [191, 40] on span "Row" at bounding box center [191, 40] width 0 height 0
click at [102, 154] on span at bounding box center [109, 151] width 21 height 19
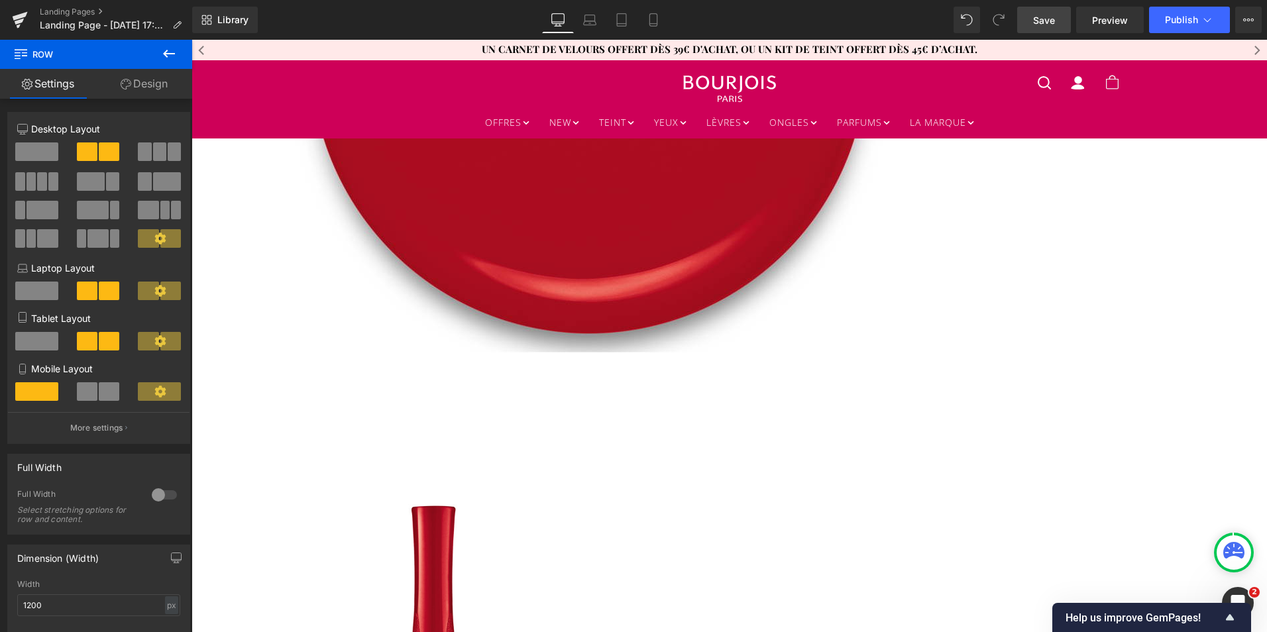
scroll to position [2541, 0]
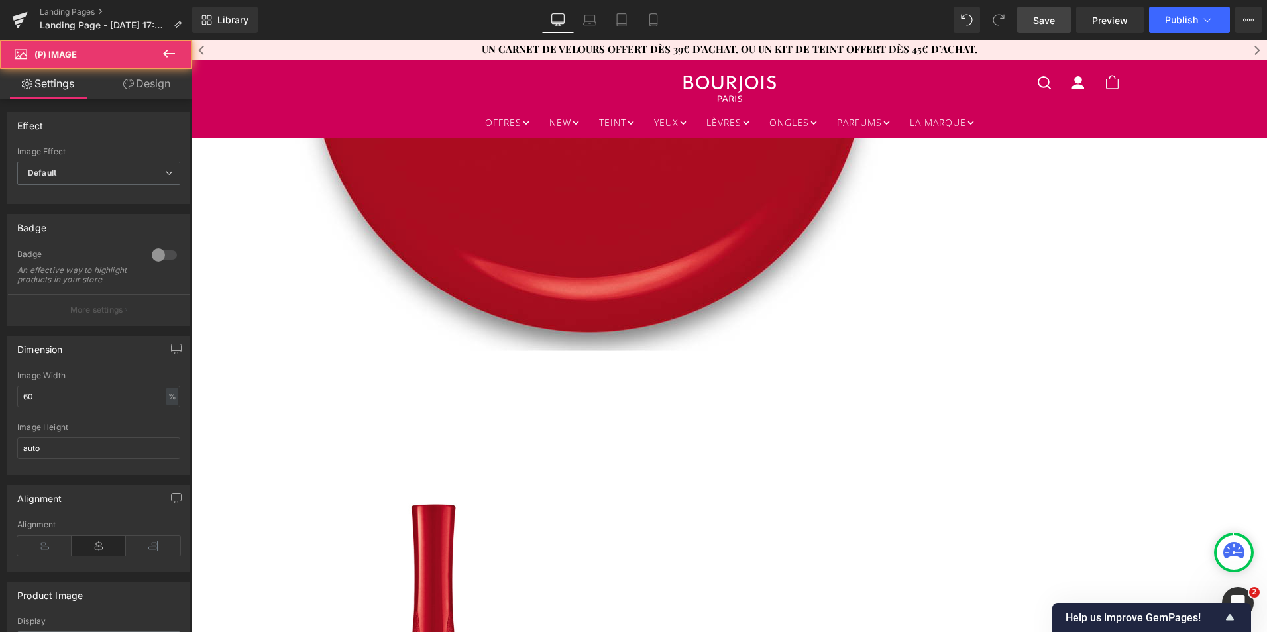
click at [191, 40] on link at bounding box center [191, 40] width 0 height 0
click at [191, 40] on icon at bounding box center [191, 40] width 0 height 0
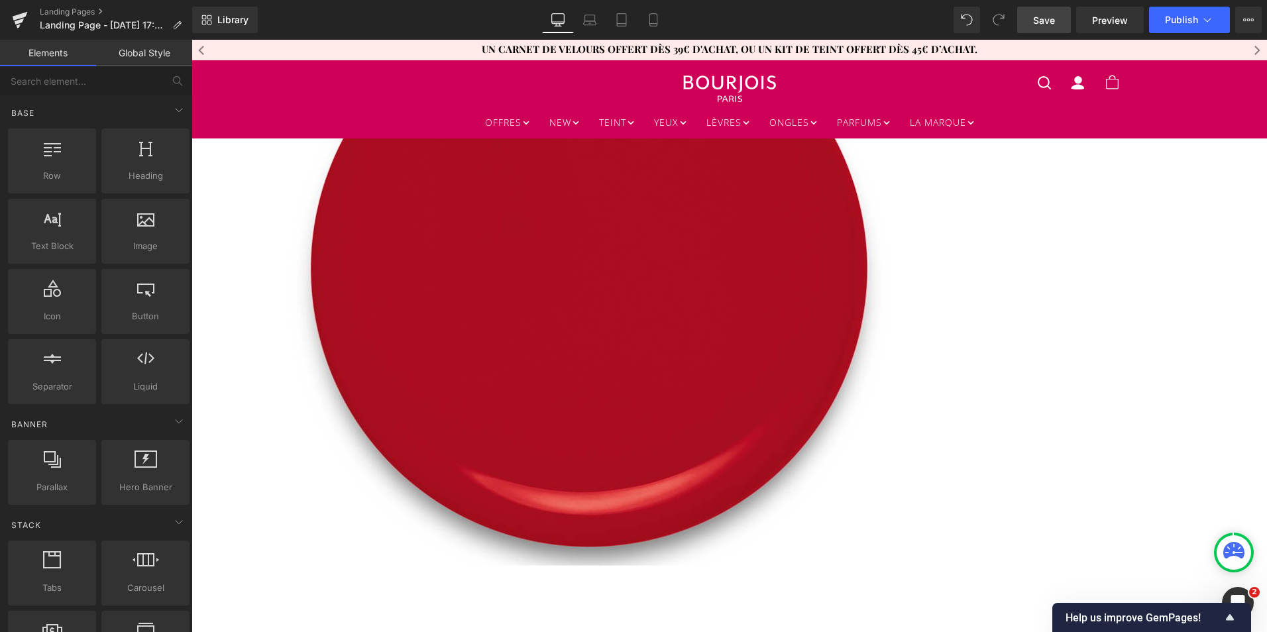
scroll to position [2325, 0]
click at [191, 40] on span "Product" at bounding box center [191, 40] width 0 height 0
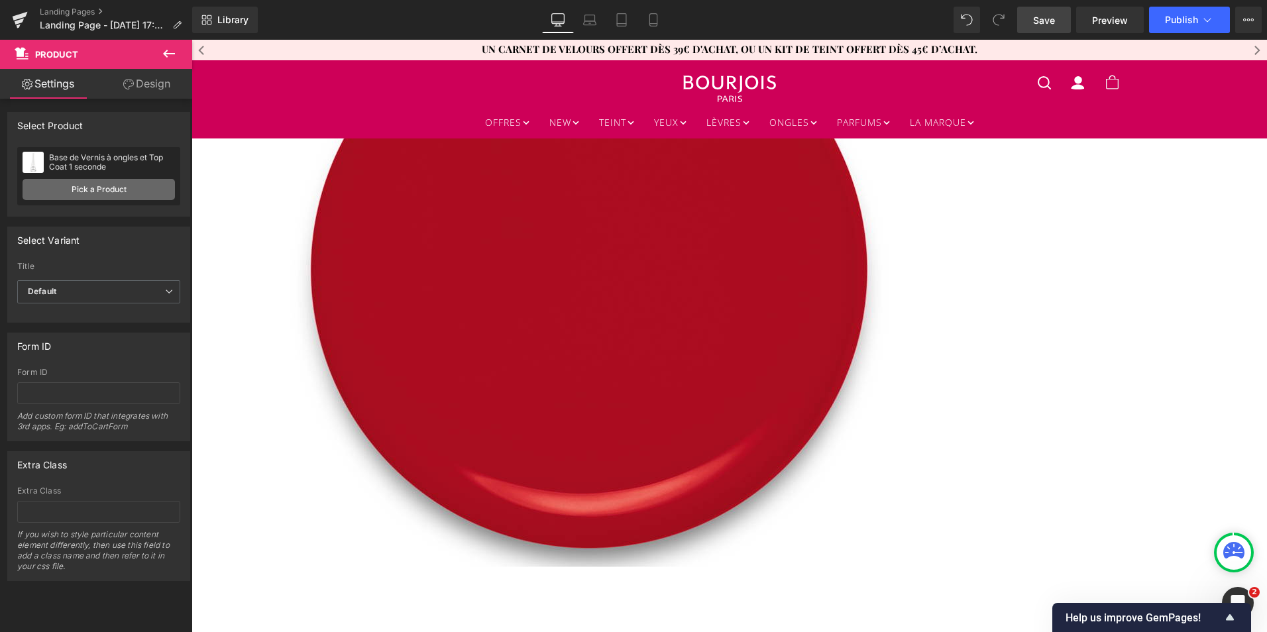
click at [129, 188] on link "Pick a Product" at bounding box center [99, 189] width 152 height 21
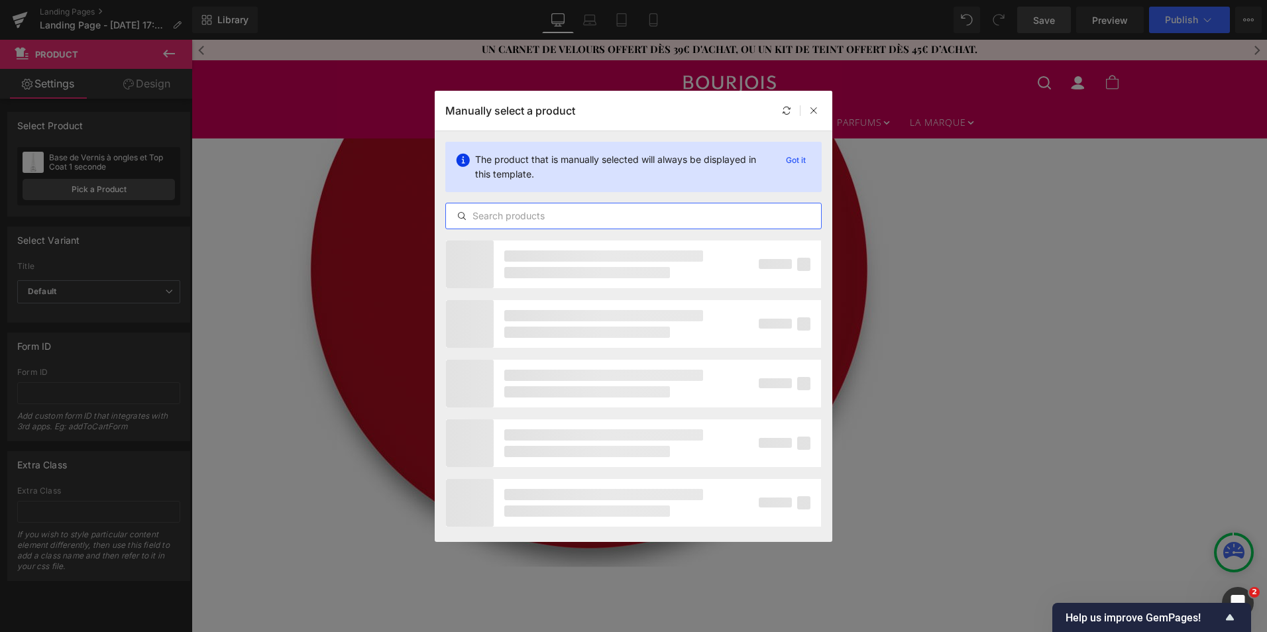
click at [553, 219] on input "text" at bounding box center [633, 216] width 375 height 16
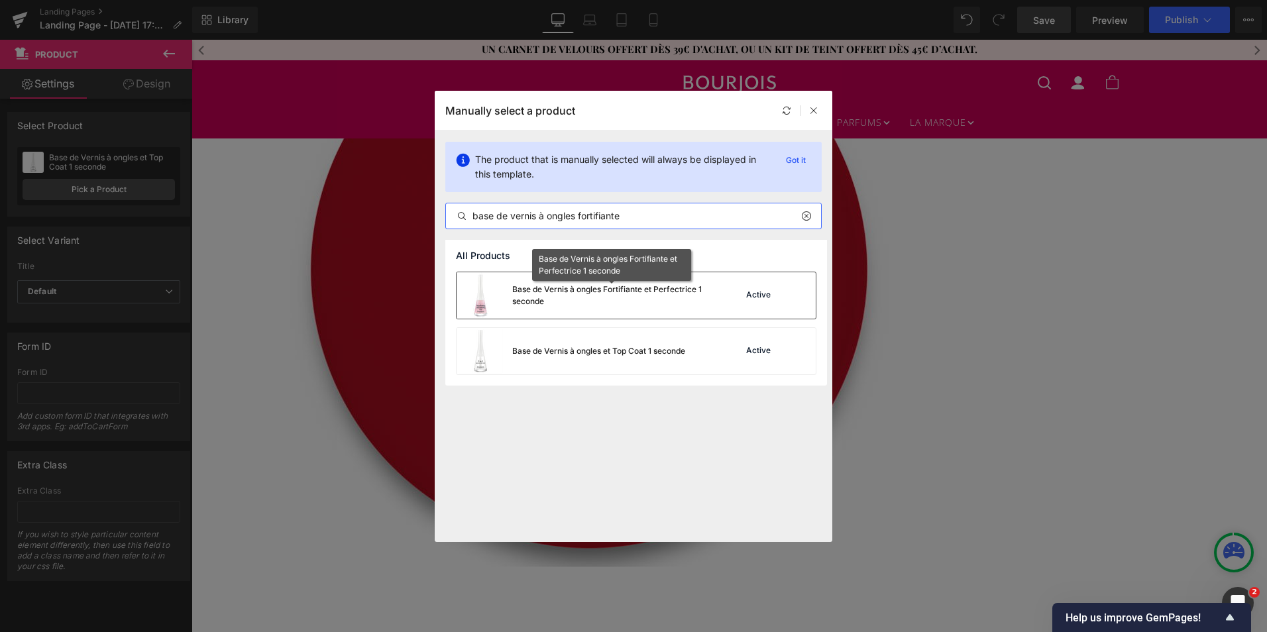
type input "base de vernis à ongles fortifiante"
click at [561, 294] on div "Base de Vernis à ongles Fortifiante et Perfectrice 1 seconde" at bounding box center [611, 296] width 199 height 24
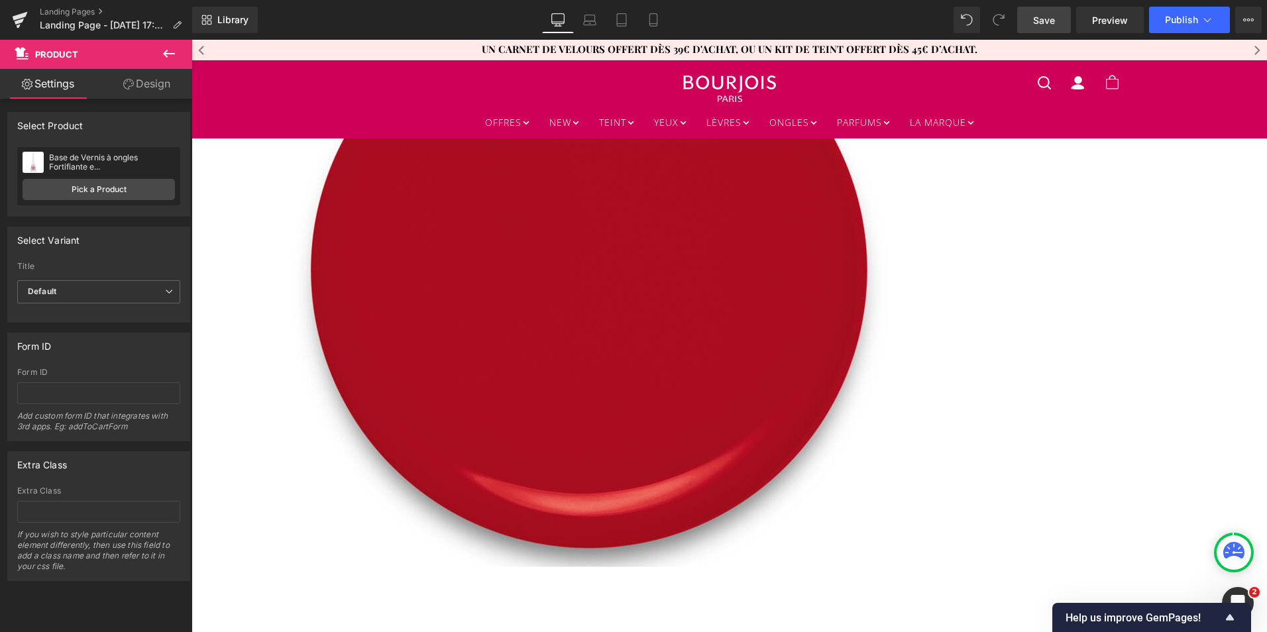
click at [191, 40] on span "Product" at bounding box center [191, 40] width 0 height 0
click at [131, 188] on link "Pick a Product" at bounding box center [99, 189] width 152 height 21
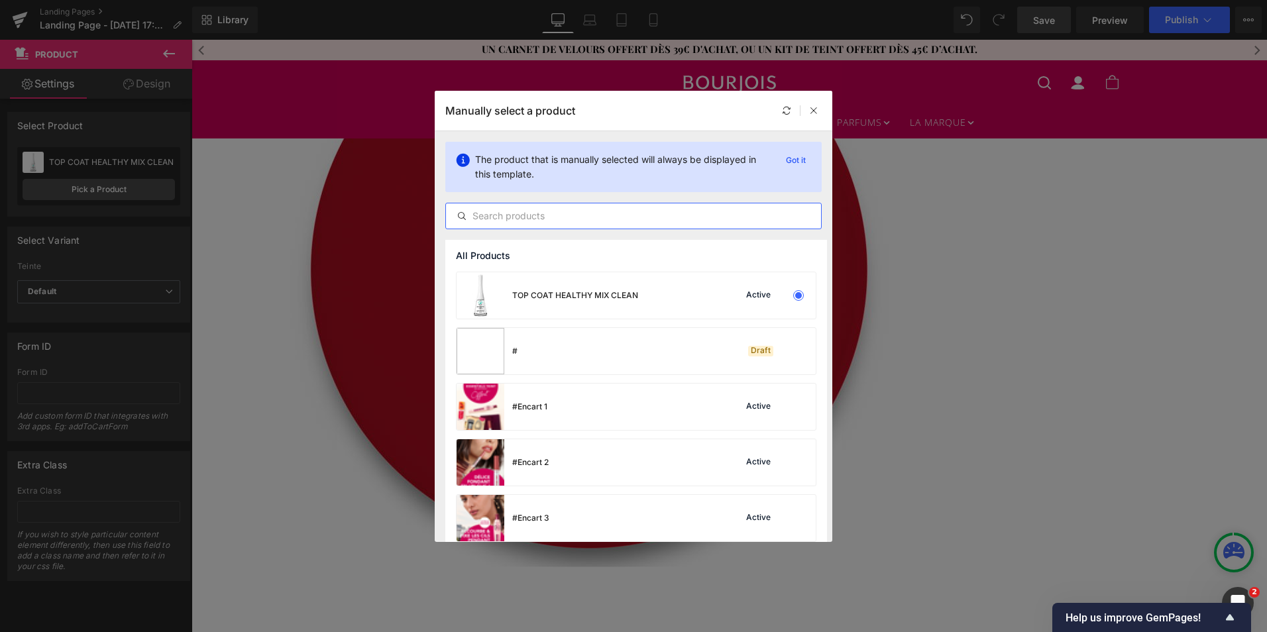
click at [534, 220] on input "text" at bounding box center [633, 216] width 375 height 16
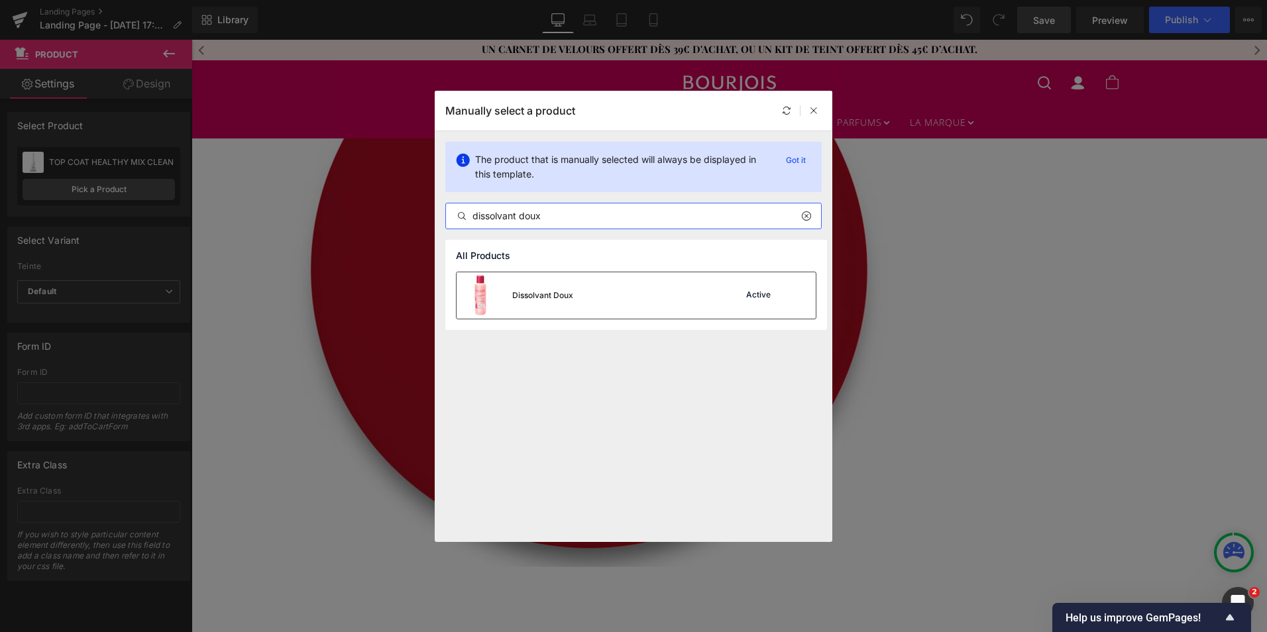
type input "dissolvant doux"
click at [569, 288] on div "Dissolvant Doux" at bounding box center [515, 295] width 117 height 46
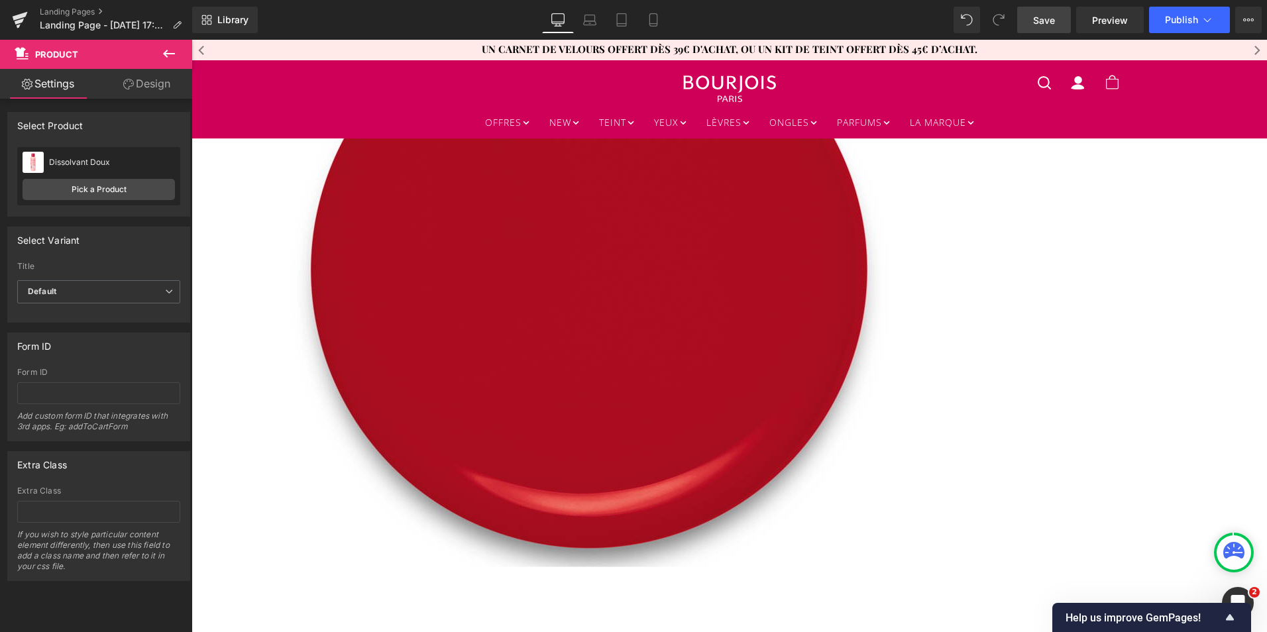
drag, startPoint x: 1047, startPoint y: 30, endPoint x: 983, endPoint y: 241, distance: 220.9
click at [1047, 30] on link "Save" at bounding box center [1044, 20] width 54 height 27
click at [1174, 23] on span "Publish" at bounding box center [1181, 20] width 33 height 11
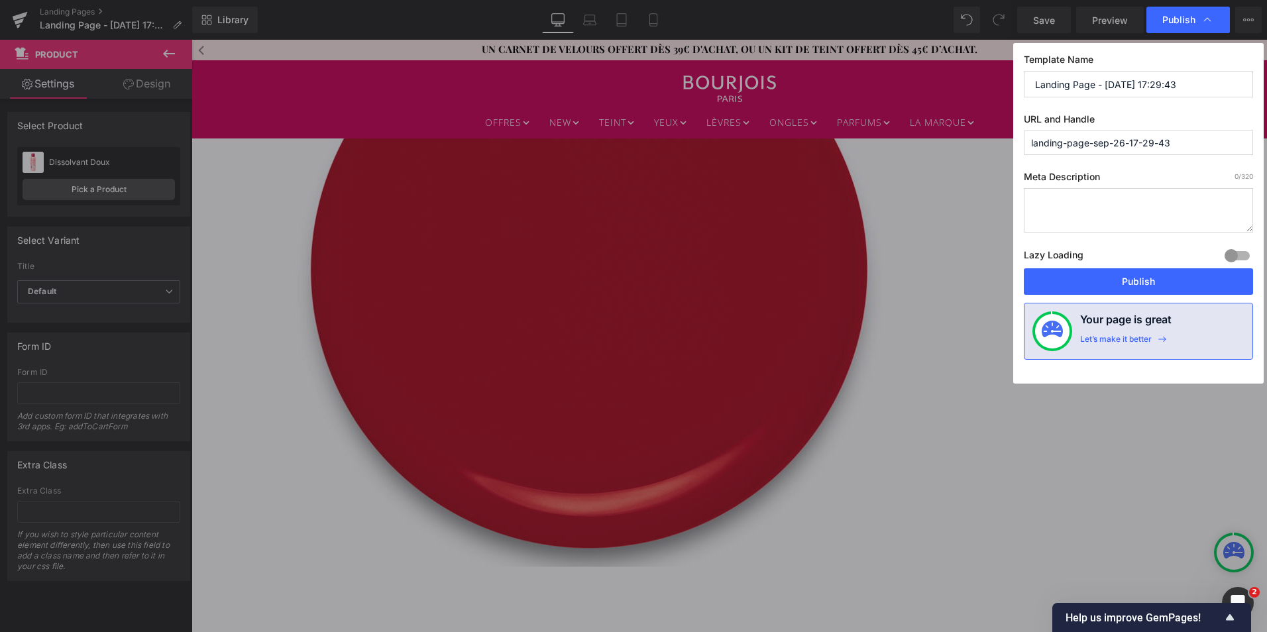
click at [1111, 86] on input "Landing Page - [DATE] 17:29:43" at bounding box center [1138, 84] width 229 height 27
paste input "Tendances Vernis Automne | Bourjois"
type input "Tendances Vernis Automne | Bourjois"
click at [1103, 143] on input "landing-page-sep-26-17-29-43" at bounding box center [1138, 143] width 229 height 25
paste input "Tendances Vernis Automne | Bourjois"
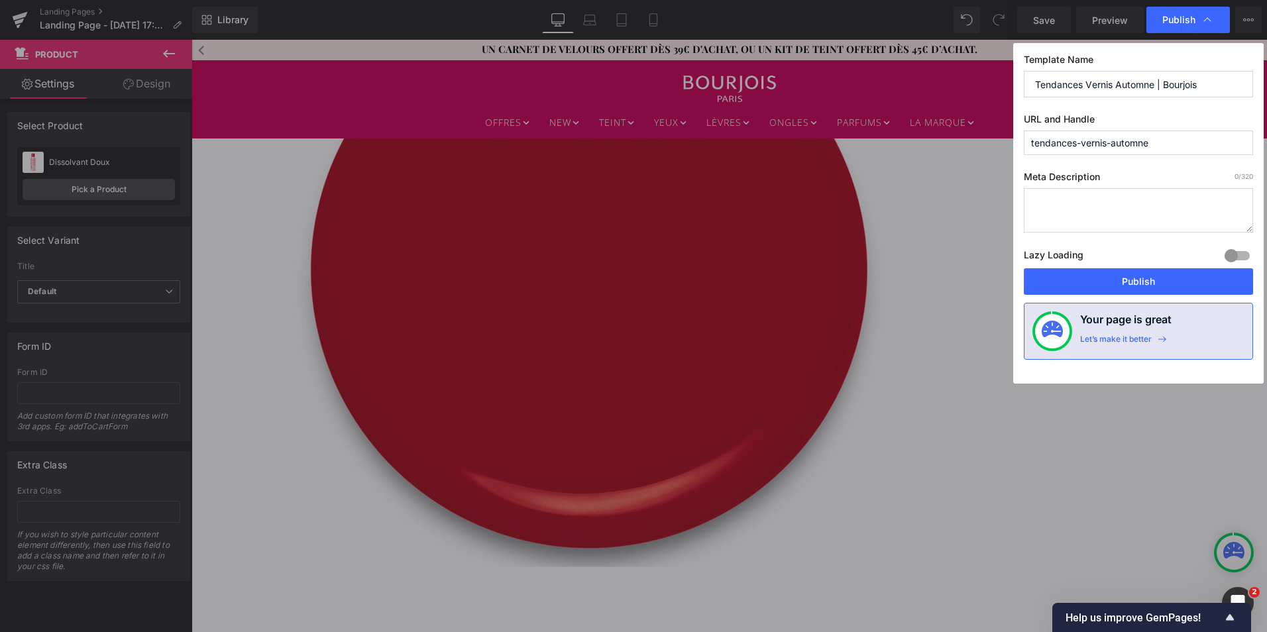
click at [1029, 145] on input "tendances-vernis-automne" at bounding box center [1138, 143] width 229 height 25
type input "tendances-vernis-automne"
click at [1046, 201] on textarea at bounding box center [1138, 210] width 229 height 44
paste textarea "Découvrez toutes les tendances vernis automne ! Vernis à ongles rouge, vernis b…"
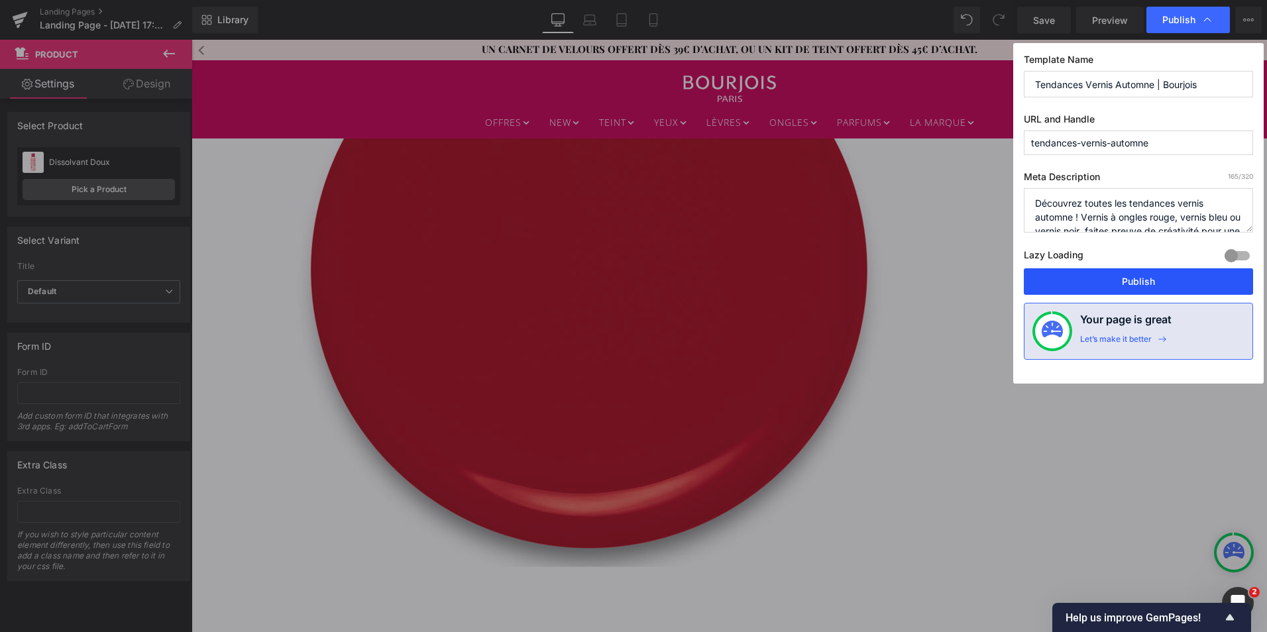
type textarea "Découvrez toutes les tendances vernis automne ! Vernis à ongles rouge, vernis b…"
click at [1088, 278] on button "Publish" at bounding box center [1138, 281] width 229 height 27
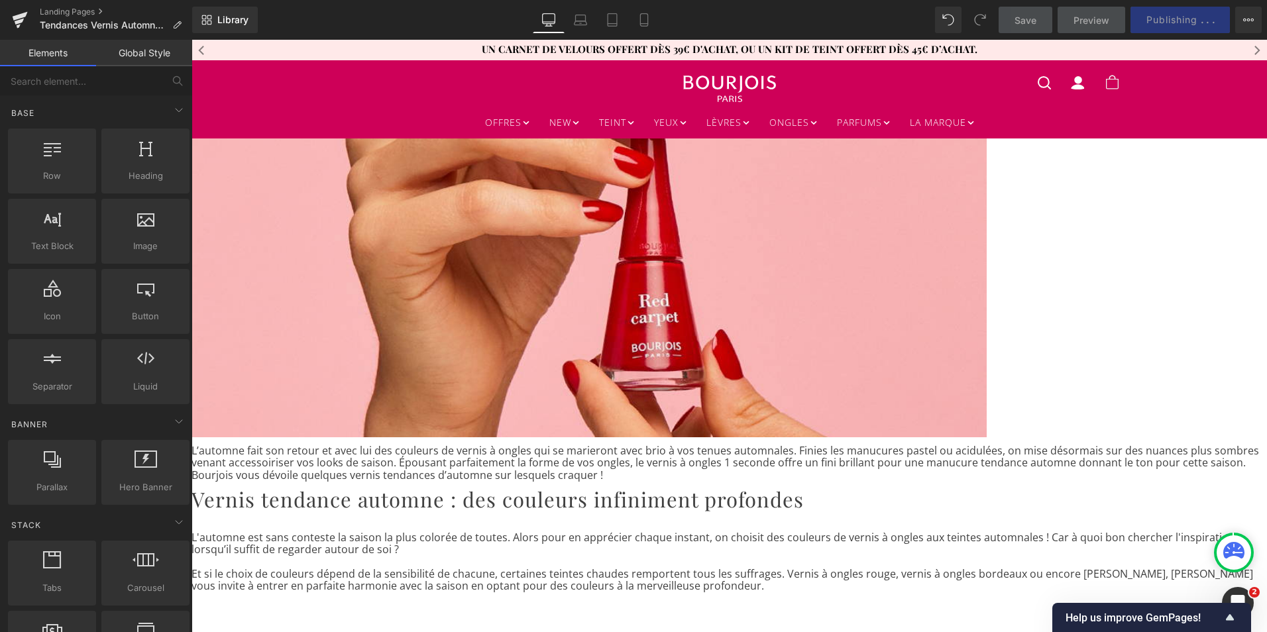
scroll to position [186, 0]
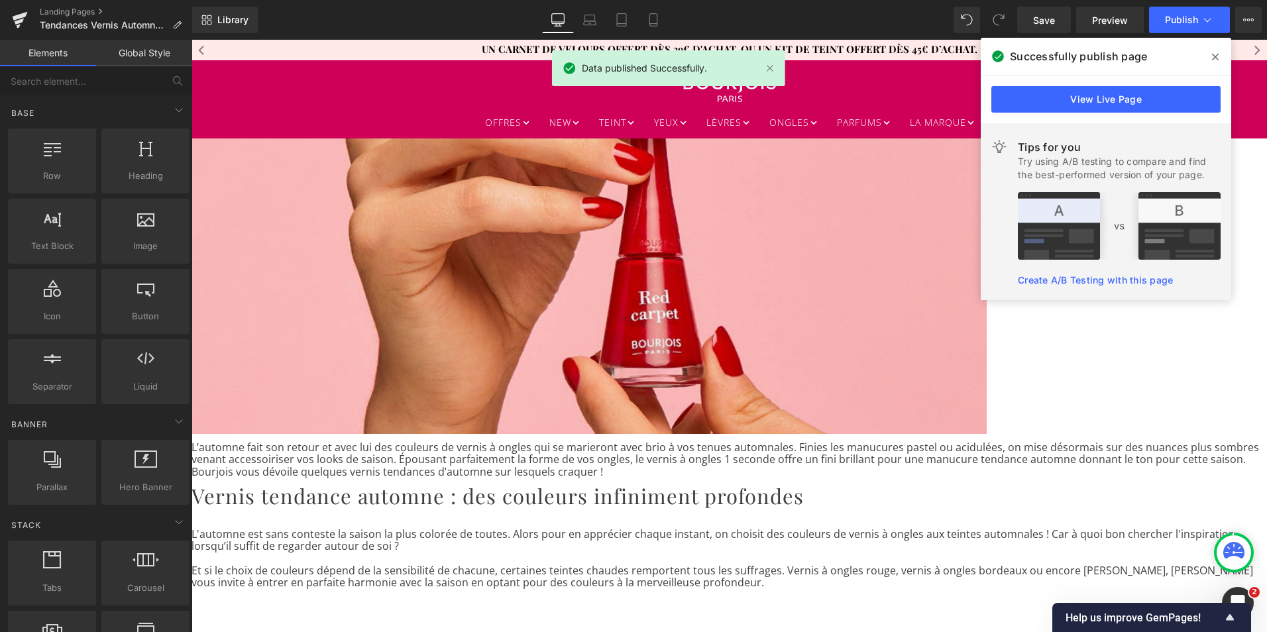
click at [1152, 104] on link "View Live Page" at bounding box center [1105, 99] width 229 height 27
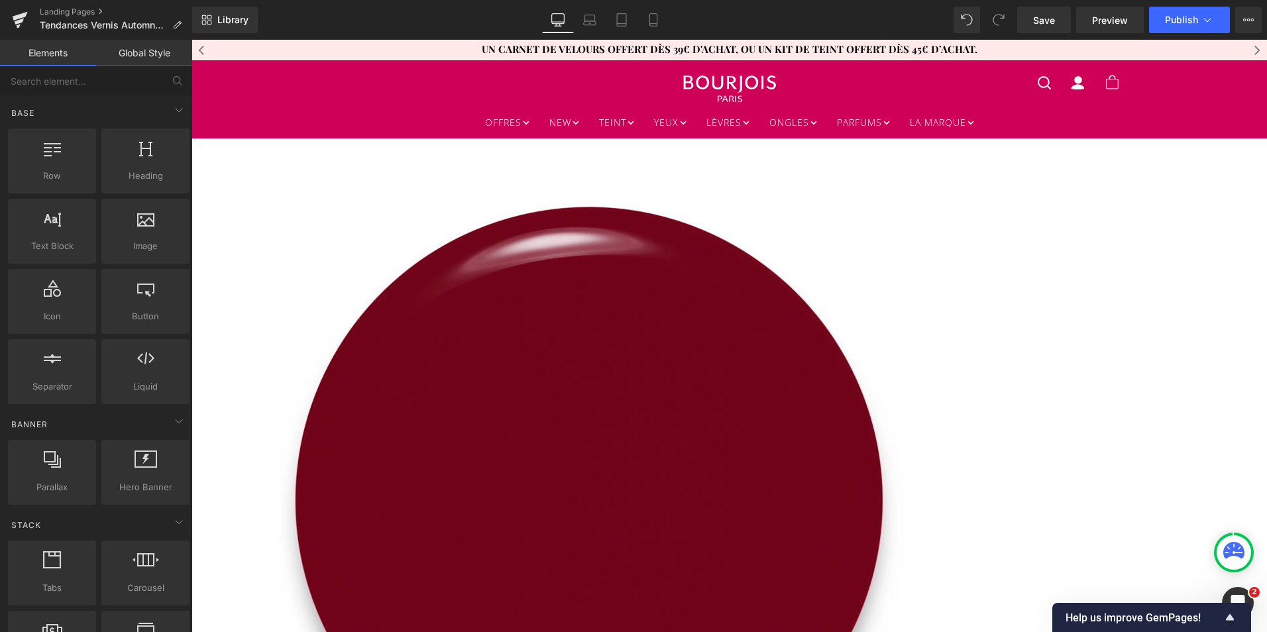
scroll to position [710, 0]
click at [191, 40] on span "Product" at bounding box center [191, 40] width 0 height 0
click at [19, 22] on icon at bounding box center [19, 22] width 9 height 6
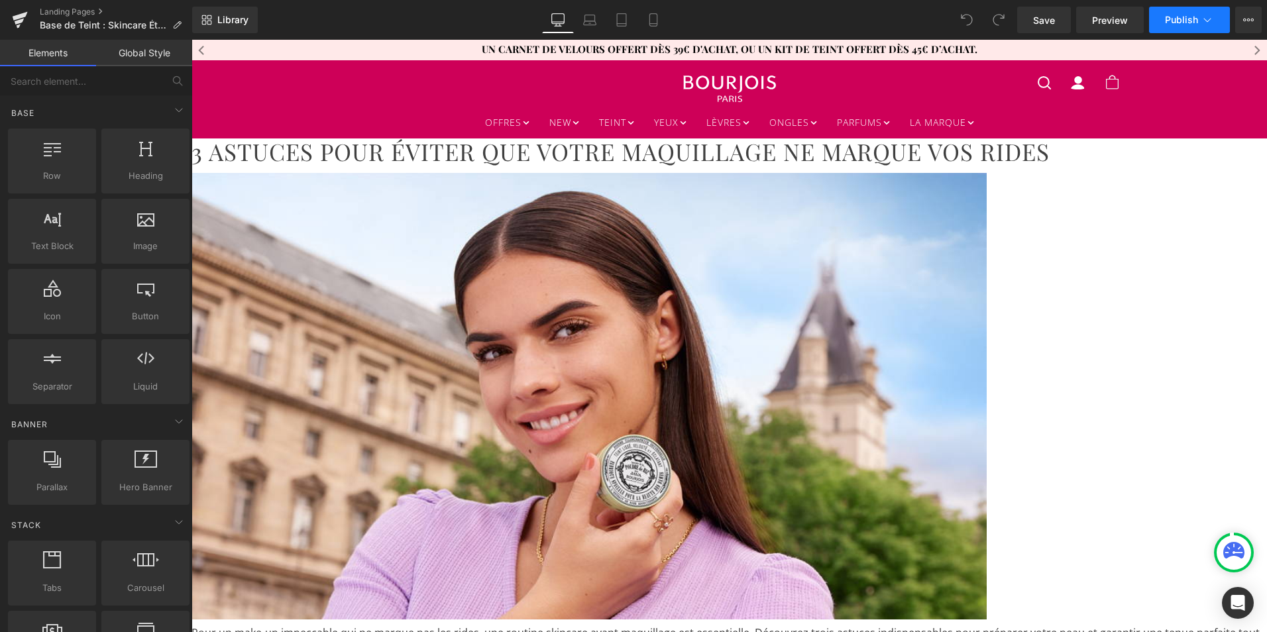
click at [1200, 20] on button "Publish" at bounding box center [1189, 20] width 81 height 27
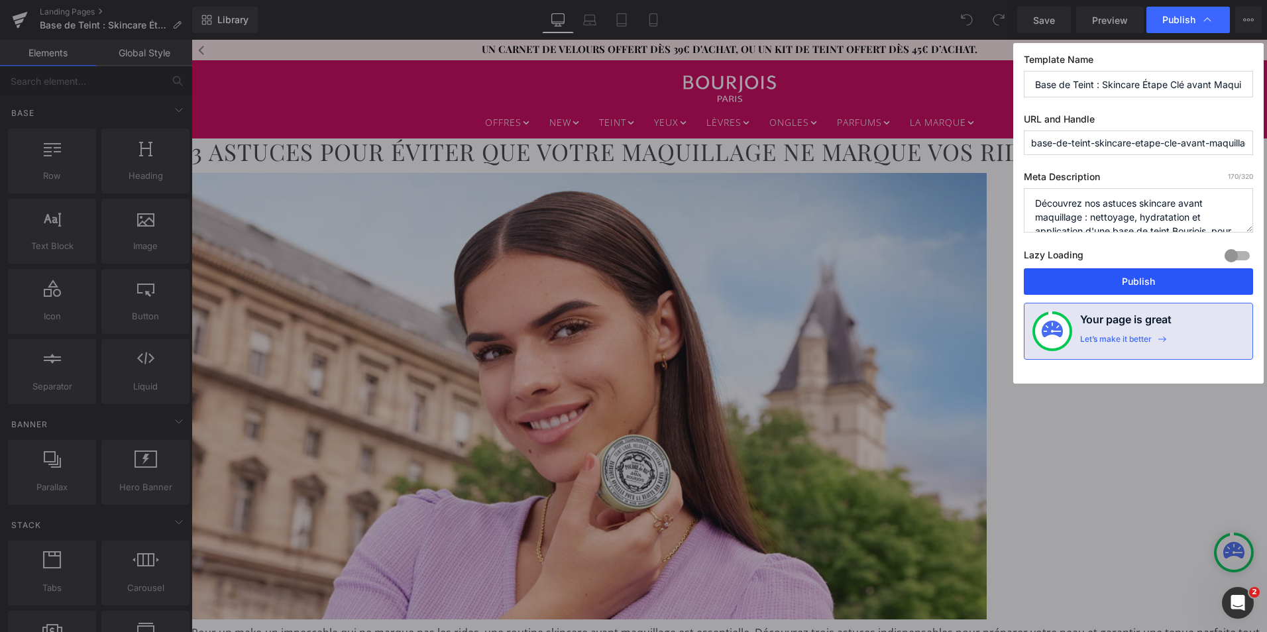
click at [1115, 284] on button "Publish" at bounding box center [1138, 281] width 229 height 27
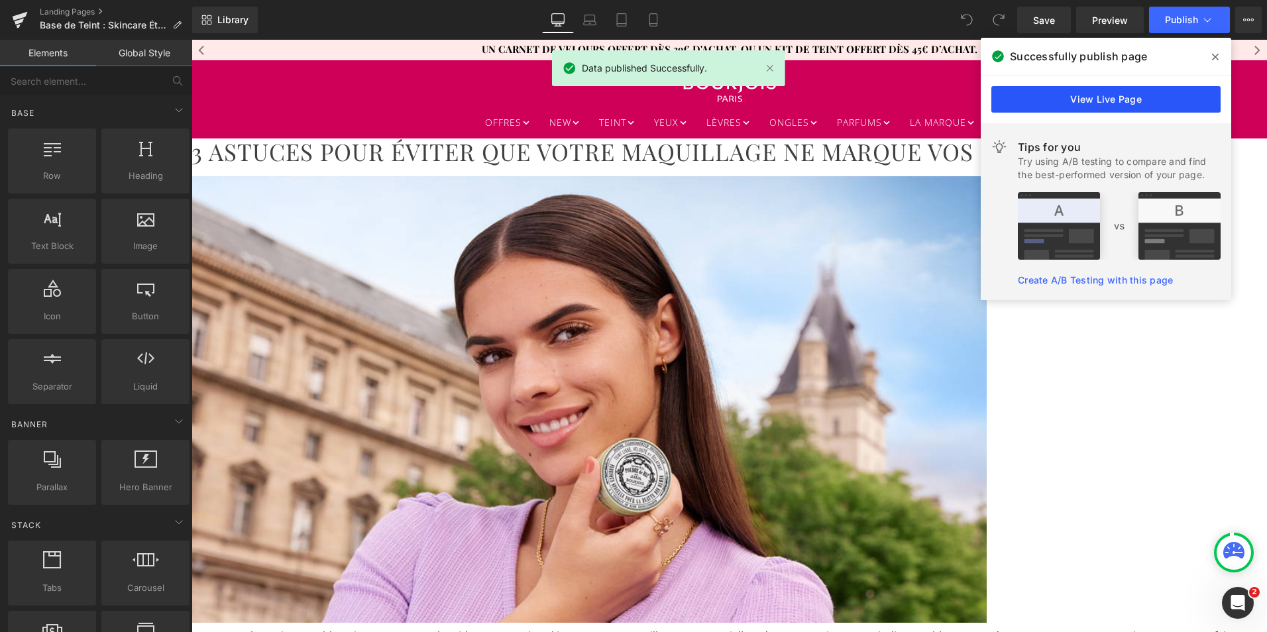
click at [1030, 106] on link "View Live Page" at bounding box center [1105, 99] width 229 height 27
